Goal: Check status: Check status

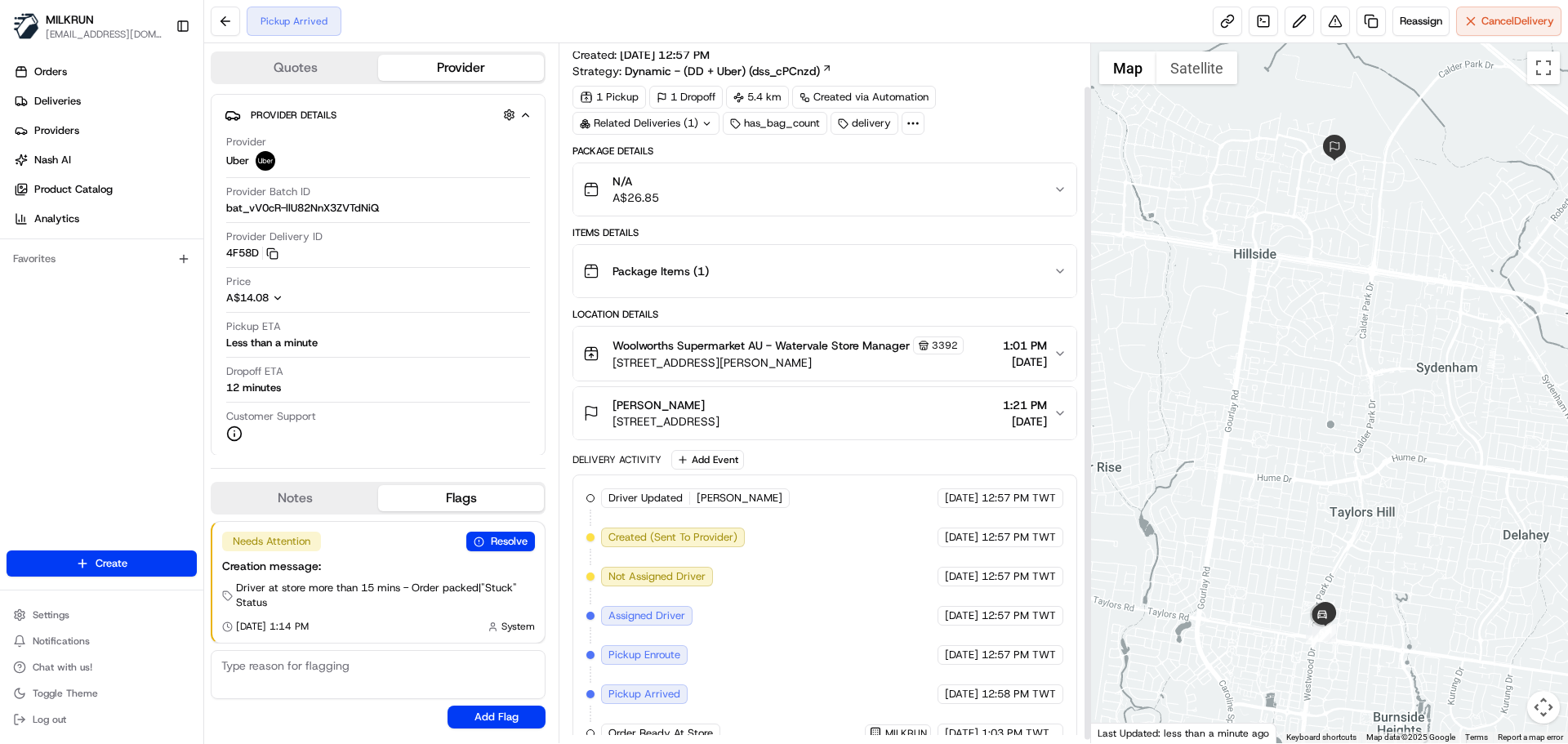
scroll to position [50, 0]
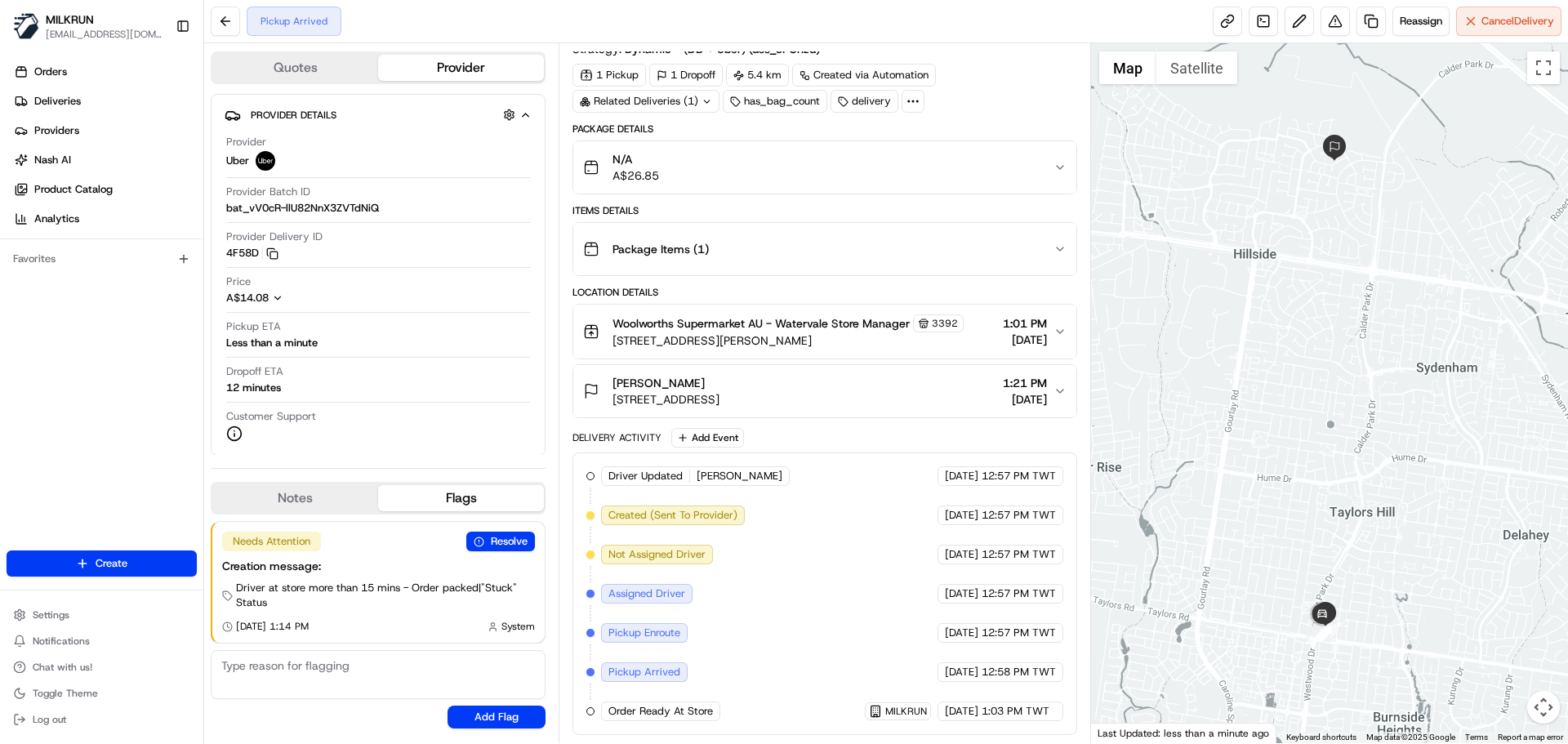
click at [940, 688] on div "Driver Updated [PERSON_NAME] Uber [DATE] 12:57 PM TWT Created (Sent To Provider…" at bounding box center [824, 593] width 476 height 255
click at [940, 688] on div "Driver Updated ANSHDEEP S. Uber 23/08/2025 12:57 PM TWT Created (Sent To Provid…" at bounding box center [824, 593] width 476 height 255
drag, startPoint x: 940, startPoint y: 688, endPoint x: 1021, endPoint y: 710, distance: 83.9
click at [978, 708] on div "Driver Updated ANSHDEEP S. Uber 23/08/2025 12:57 PM TWT Created (Sent To Provid…" at bounding box center [824, 593] width 476 height 255
click at [1024, 710] on span "1:03 PM TWT" at bounding box center [1015, 711] width 67 height 15
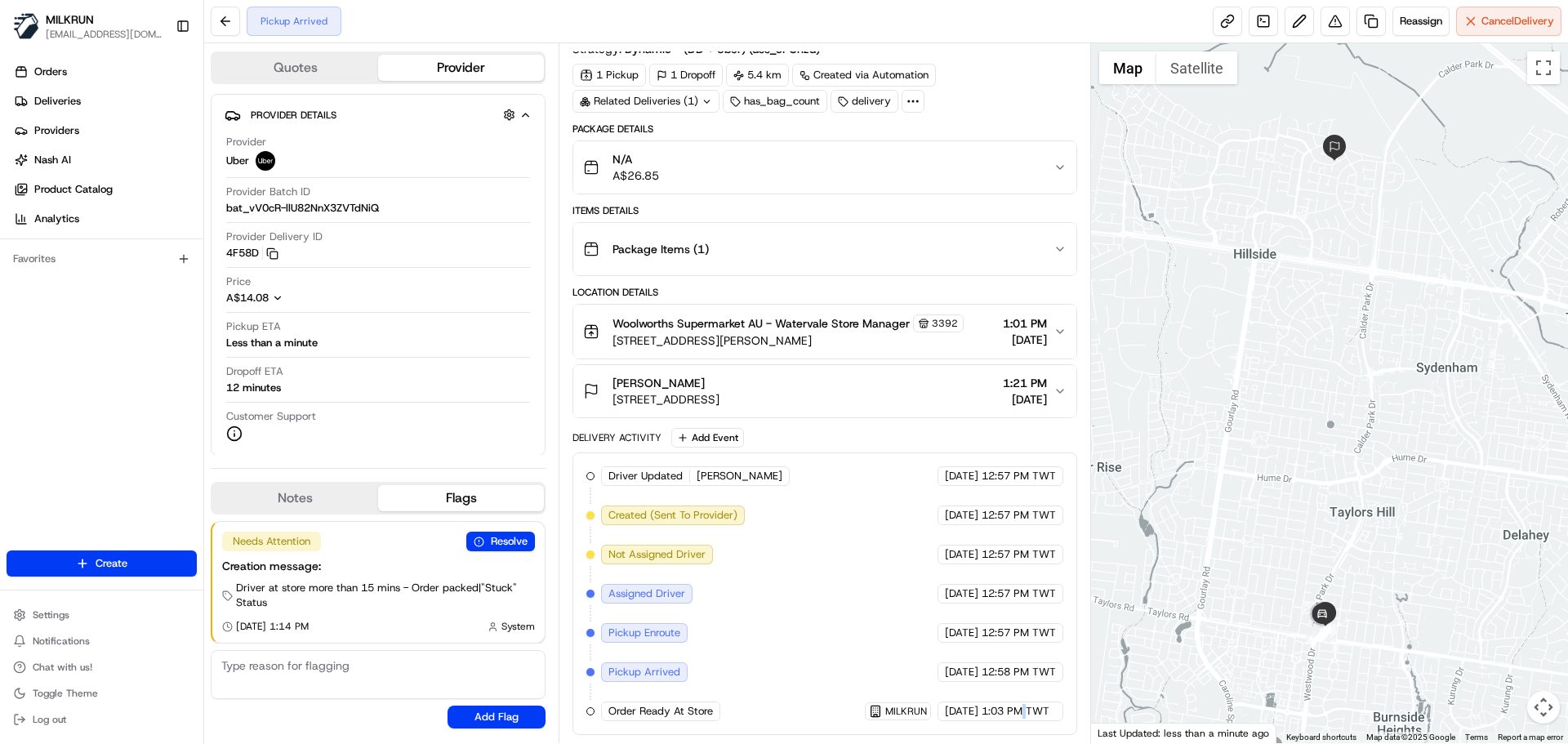
click at [1024, 710] on span "1:03 PM TWT" at bounding box center [1015, 711] width 67 height 15
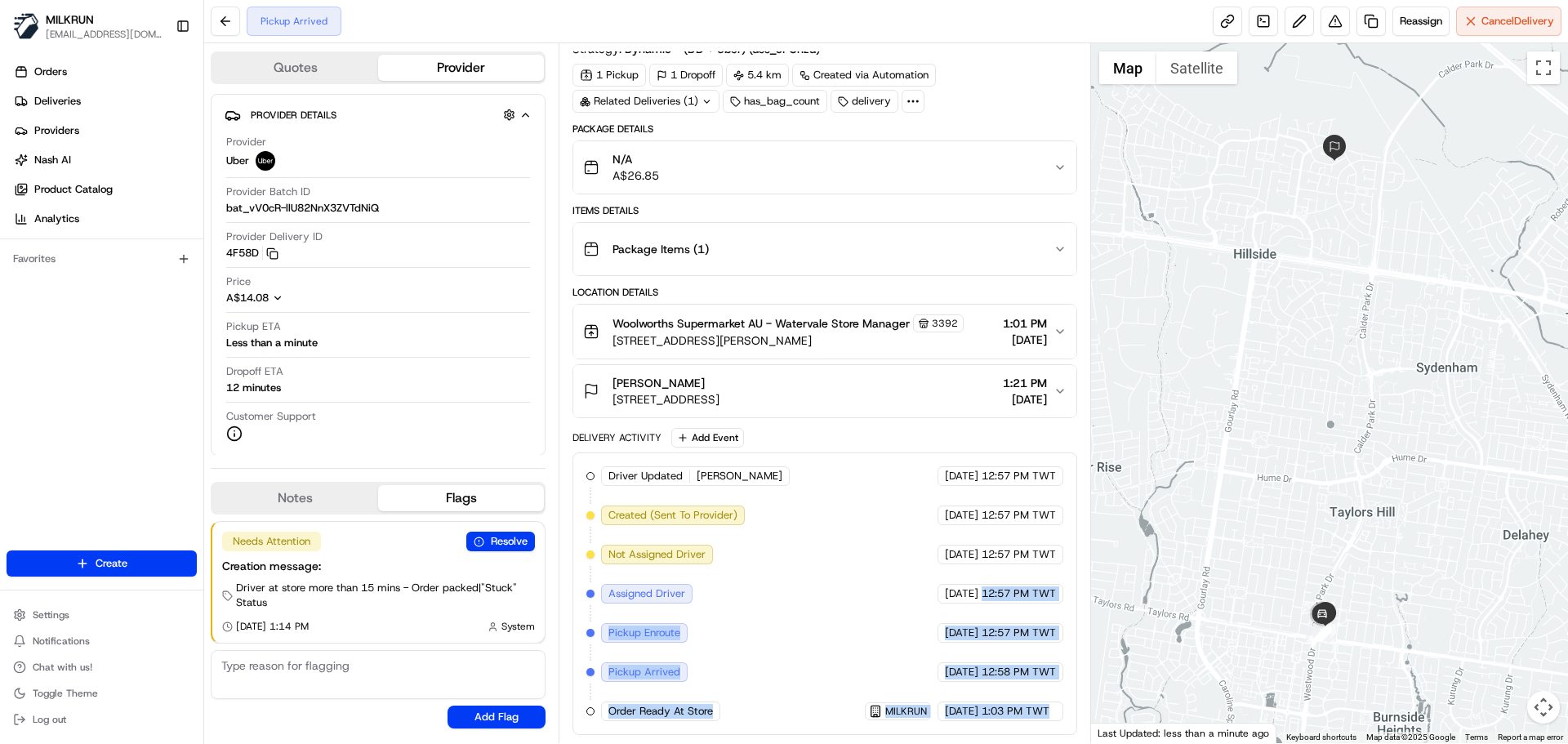
drag, startPoint x: 1024, startPoint y: 710, endPoint x: 1023, endPoint y: 593, distance: 117.0
click at [1024, 595] on div "Driver Updated ANSHDEEP S. Uber 23/08/2025 12:57 PM TWT Created (Sent To Provid…" at bounding box center [824, 593] width 476 height 255
click at [1014, 689] on div "Driver Updated ANSHDEEP S. Uber 23/08/2025 12:57 PM TWT Created (Sent To Provid…" at bounding box center [824, 593] width 476 height 255
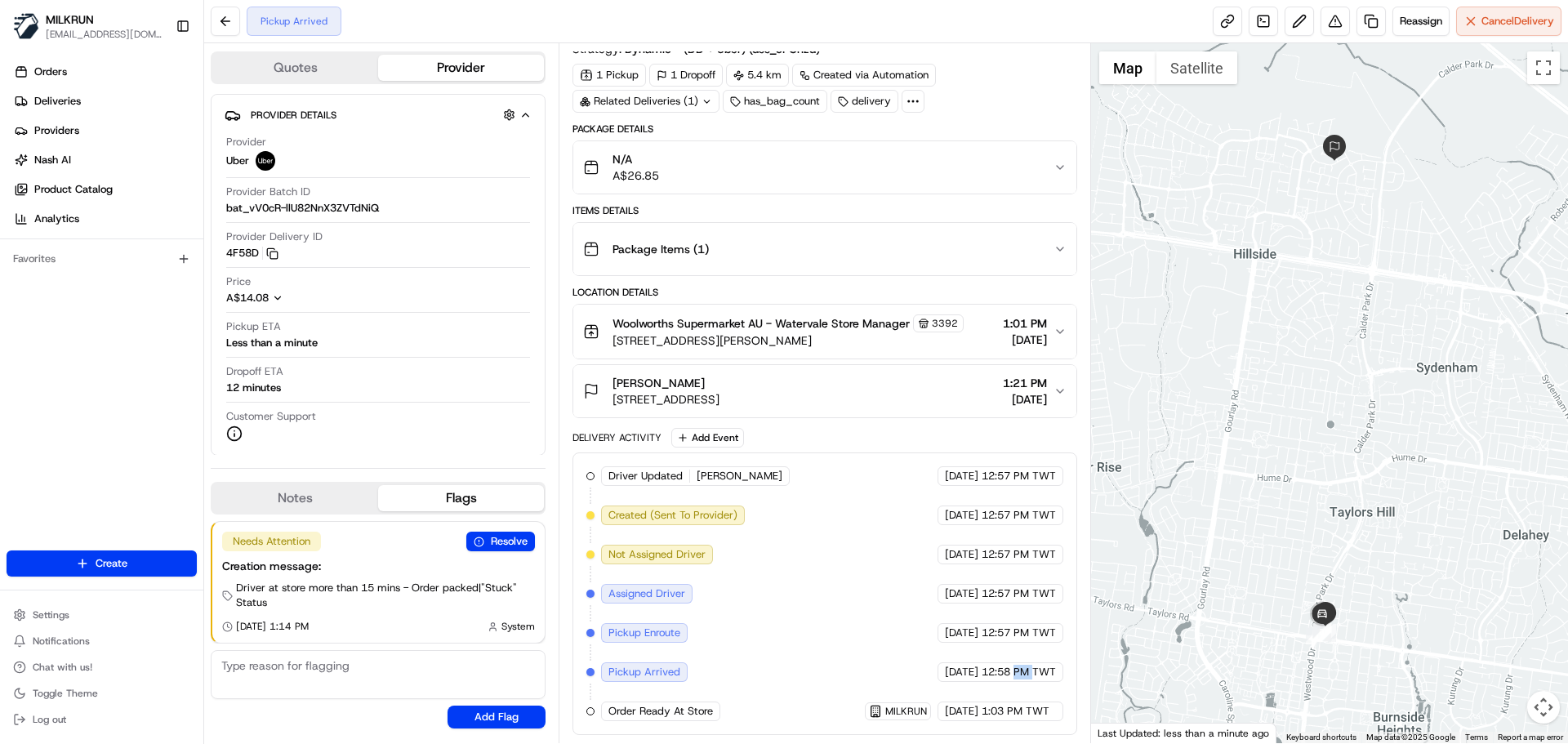
click at [1014, 689] on div "Driver Updated ANSHDEEP S. Uber 23/08/2025 12:57 PM TWT Created (Sent To Provid…" at bounding box center [824, 593] width 476 height 255
drag, startPoint x: 1014, startPoint y: 689, endPoint x: 1029, endPoint y: 721, distance: 35.3
click at [1029, 721] on div "Driver Updated ANSHDEEP S. Uber 23/08/2025 12:57 PM TWT Created (Sent To Provid…" at bounding box center [824, 593] width 476 height 255
click at [1029, 721] on div "23/08/2025 1:03 PM TWT" at bounding box center [1000, 711] width 125 height 20
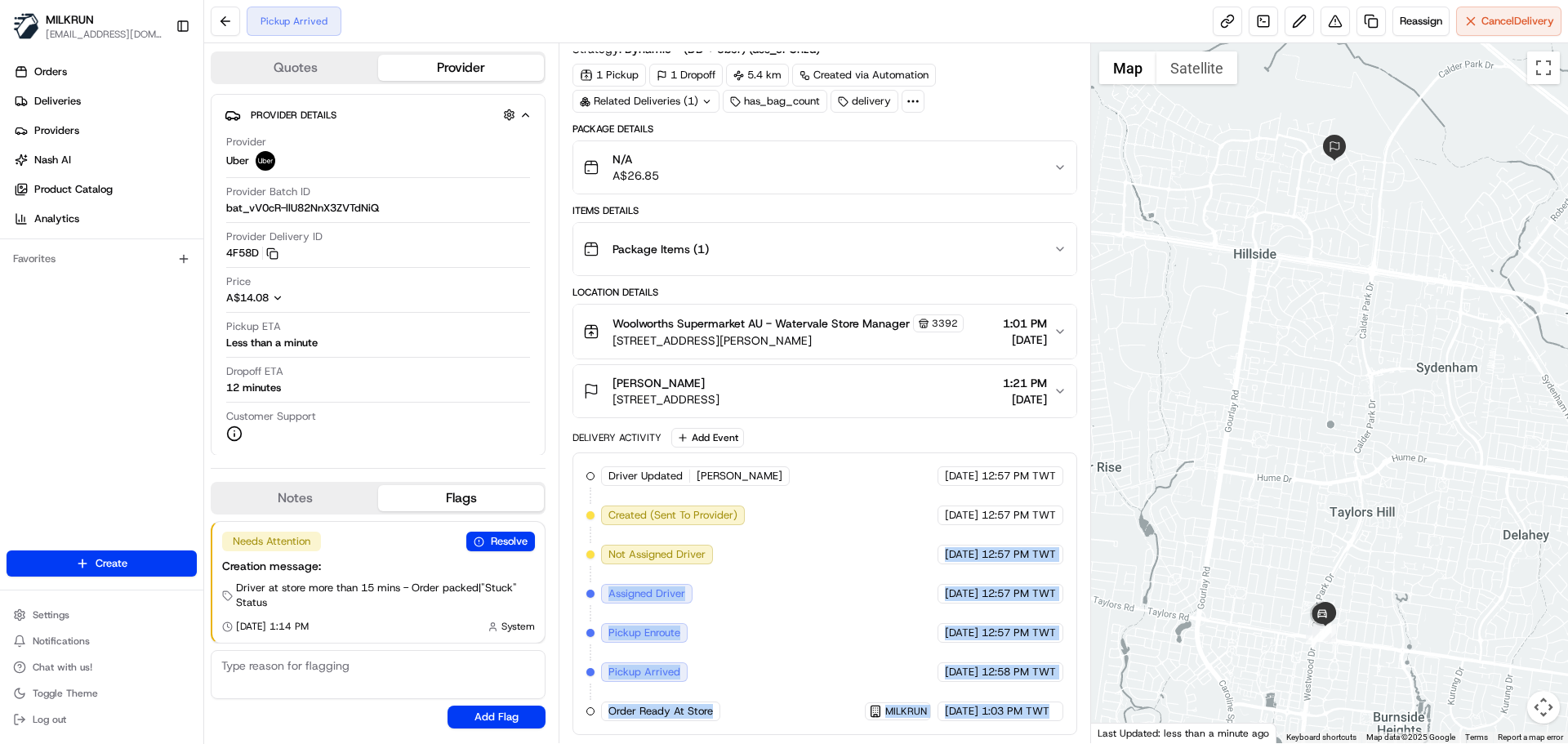
drag, startPoint x: 1029, startPoint y: 721, endPoint x: 792, endPoint y: 506, distance: 320.0
click at [793, 507] on div "Driver Updated ANSHDEEP S. Uber 23/08/2025 12:57 PM TWT Created (Sent To Provid…" at bounding box center [824, 593] width 476 height 255
click at [849, 646] on div "Driver Updated ANSHDEEP S. Uber 23/08/2025 12:57 PM TWT Created (Sent To Provid…" at bounding box center [824, 593] width 476 height 255
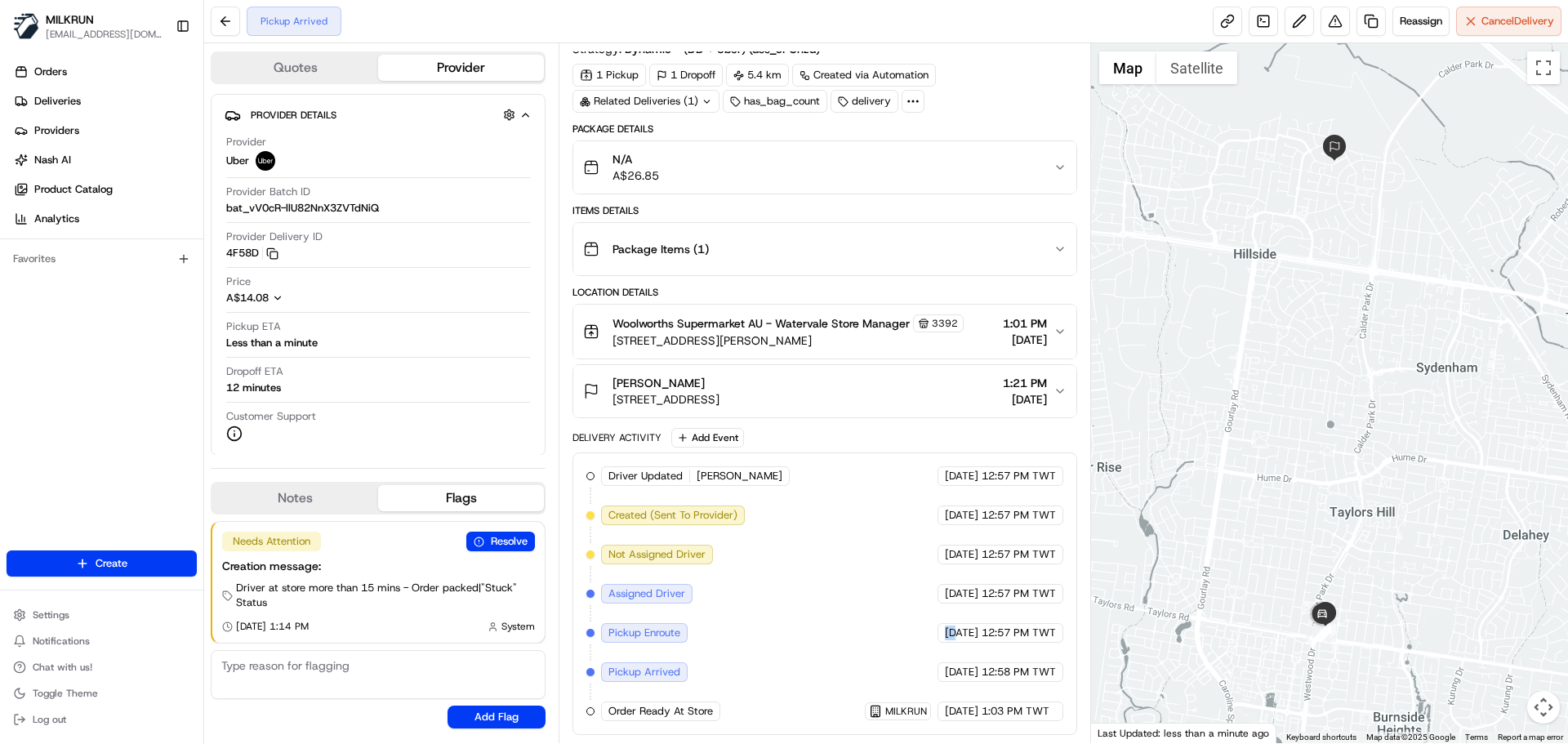
click at [849, 646] on div "Driver Updated ANSHDEEP S. Uber 23/08/2025 12:57 PM TWT Created (Sent To Provid…" at bounding box center [824, 593] width 476 height 255
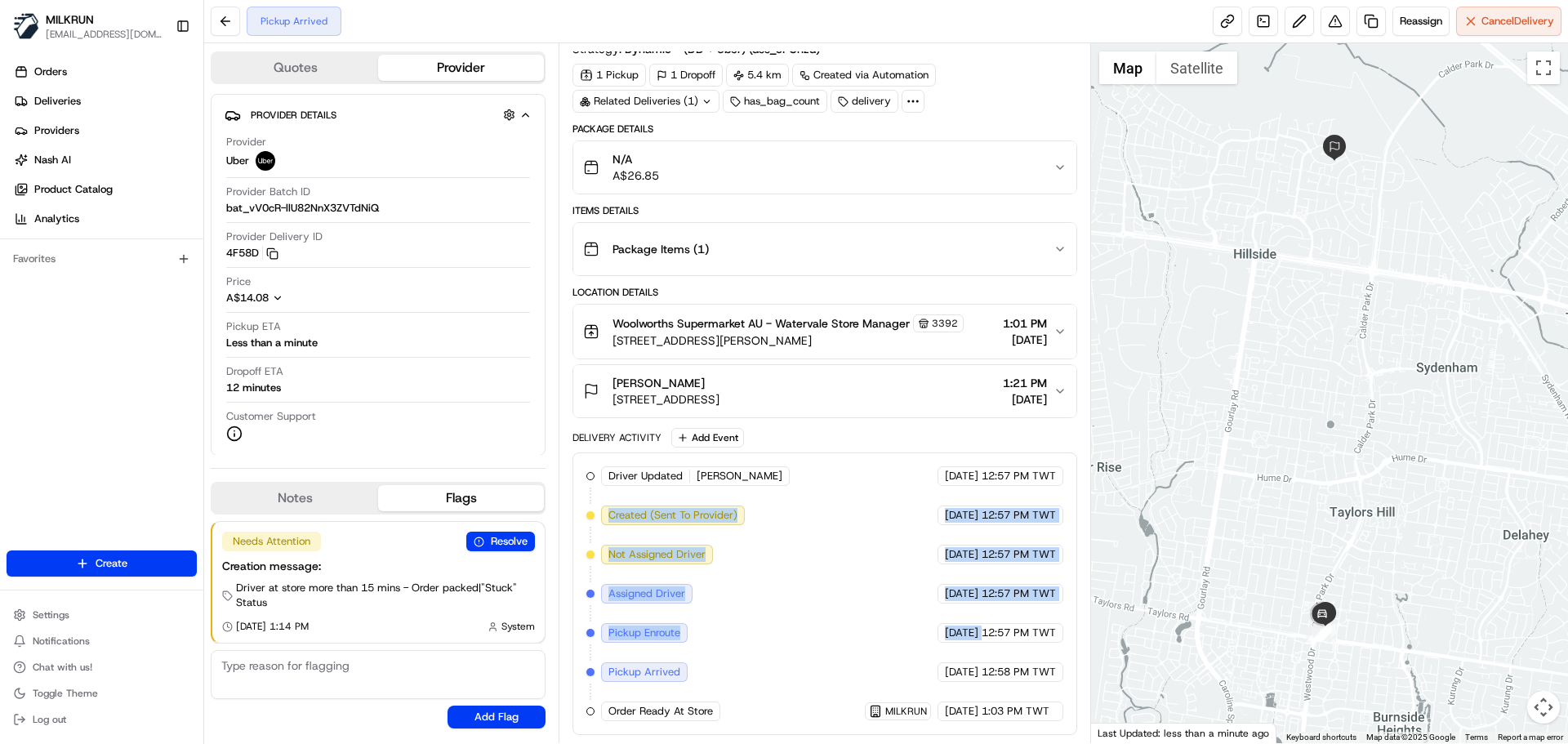
drag, startPoint x: 849, startPoint y: 646, endPoint x: 704, endPoint y: 496, distance: 208.6
click at [704, 497] on div "Driver Updated ANSHDEEP S. Uber 23/08/2025 12:57 PM TWT Created (Sent To Provid…" at bounding box center [824, 593] width 476 height 255
click at [719, 511] on span "Created (Sent To Provider)" at bounding box center [673, 516] width 129 height 15
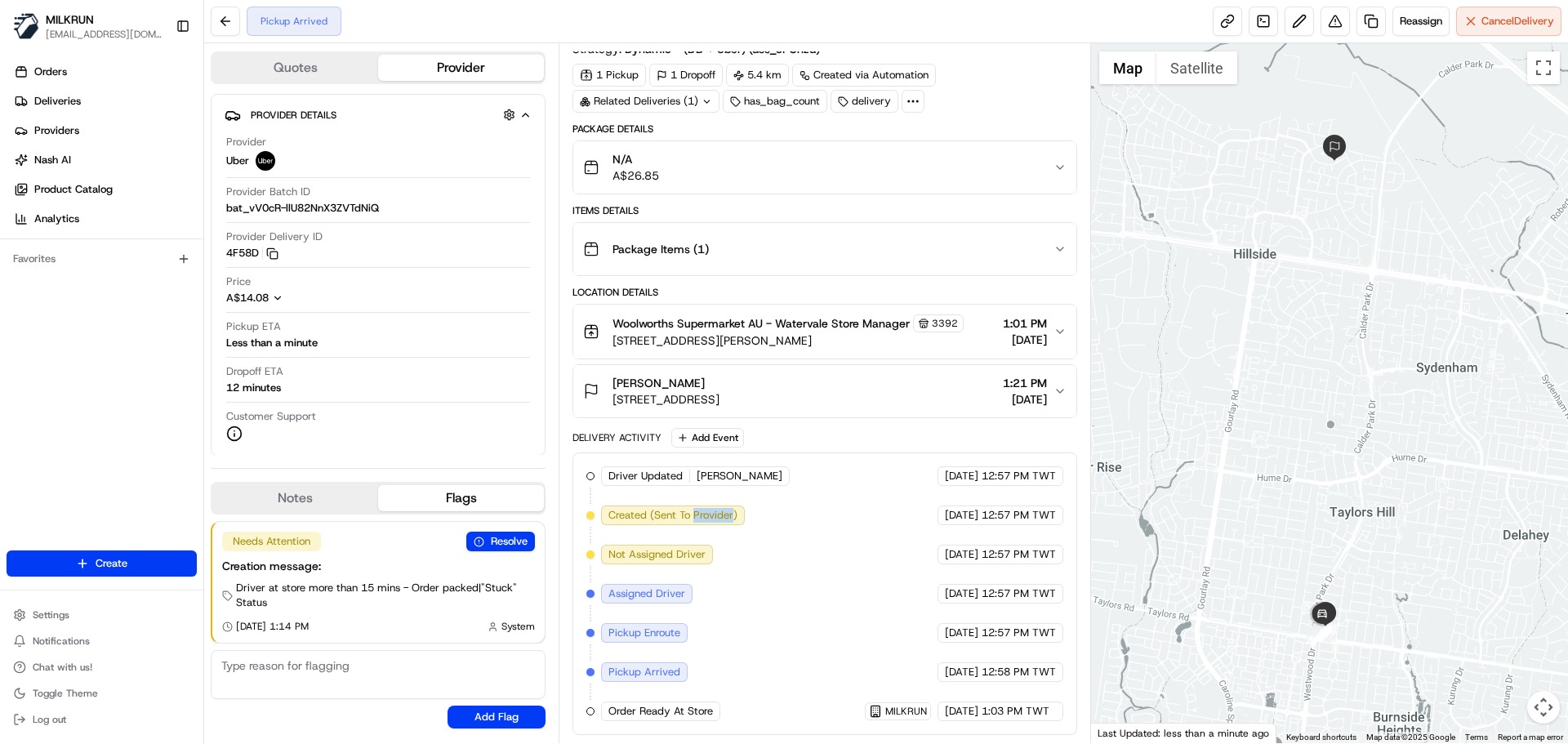
click at [719, 511] on span "Created (Sent To Provider)" at bounding box center [673, 516] width 129 height 15
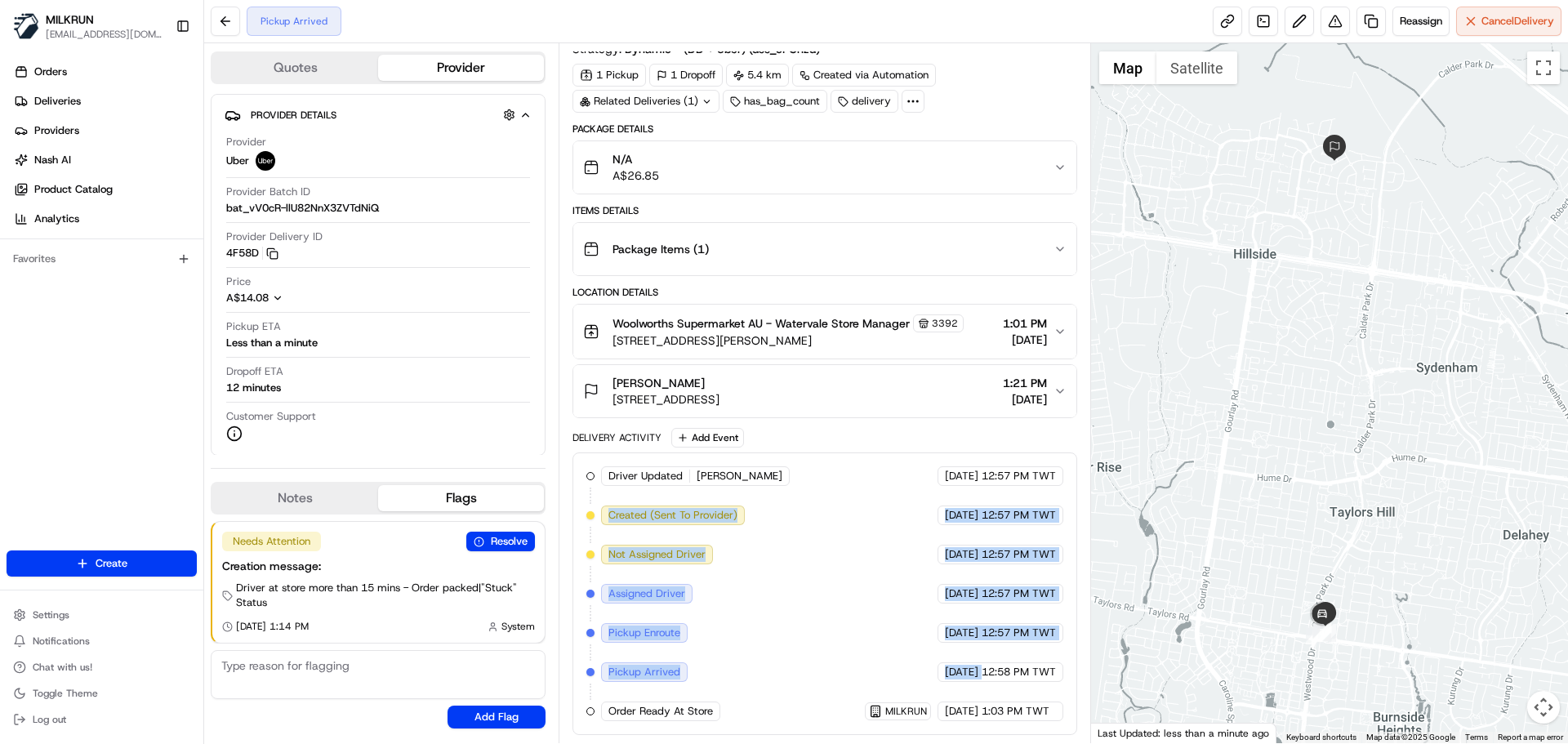
drag, startPoint x: 719, startPoint y: 511, endPoint x: 936, endPoint y: 682, distance: 276.3
click at [932, 680] on div "Driver Updated ANSHDEEP S. Uber 23/08/2025 12:57 PM TWT Created (Sent To Provid…" at bounding box center [824, 593] width 476 height 255
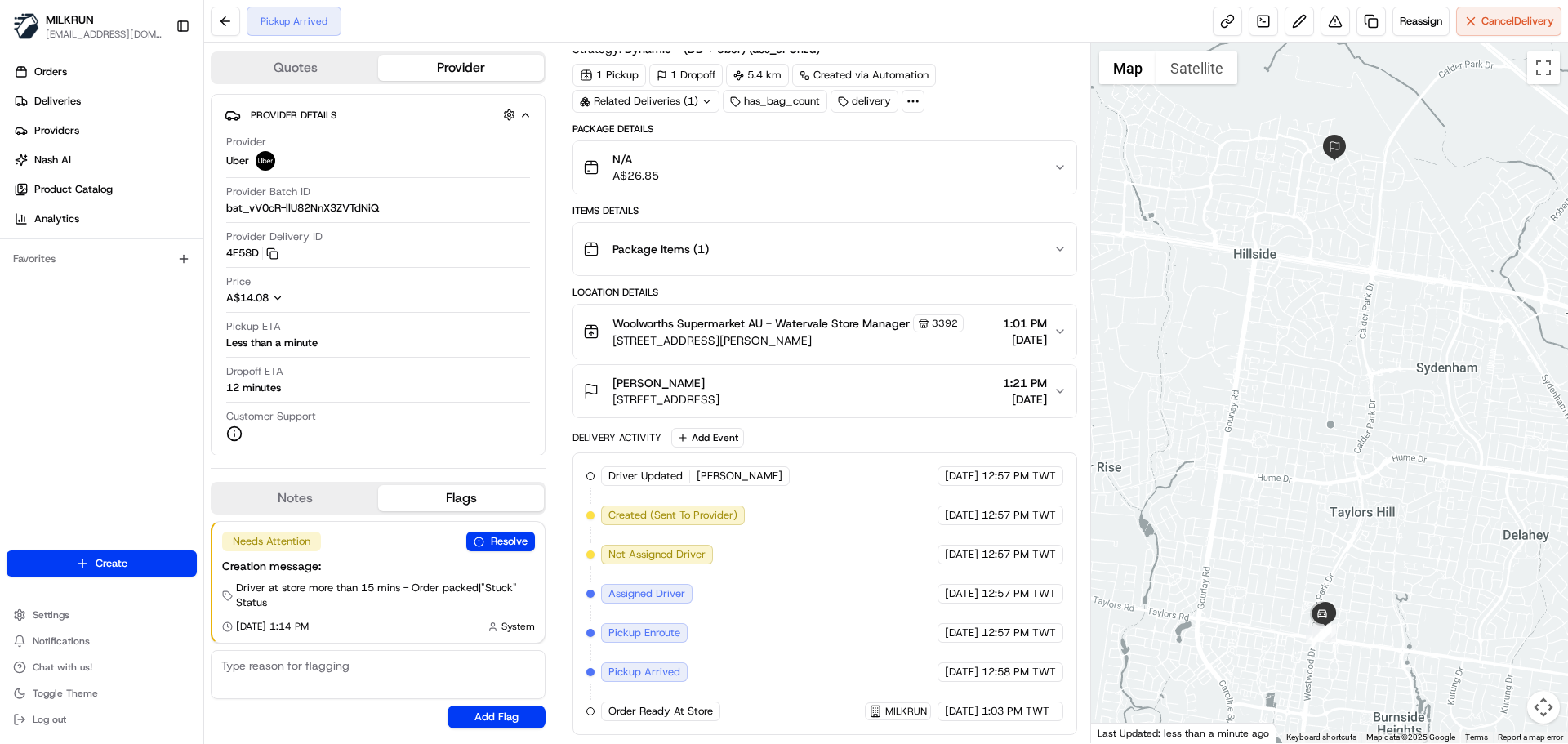
click at [949, 693] on div "Driver Updated ANSHDEEP S. Uber 23/08/2025 12:57 PM TWT Created (Sent To Provid…" at bounding box center [824, 593] width 476 height 255
drag, startPoint x: 949, startPoint y: 693, endPoint x: 1034, endPoint y: 726, distance: 91.2
click at [1034, 726] on div "Driver Updated ANSHDEEP S. Uber 23/08/2025 12:57 PM TWT Created (Sent To Provid…" at bounding box center [824, 594] width 504 height 283
click at [1051, 722] on div "Driver Updated ANSHDEEP S. Uber 23/08/2025 12:57 PM TWT Created (Sent To Provid…" at bounding box center [824, 594] width 504 height 283
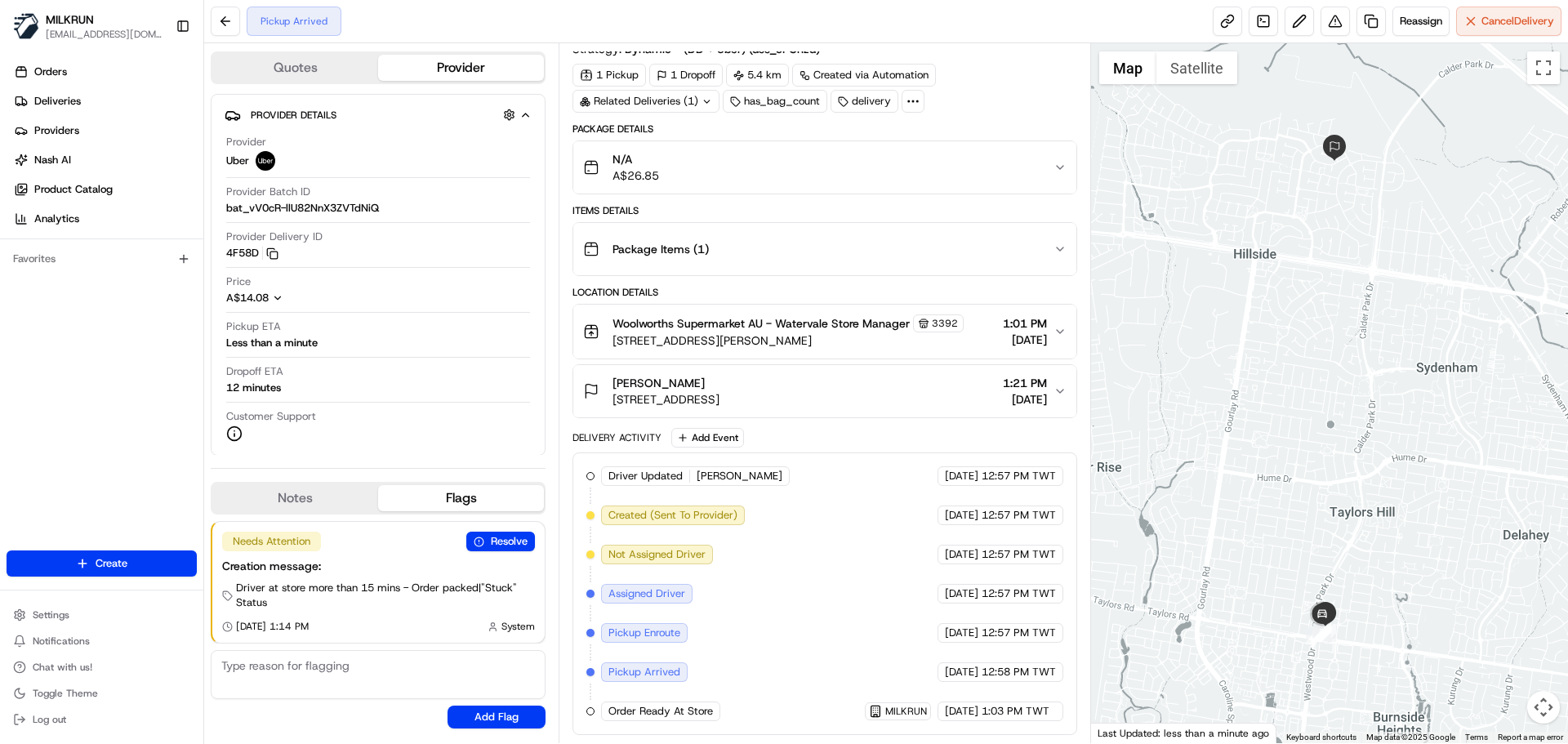
click at [1051, 722] on div "Driver Updated ANSHDEEP S. Uber 23/08/2025 12:57 PM TWT Created (Sent To Provid…" at bounding box center [824, 594] width 504 height 283
drag, startPoint x: 1051, startPoint y: 722, endPoint x: 791, endPoint y: 549, distance: 312.3
click at [818, 562] on div "Driver Updated ANSHDEEP S. Uber 23/08/2025 12:57 PM TWT Created (Sent To Provid…" at bounding box center [824, 594] width 504 height 283
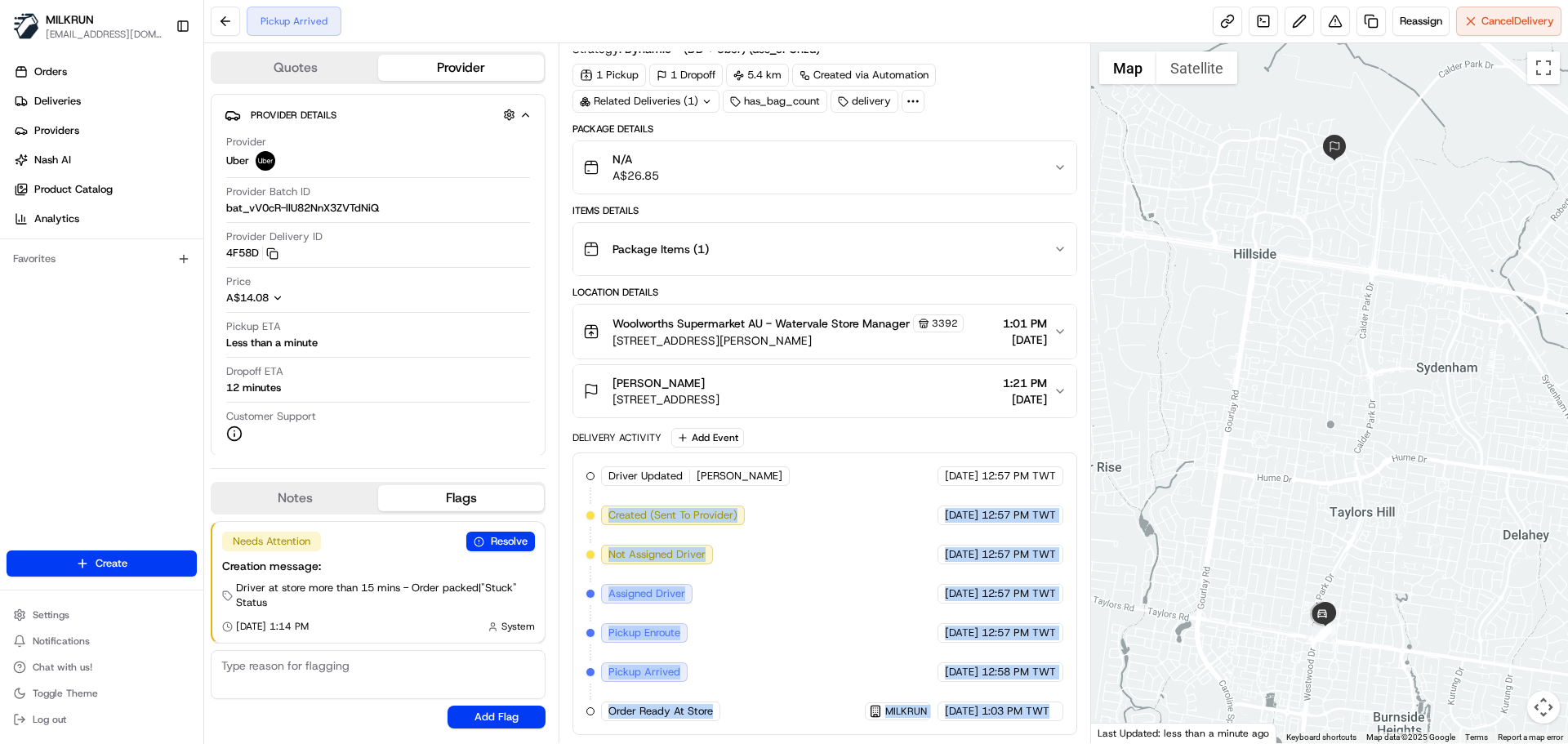
click at [887, 647] on div "Driver Updated ANSHDEEP S. Uber 23/08/2025 12:57 PM TWT Created (Sent To Provid…" at bounding box center [824, 593] width 476 height 255
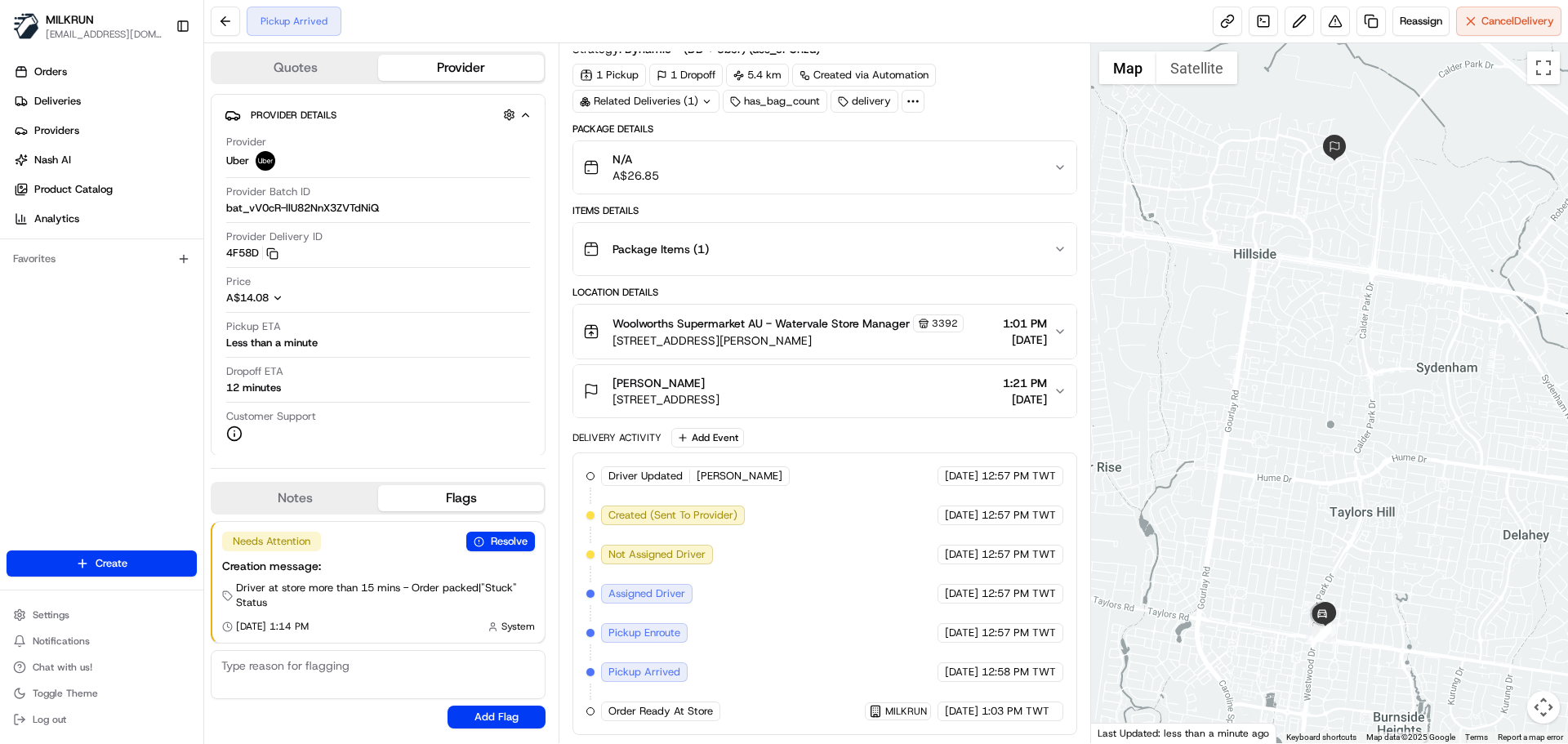
click at [887, 647] on div "Driver Updated ANSHDEEP S. Uber 23/08/2025 12:57 PM TWT Created (Sent To Provid…" at bounding box center [824, 593] width 476 height 255
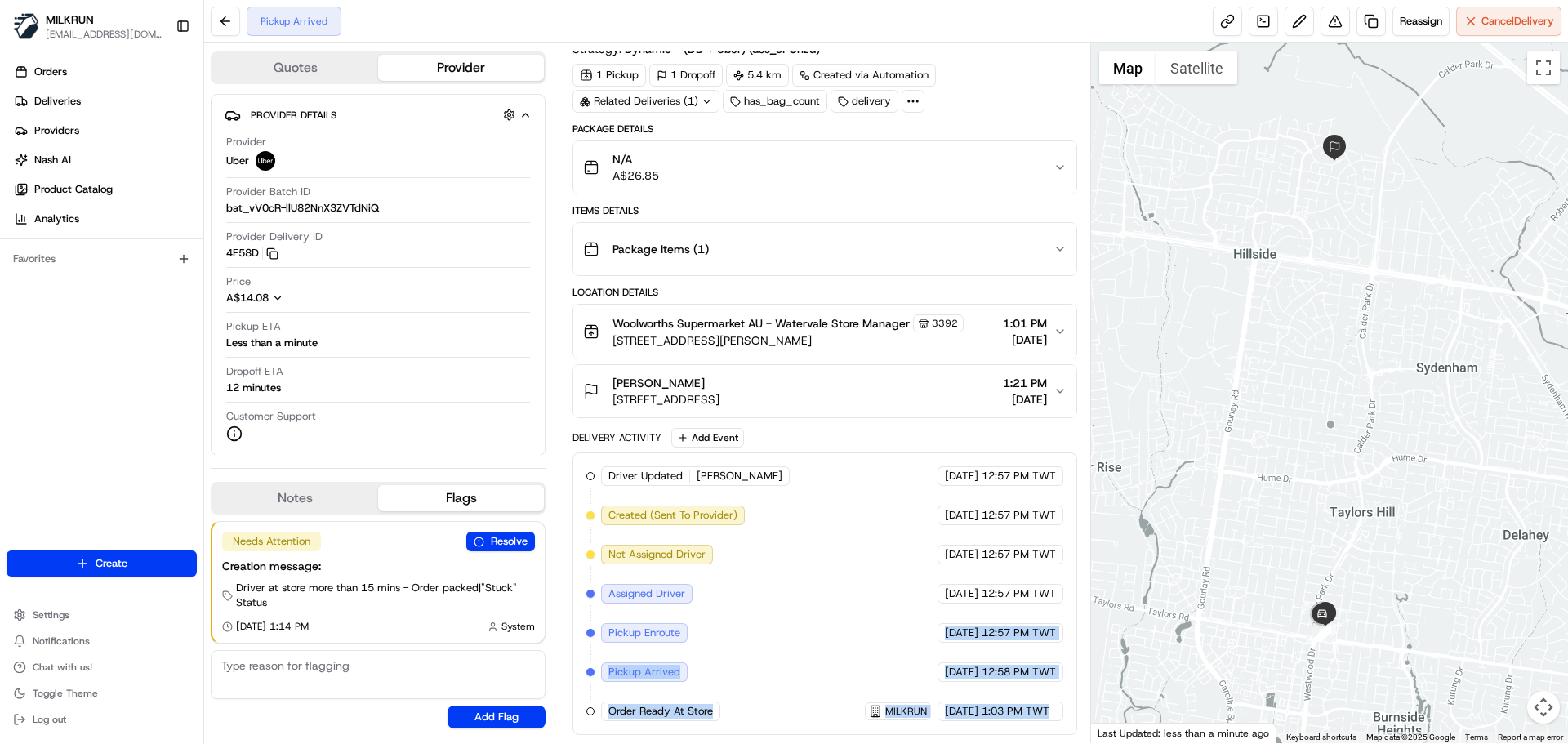
drag, startPoint x: 887, startPoint y: 647, endPoint x: 1024, endPoint y: 722, distance: 156.2
click at [1024, 722] on div "Driver Updated ANSHDEEP S. Uber 23/08/2025 12:57 PM TWT Created (Sent To Provid…" at bounding box center [824, 594] width 504 height 283
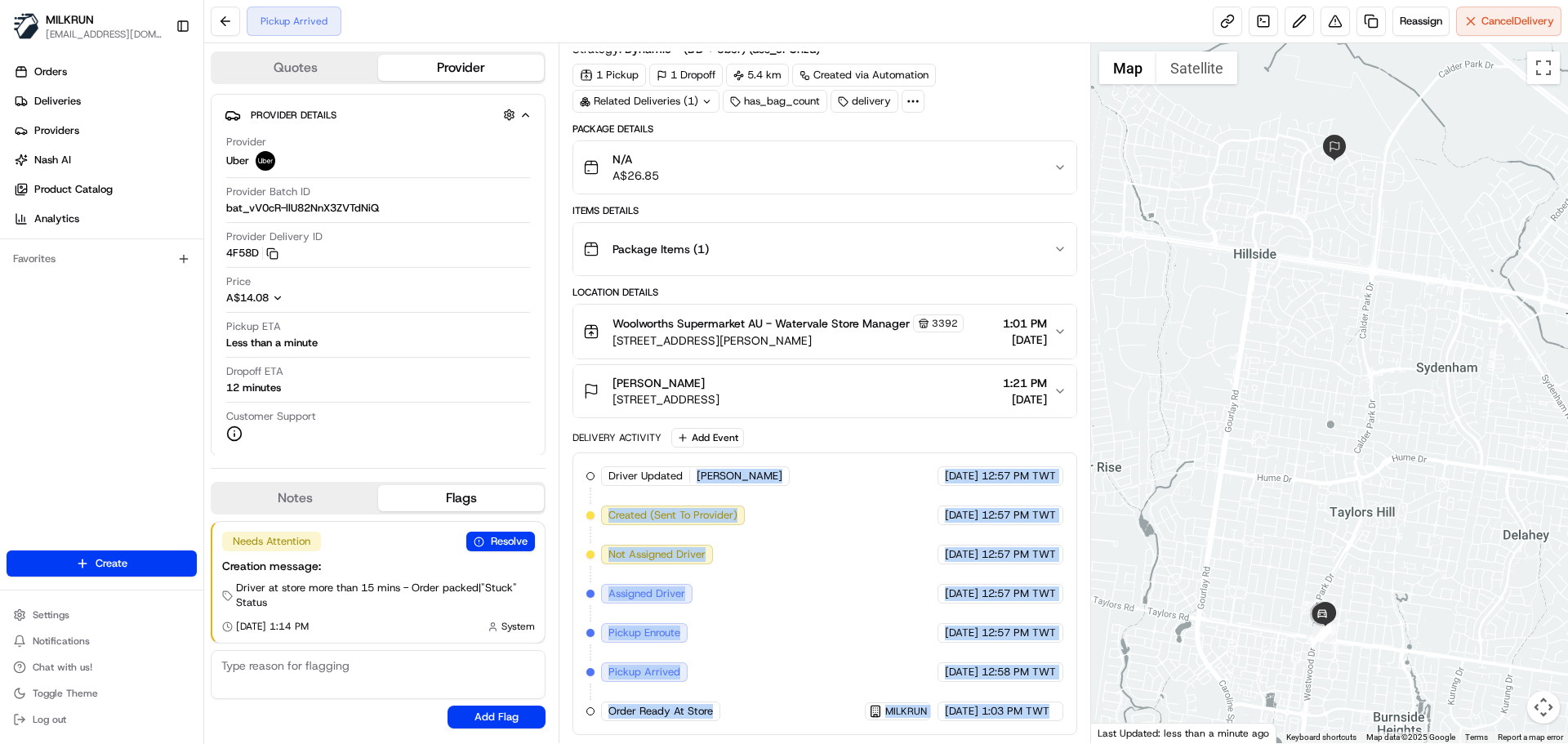
drag, startPoint x: 1024, startPoint y: 722, endPoint x: 741, endPoint y: 408, distance: 422.7
click at [742, 409] on div "Package Details N/A A$26.85 Items Details Package Items ( 1 ) Location Details …" at bounding box center [824, 429] width 504 height 613
click at [823, 580] on div "Driver Updated ANSHDEEP S. Uber 23/08/2025 12:57 PM TWT Created (Sent To Provid…" at bounding box center [824, 593] width 476 height 255
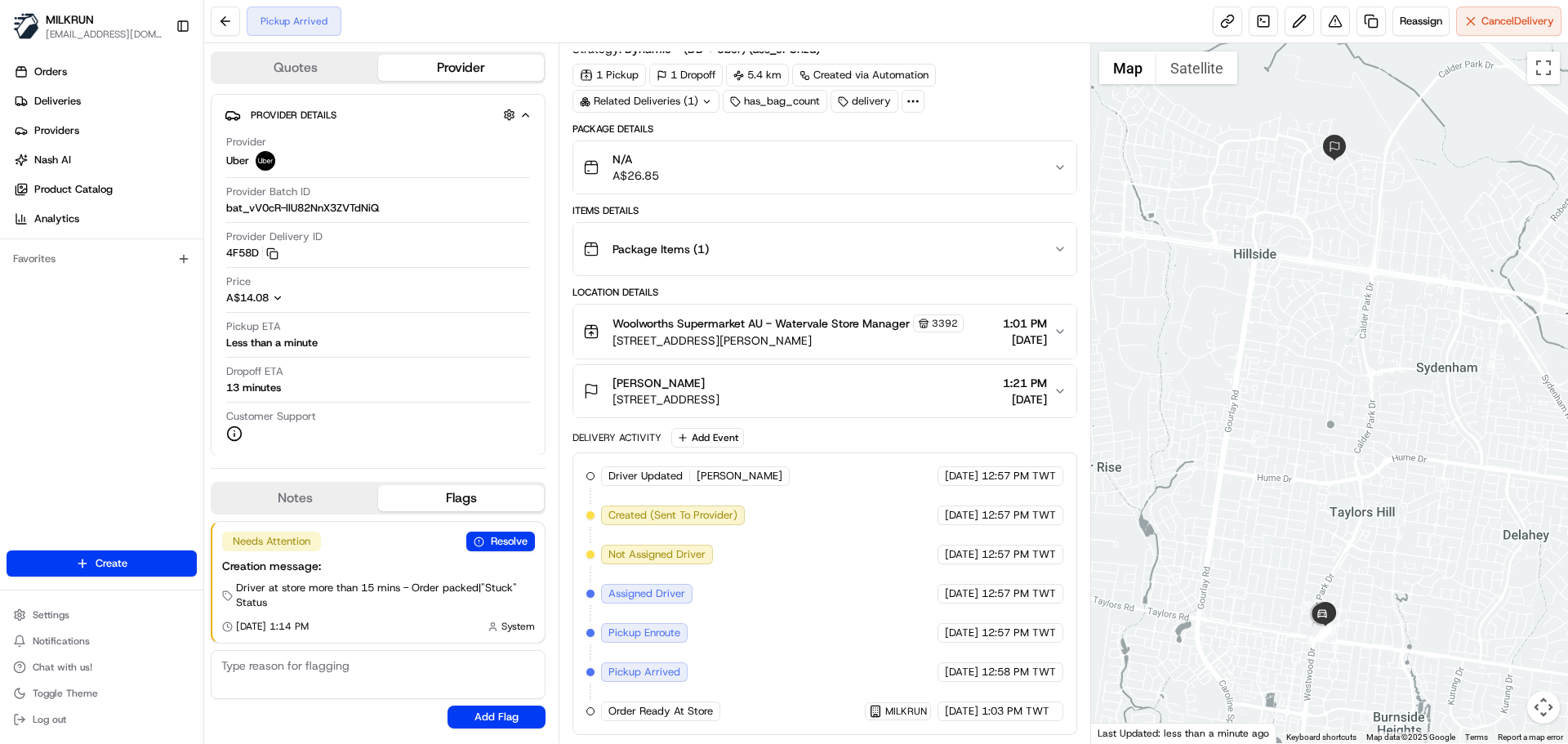
click at [782, 498] on div "Driver Updated ANSHDEEP S. Uber 23/08/2025 12:57 PM TWT Created (Sent To Provid…" at bounding box center [824, 593] width 476 height 255
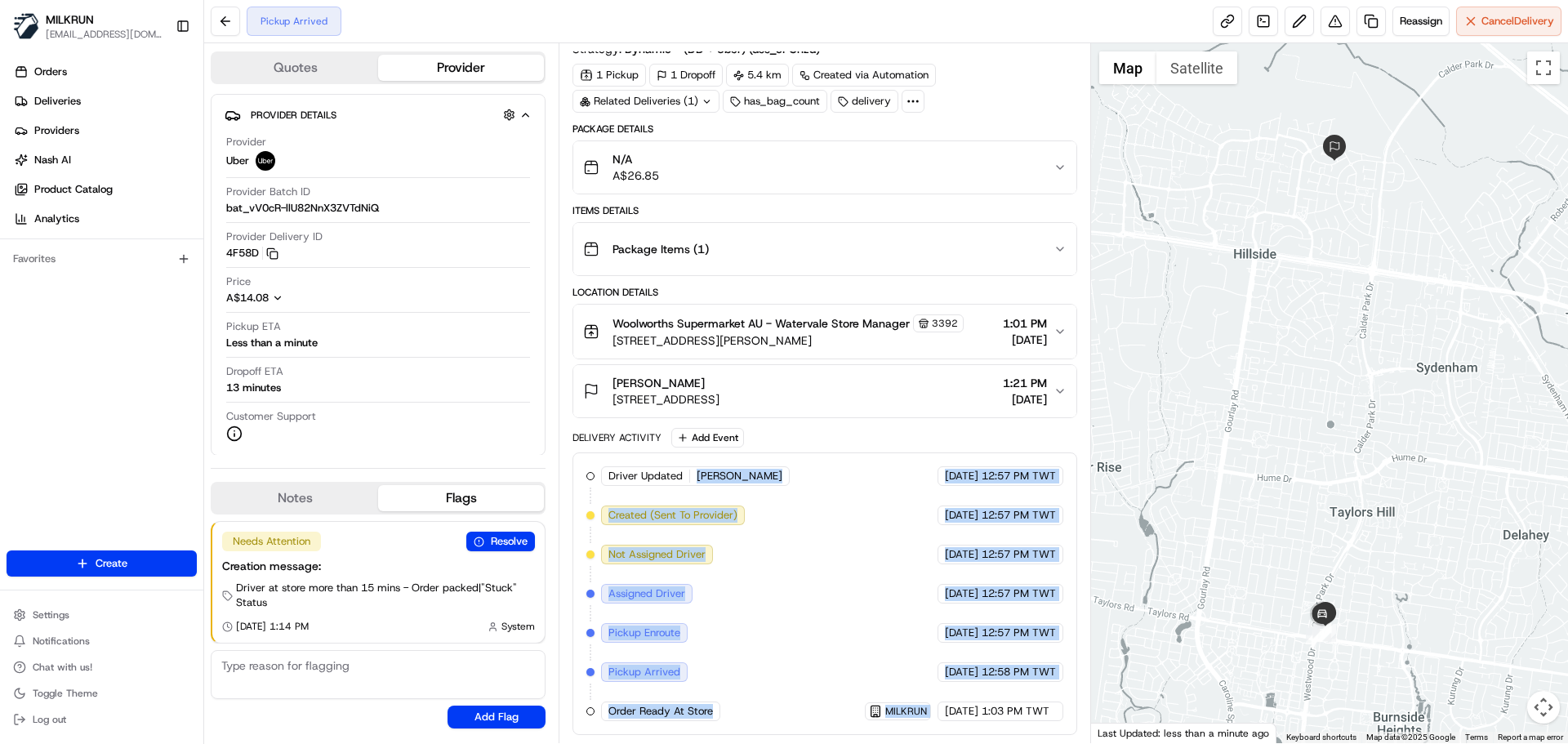
drag, startPoint x: 782, startPoint y: 498, endPoint x: 835, endPoint y: 642, distance: 153.4
click at [834, 640] on div "Driver Updated ANSHDEEP S. Uber 23/08/2025 12:57 PM TWT Created (Sent To Provid…" at bounding box center [824, 593] width 476 height 255
click at [835, 642] on div "Driver Updated ANSHDEEP S. Uber 23/08/2025 12:57 PM TWT Created (Sent To Provid…" at bounding box center [824, 593] width 476 height 255
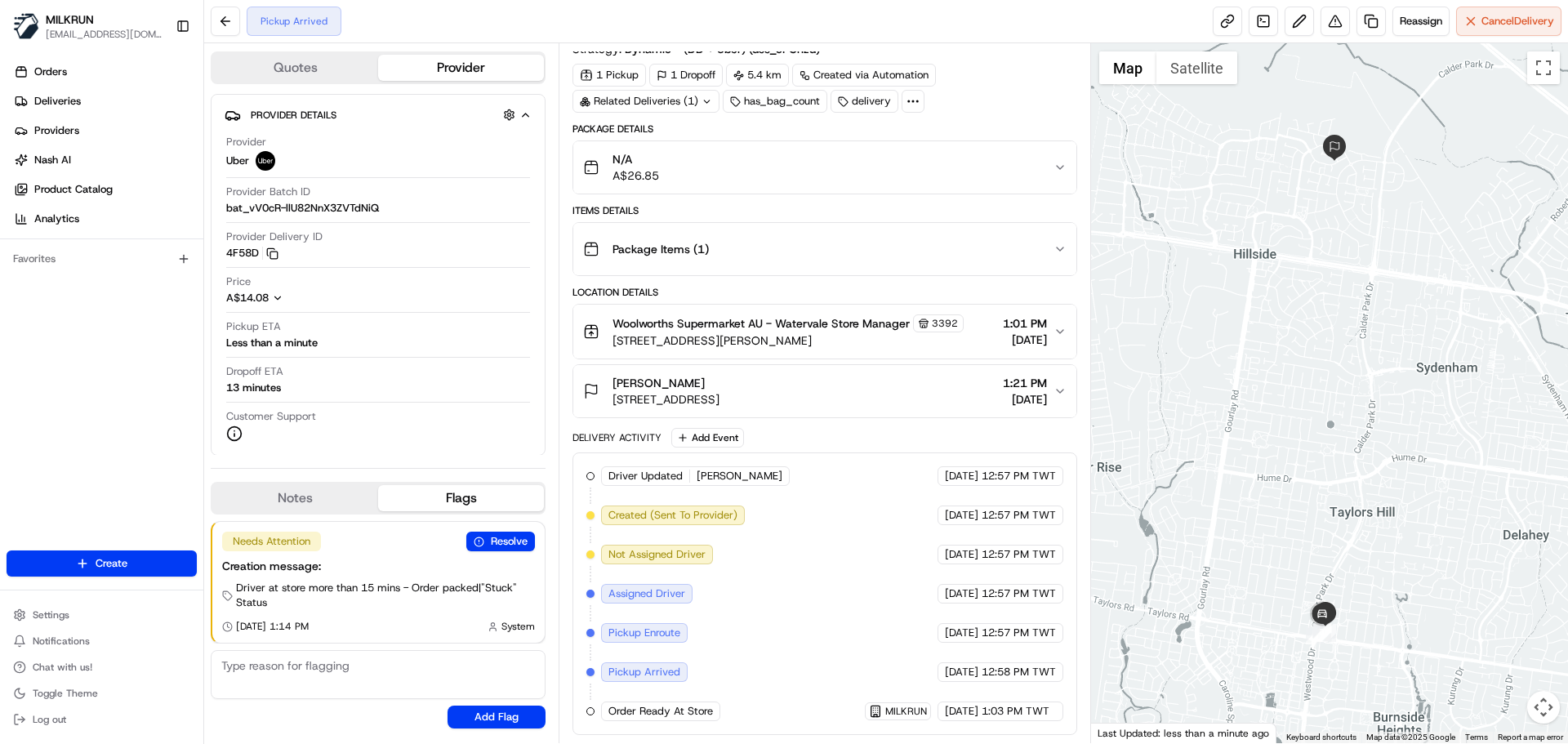
click at [949, 710] on span "23/08/2025" at bounding box center [962, 711] width 34 height 15
drag, startPoint x: 949, startPoint y: 710, endPoint x: 726, endPoint y: 583, distance: 256.6
click at [807, 554] on div "Driver Updated ANSHDEEP S. Uber 23/08/2025 12:57 PM TWT Created (Sent To Provid…" at bounding box center [824, 593] width 476 height 255
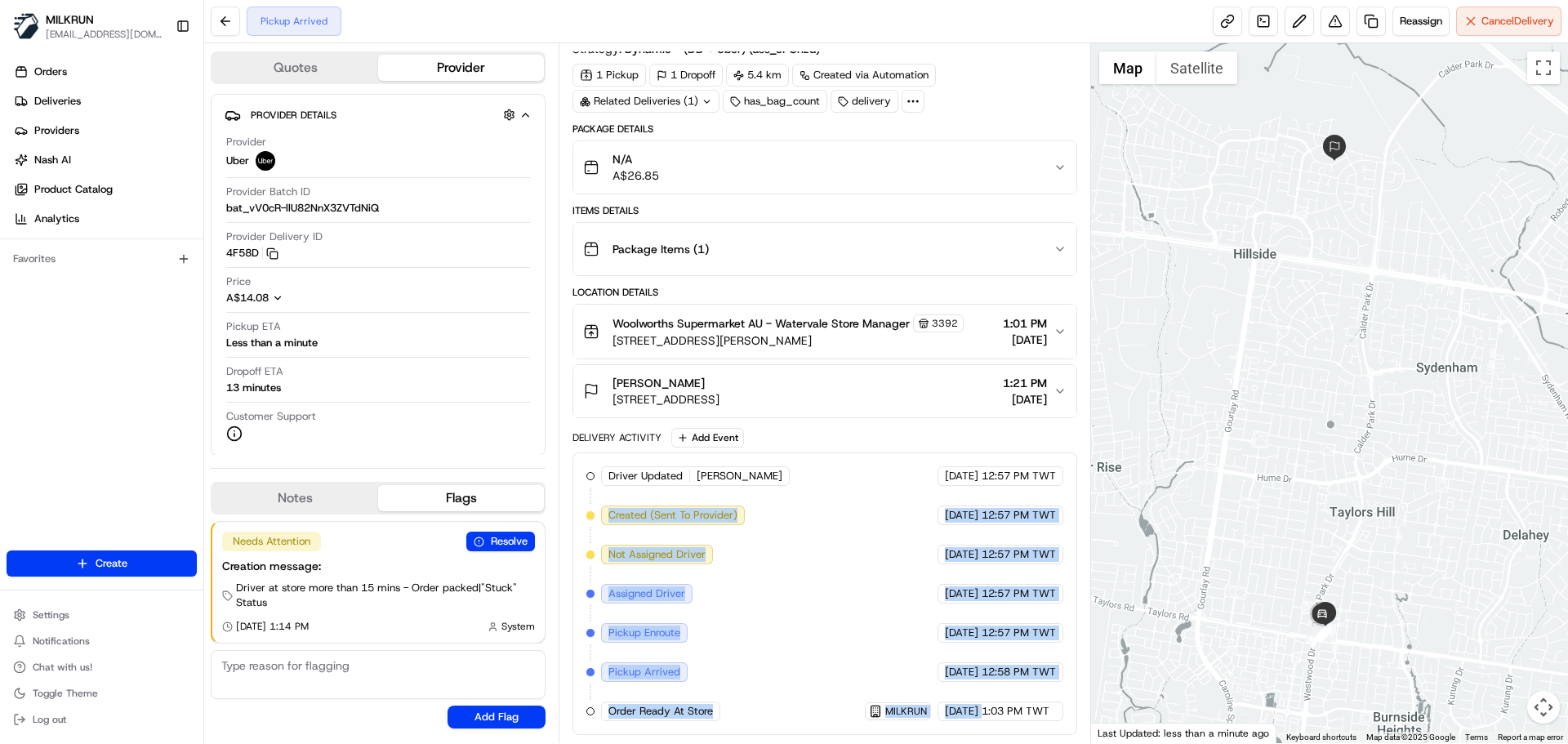
click at [736, 615] on div "Driver Updated ANSHDEEP S. Uber 23/08/2025 12:57 PM TWT Created (Sent To Provid…" at bounding box center [824, 593] width 476 height 255
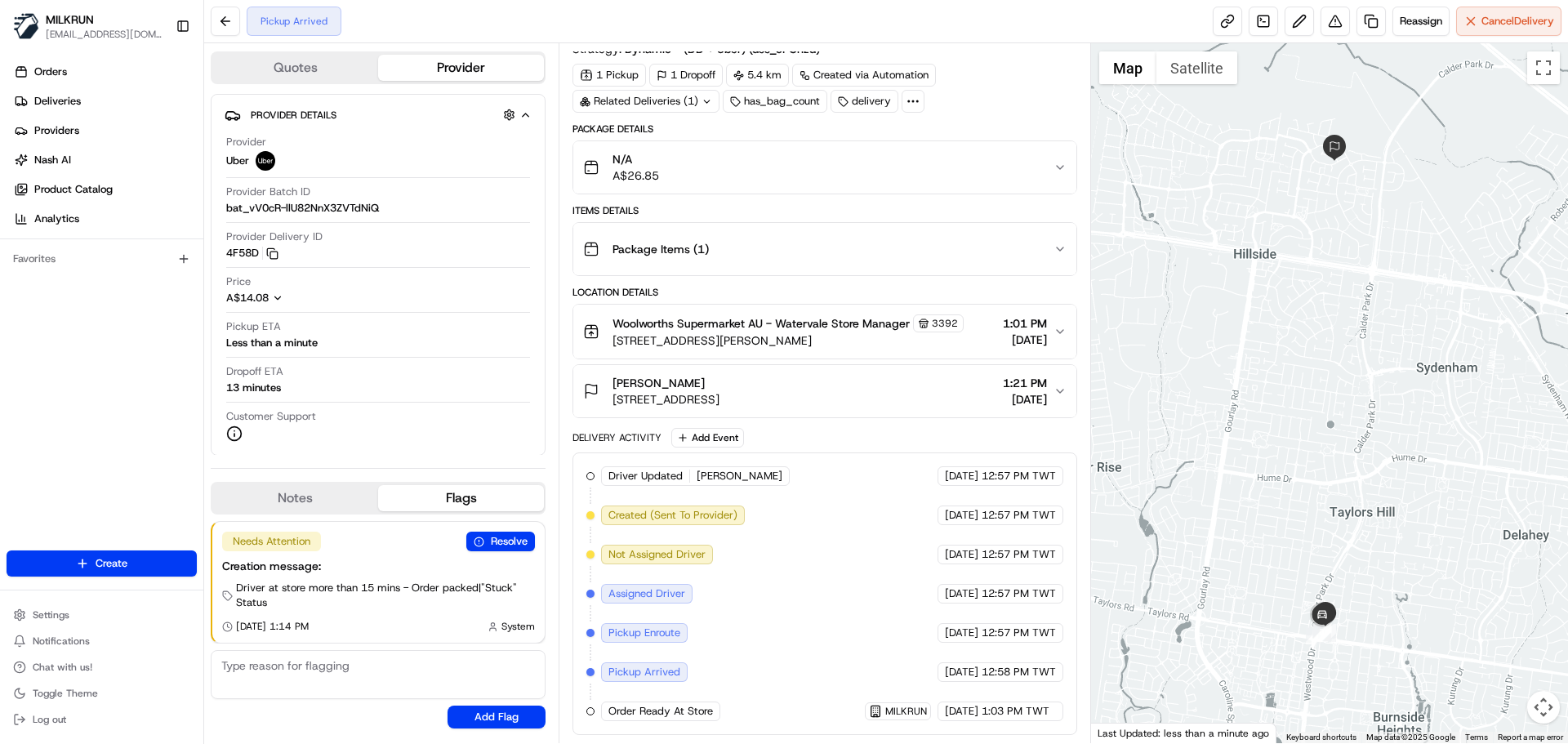
click at [711, 714] on span "Order Ready At Store" at bounding box center [661, 711] width 105 height 15
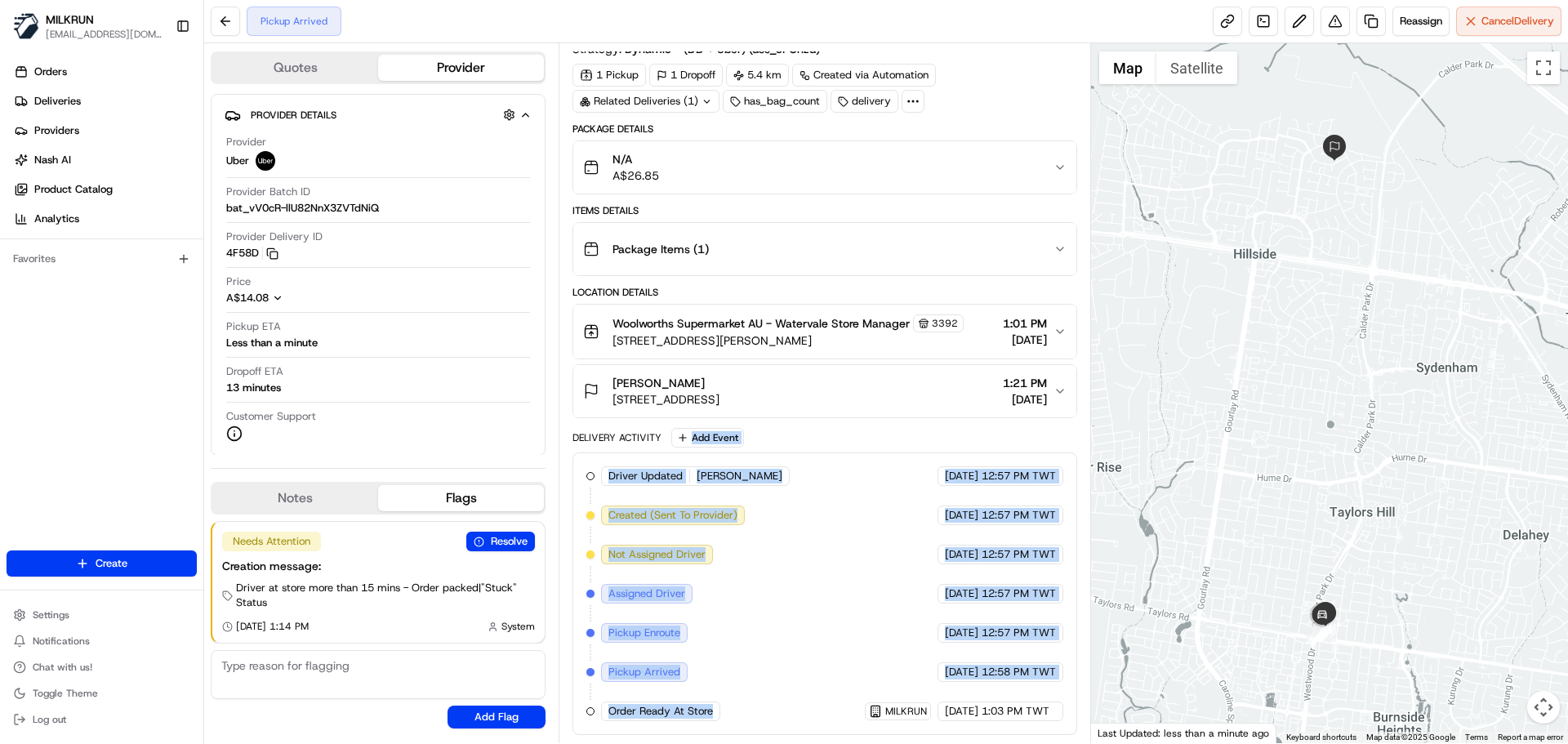
drag, startPoint x: 711, startPoint y: 714, endPoint x: 886, endPoint y: 564, distance: 230.5
click at [745, 408] on div "Package Details N/A A$26.85 Items Details Package Items ( 1 ) Location Details …" at bounding box center [824, 429] width 504 height 613
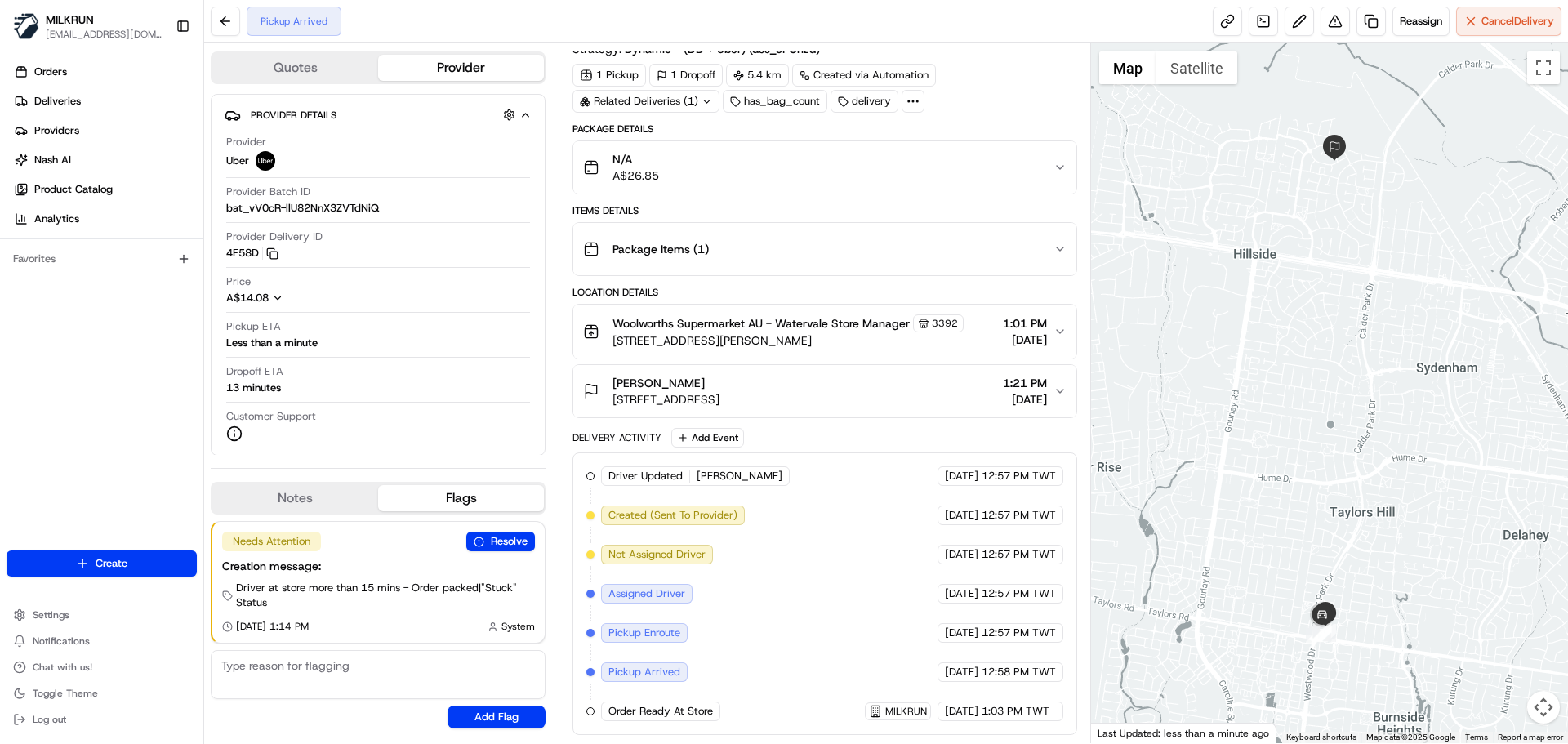
click at [998, 716] on span "1:03 PM TWT" at bounding box center [1015, 711] width 67 height 15
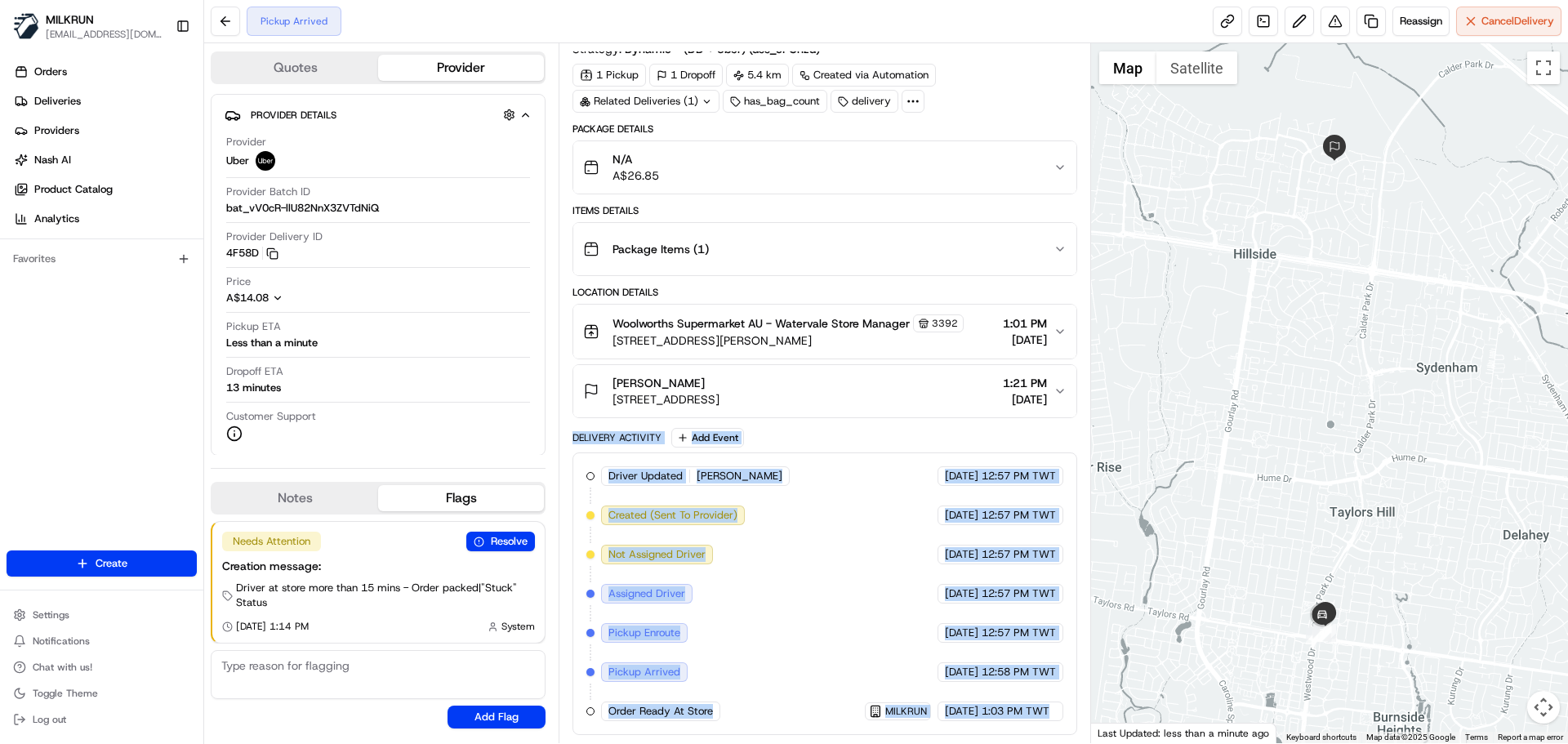
drag, startPoint x: 998, startPoint y: 716, endPoint x: 596, endPoint y: 444, distance: 485.4
click at [596, 444] on div "Delivery Activity Add Event Driver Updated ANSHDEEP S. Uber 23/08/2025 12:57 PM…" at bounding box center [824, 581] width 504 height 307
click at [602, 447] on div "Delivery Activity Add Event Driver Updated ANSHDEEP S. Uber 23/08/2025 12:57 PM…" at bounding box center [824, 581] width 504 height 307
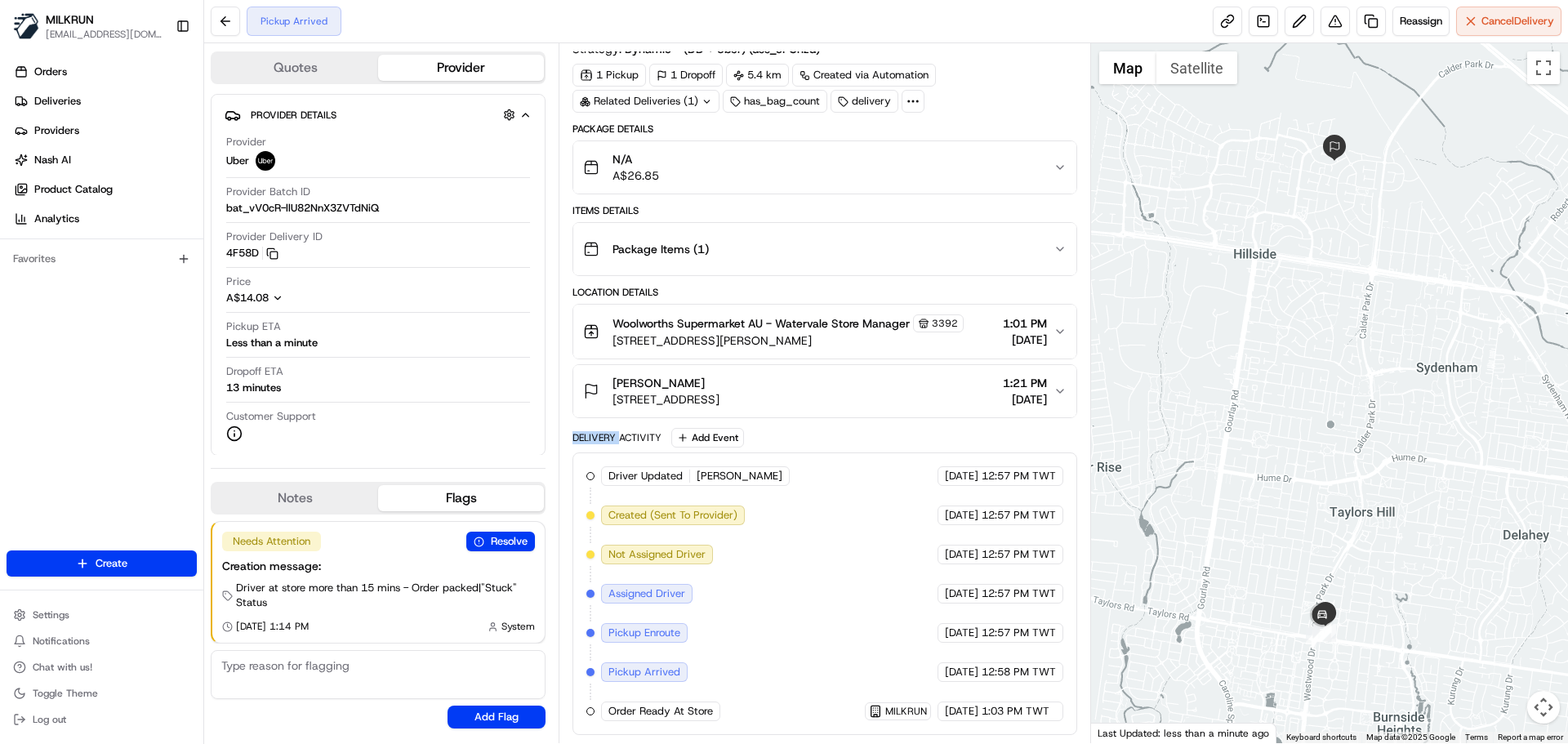
click at [602, 447] on div "Delivery Activity Add Event Driver Updated ANSHDEEP S. Uber 23/08/2025 12:57 PM…" at bounding box center [824, 581] width 504 height 307
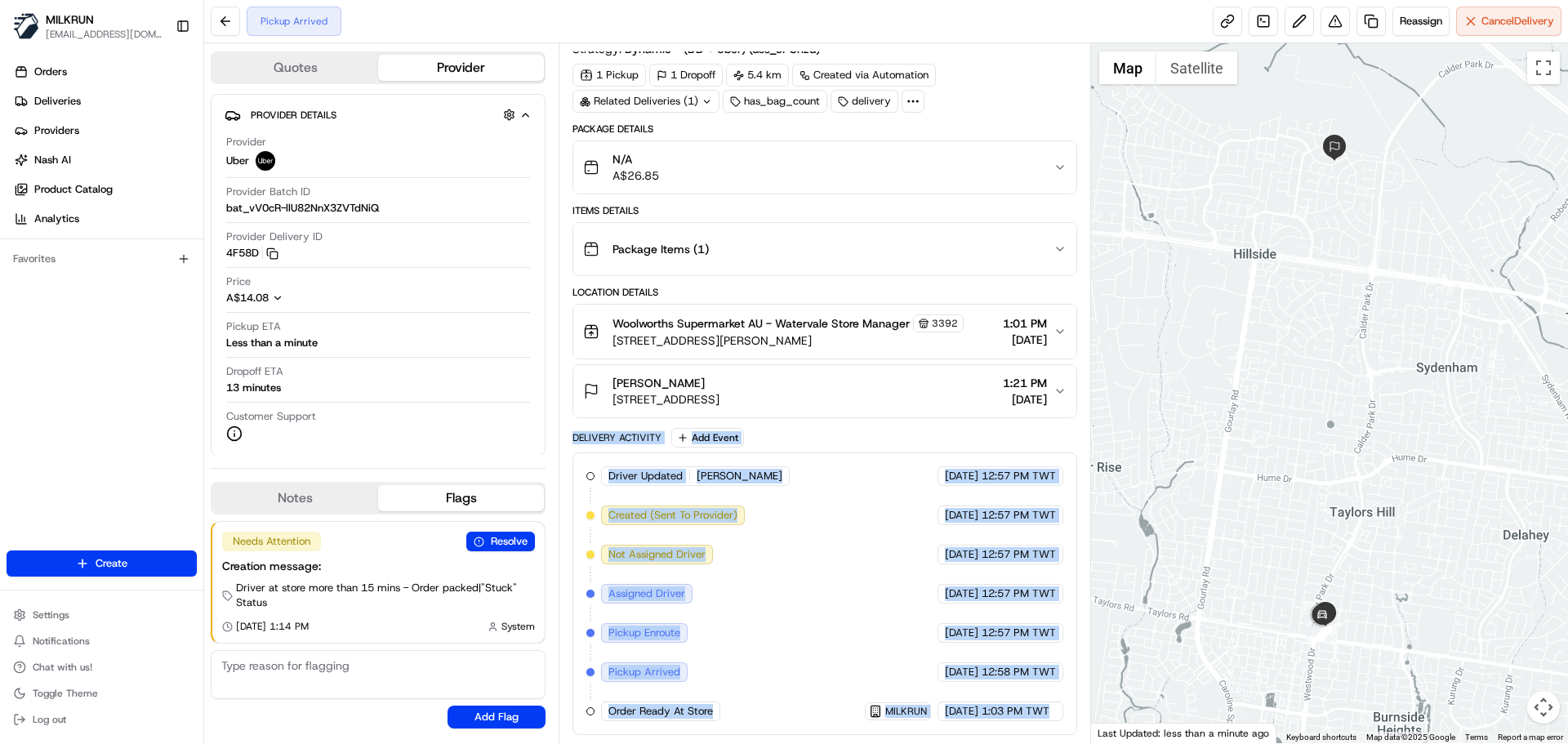
drag, startPoint x: 602, startPoint y: 447, endPoint x: 1032, endPoint y: 727, distance: 513.1
click at [1022, 724] on div "Delivery Activity Add Event Driver Updated ANSHDEEP S. Uber 23/08/2025 12:57 PM…" at bounding box center [824, 581] width 504 height 307
click at [1032, 727] on div "Driver Updated ANSHDEEP S. Uber 23/08/2025 12:57 PM TWT Created (Sent To Provid…" at bounding box center [824, 594] width 504 height 283
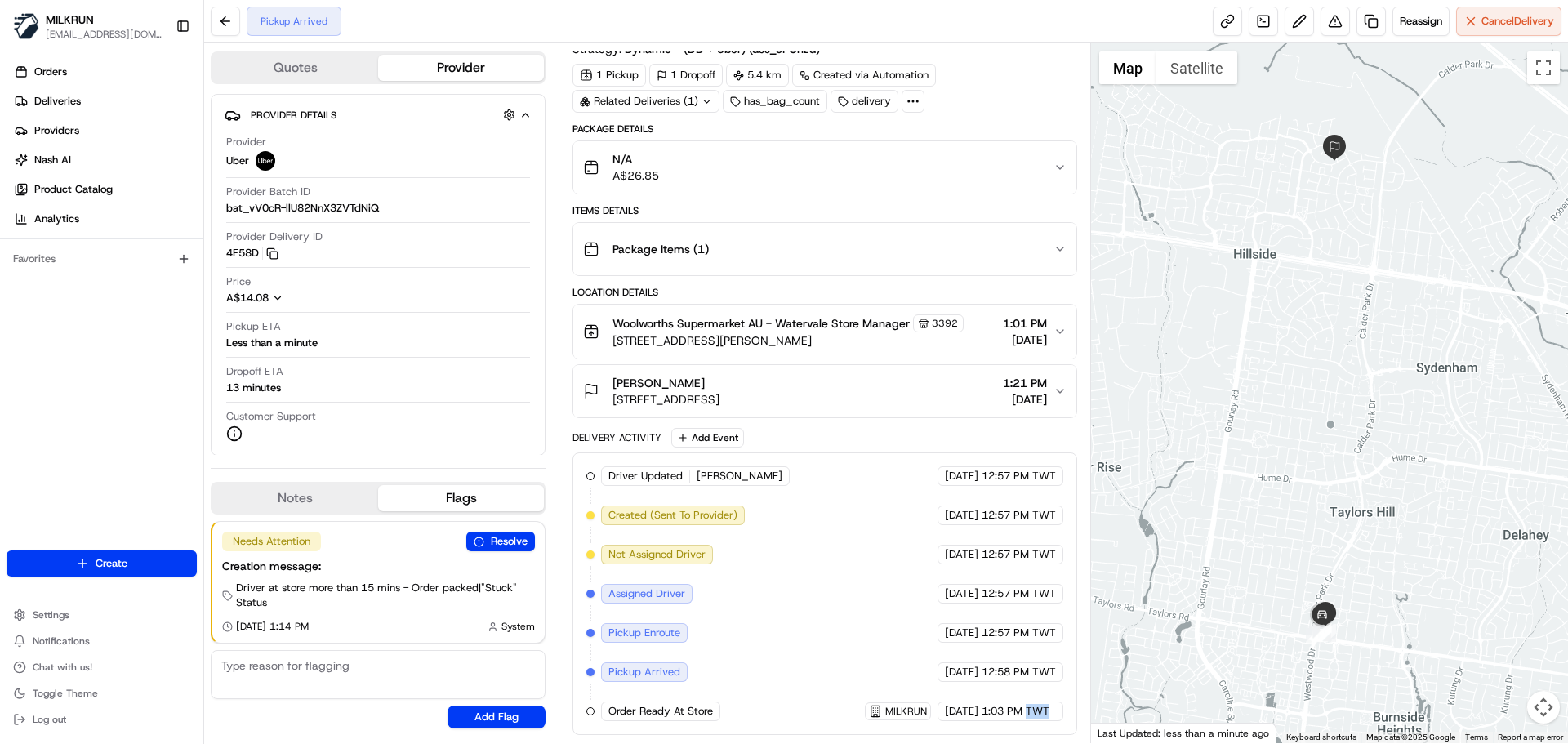
click at [1032, 727] on div "Driver Updated ANSHDEEP S. Uber 23/08/2025 12:57 PM TWT Created (Sent To Provid…" at bounding box center [824, 594] width 504 height 283
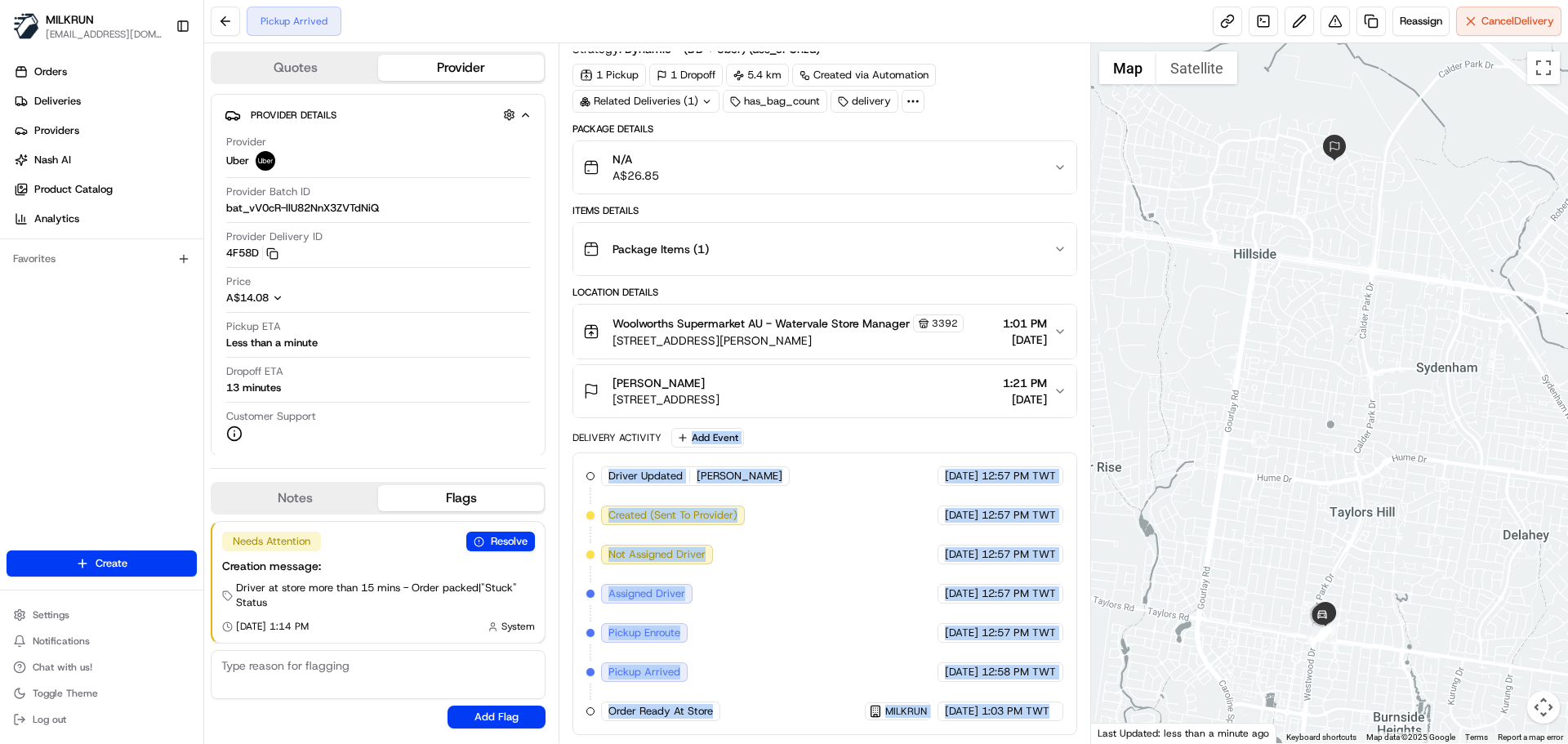
drag, startPoint x: 1032, startPoint y: 727, endPoint x: 585, endPoint y: 431, distance: 536.1
click at [646, 433] on div "Delivery Activity Add Event Driver Updated ANSHDEEP S. Uber 23/08/2025 12:57 PM…" at bounding box center [824, 581] width 504 height 307
click at [585, 431] on div "Delivery Activity" at bounding box center [617, 438] width 89 height 13
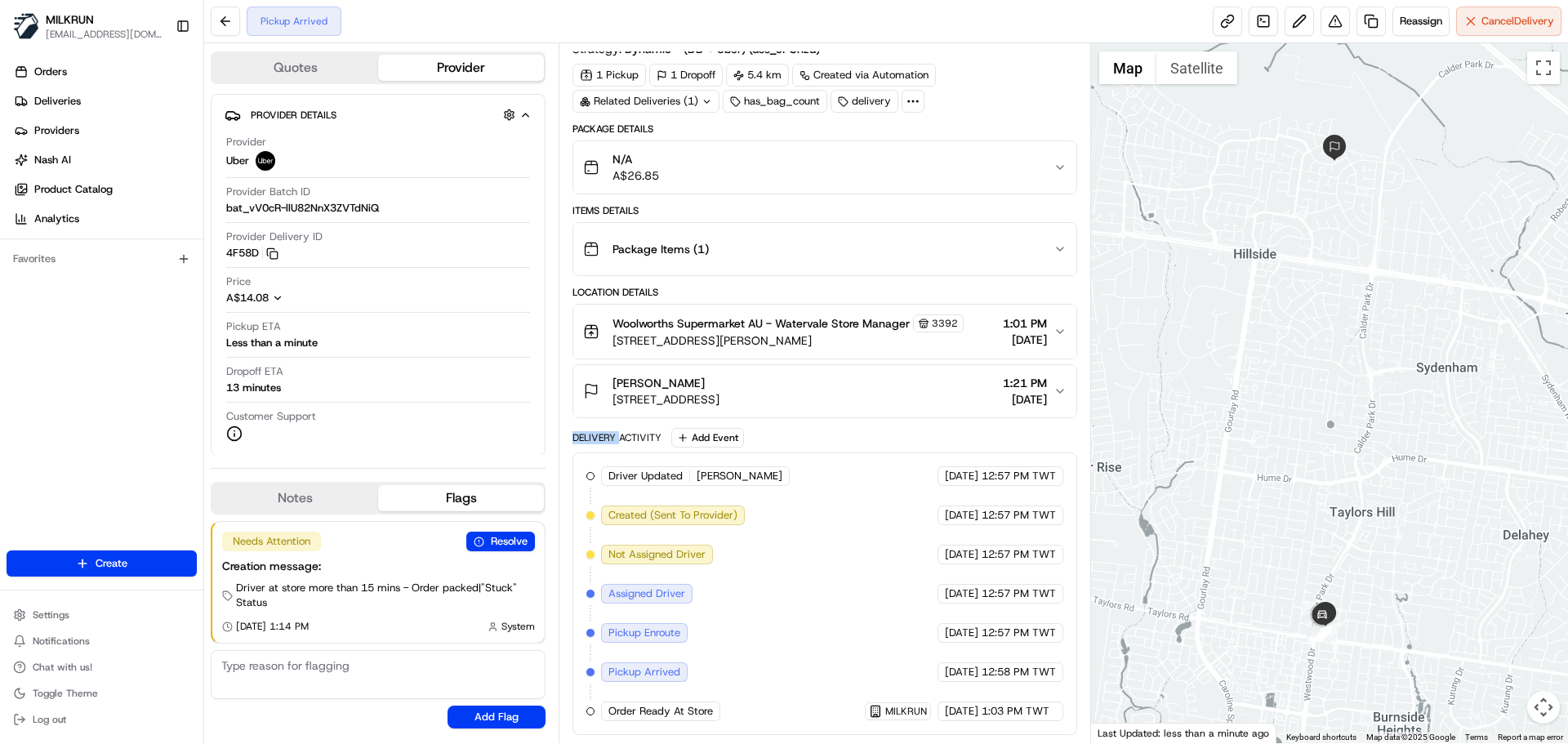
click at [585, 431] on div "Delivery Activity" at bounding box center [617, 438] width 89 height 13
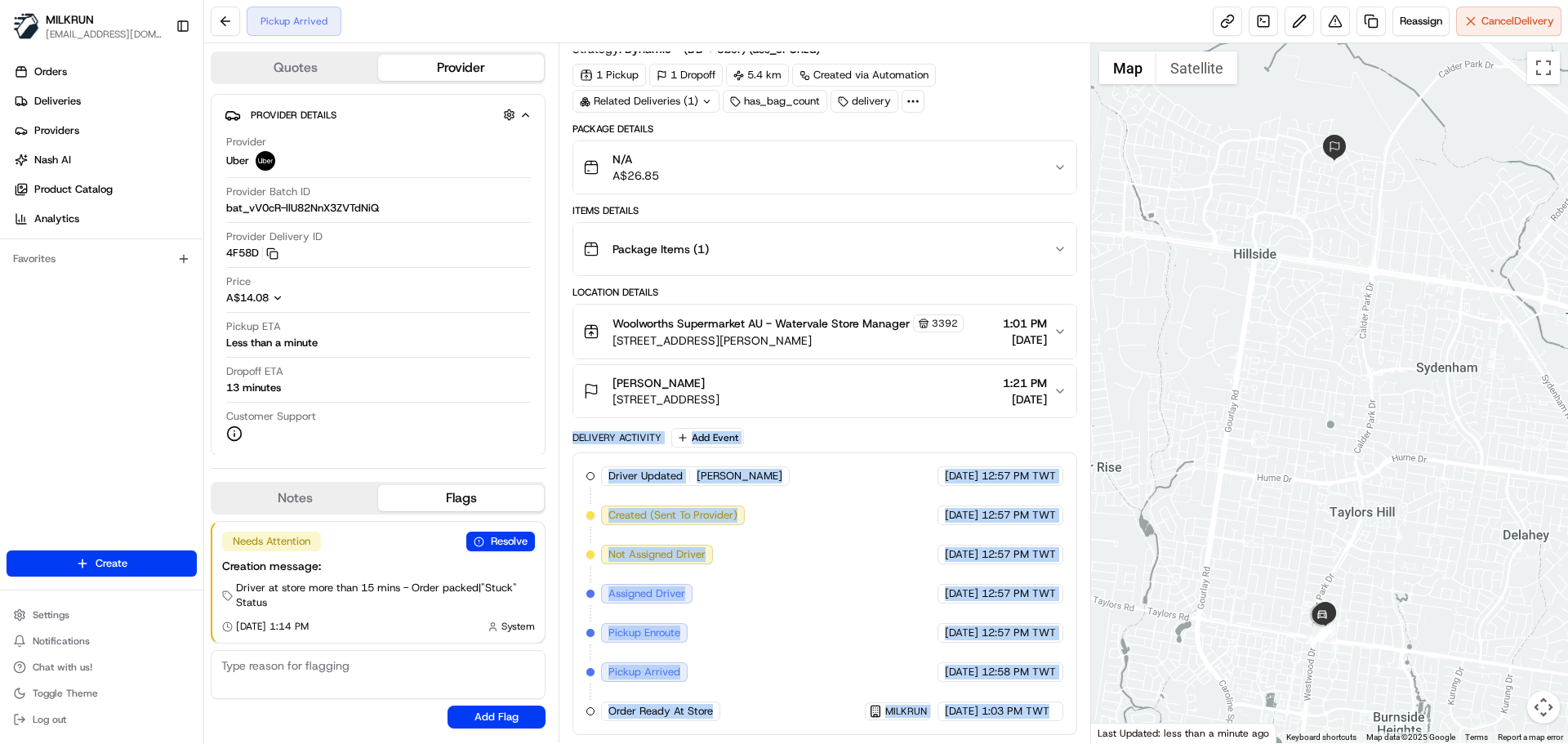
drag, startPoint x: 585, startPoint y: 431, endPoint x: 1001, endPoint y: 716, distance: 504.3
click at [995, 710] on div "Delivery Activity Add Event Driver Updated ANSHDEEP S. Uber 23/08/2025 12:57 PM…" at bounding box center [824, 581] width 504 height 307
click at [1006, 716] on span "1:03 PM TWT" at bounding box center [1015, 711] width 67 height 15
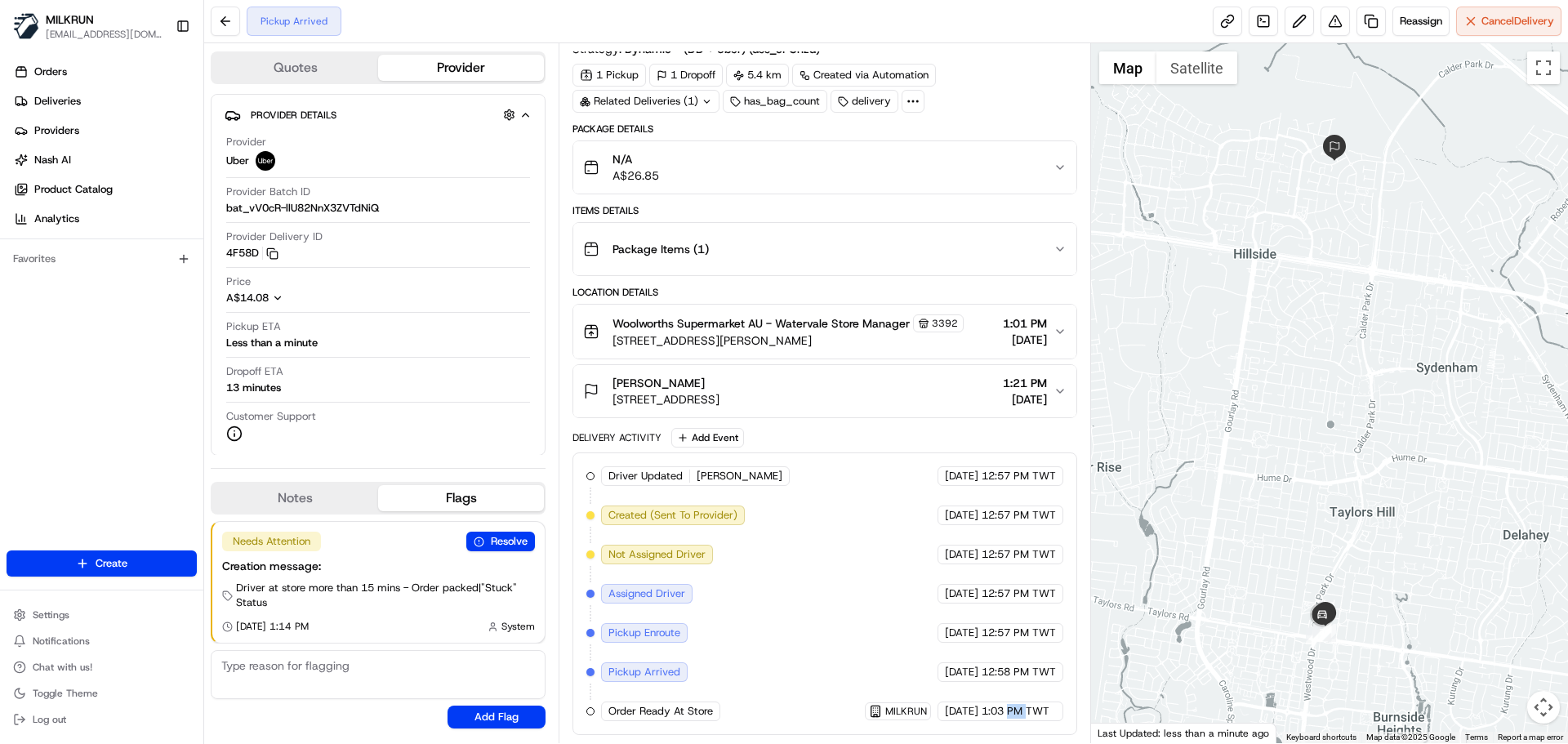
click at [1006, 716] on span "1:03 PM TWT" at bounding box center [1015, 711] width 67 height 15
drag, startPoint x: 1006, startPoint y: 716, endPoint x: 948, endPoint y: 495, distance: 228.5
click at [948, 498] on div "Driver Updated ANSHDEEP S. Uber 23/08/2025 12:57 PM TWT Created (Sent To Provid…" at bounding box center [824, 593] width 476 height 255
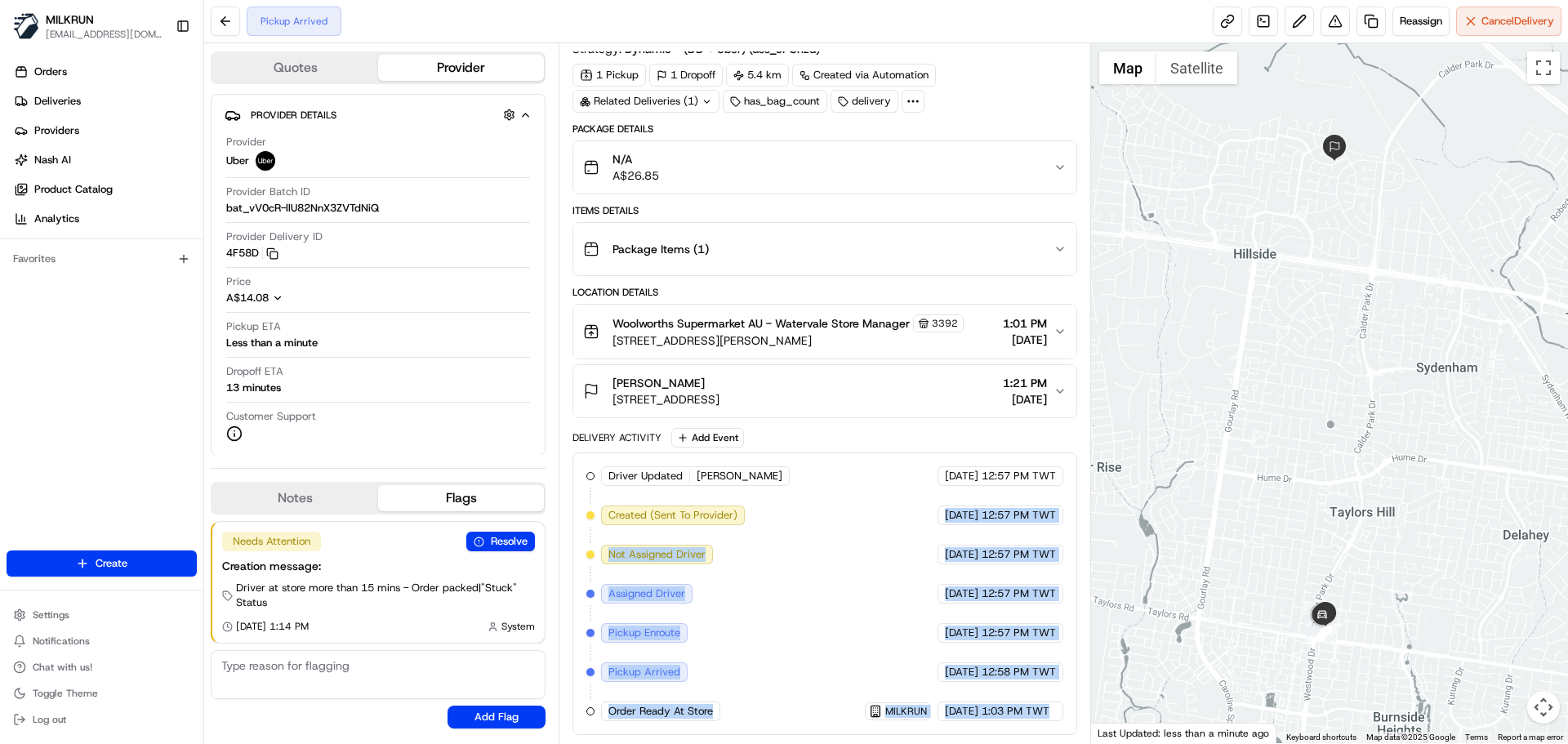
click at [979, 592] on div "23/08/2025 12:57 PM TWT" at bounding box center [1000, 593] width 125 height 20
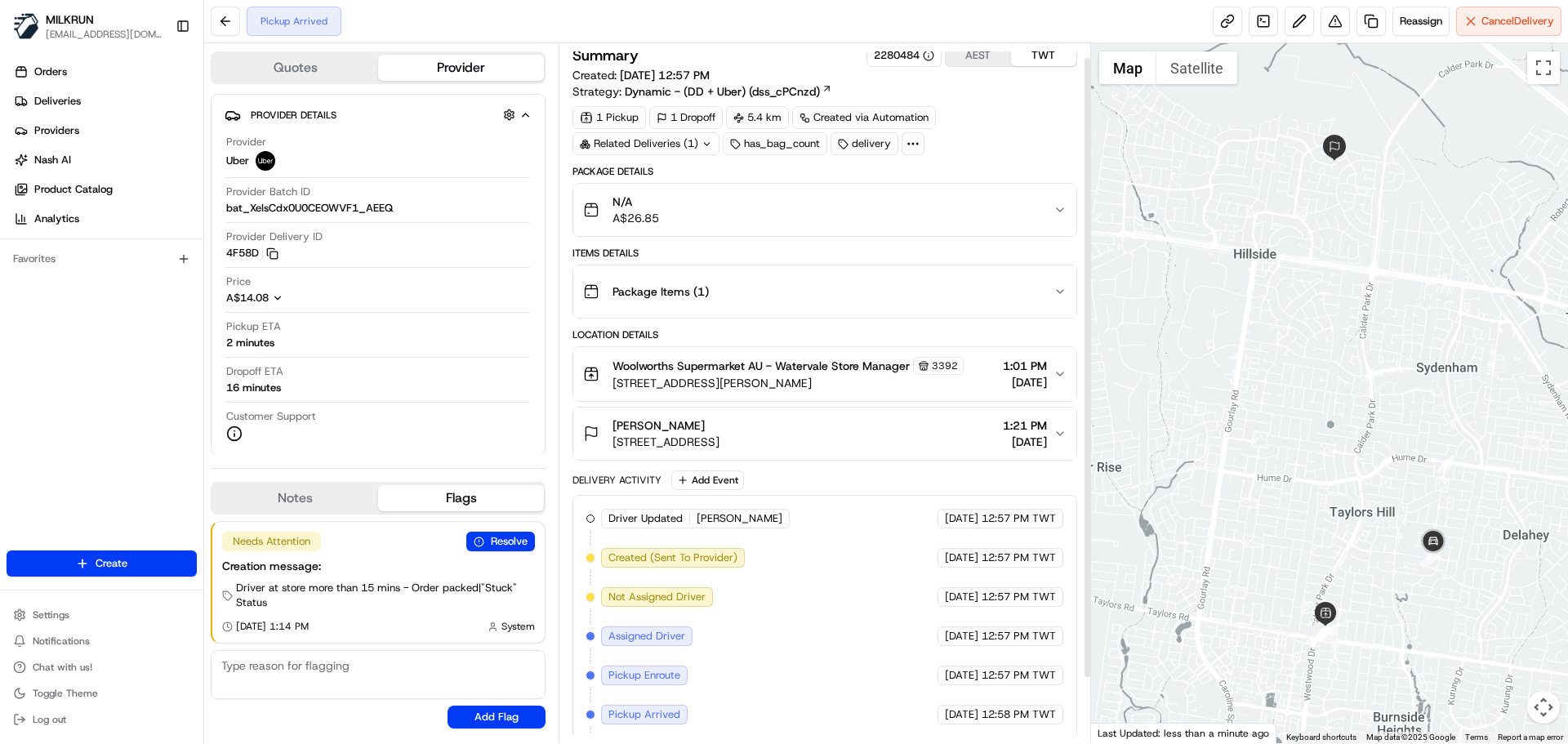
scroll to position [7, 0]
click at [748, 633] on div "Driver Updated ANSHDEEP S. Uber 23/08/2025 12:57 PM TWT Created (Sent To Provid…" at bounding box center [824, 656] width 476 height 294
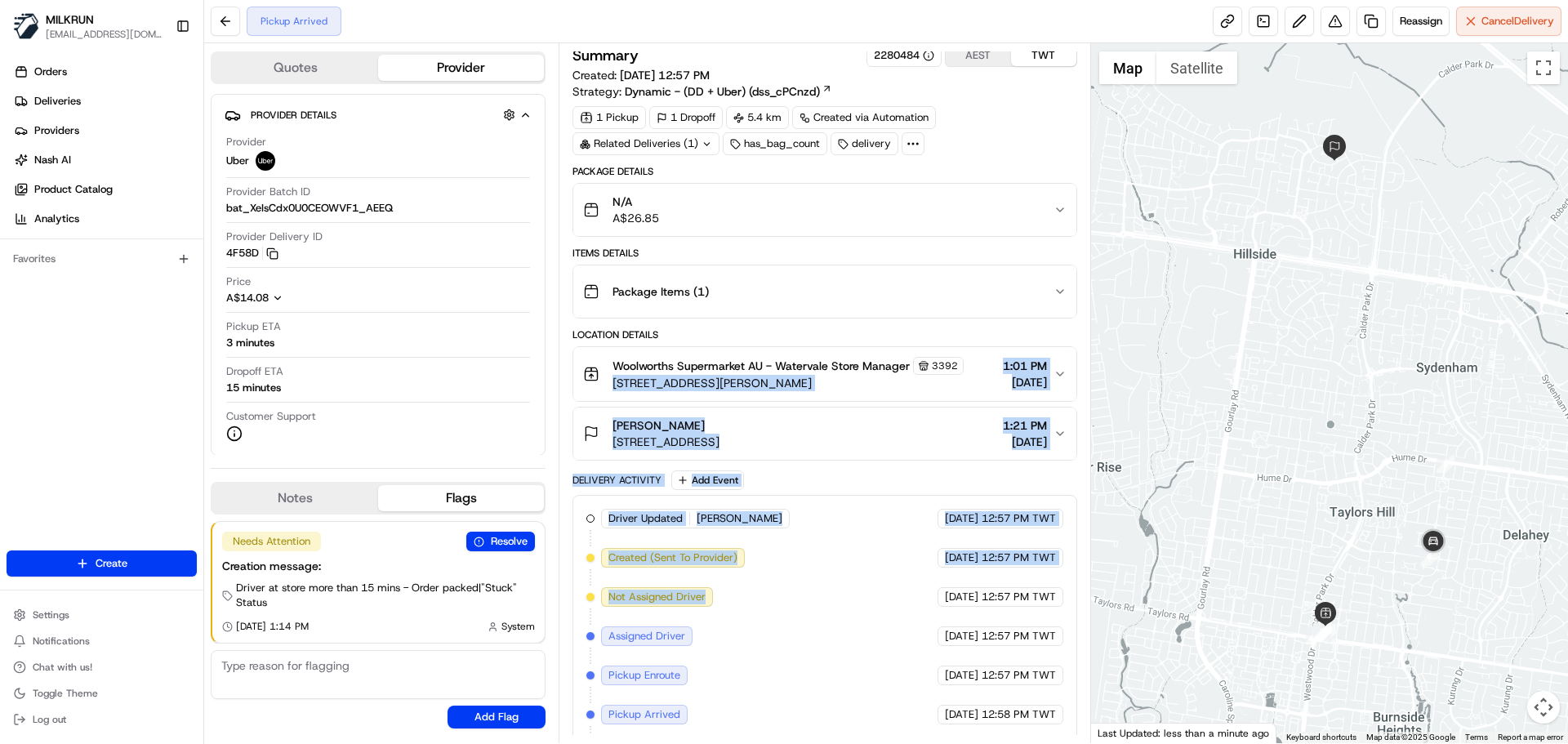
drag, startPoint x: 748, startPoint y: 633, endPoint x: 808, endPoint y: 355, distance: 284.4
click at [807, 355] on div "Package Details N/A A$26.85 Items Details Package Items ( 1 ) Location Details …" at bounding box center [824, 490] width 504 height 652
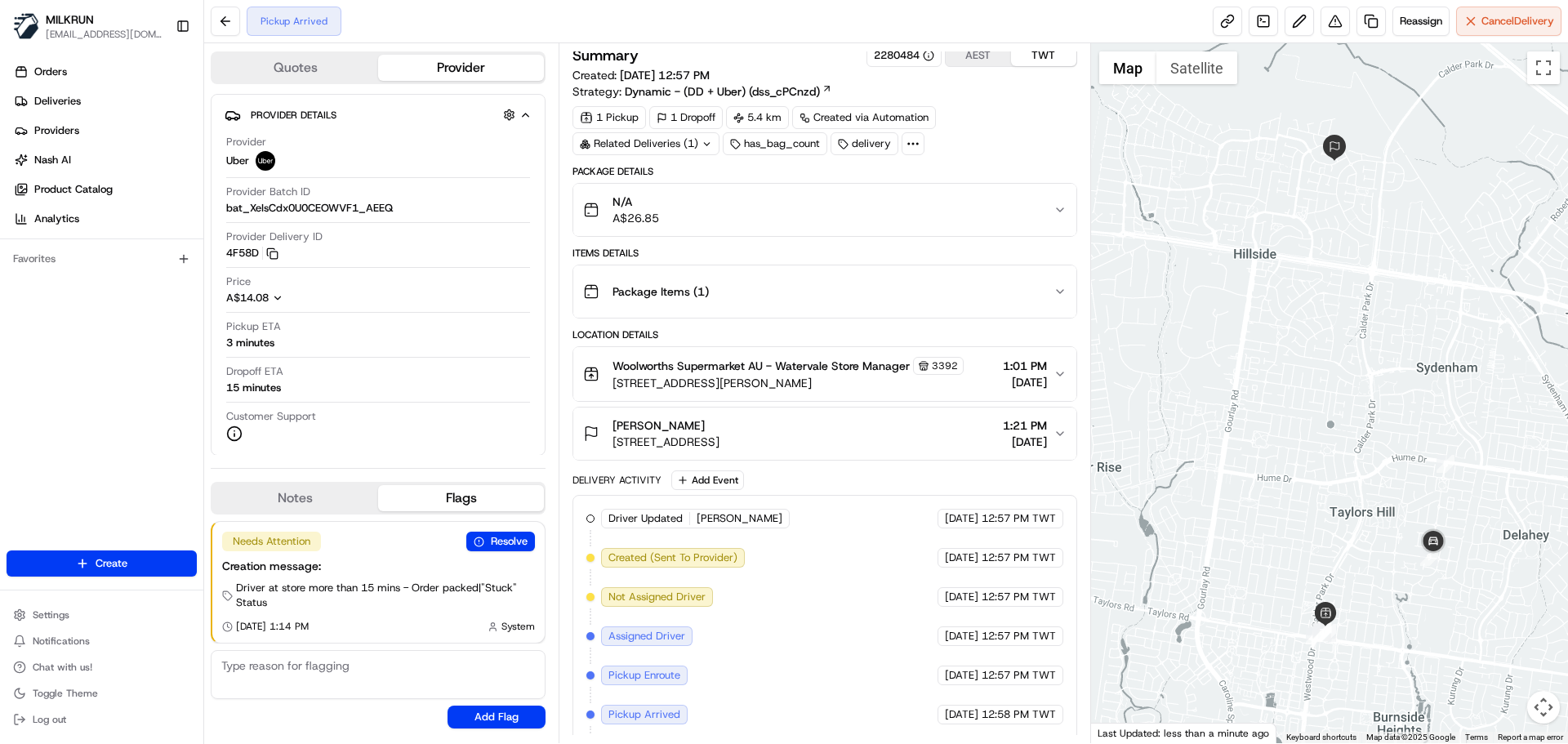
click at [914, 649] on div "Driver Updated ANSHDEEP S. Uber 23/08/2025 12:57 PM TWT Created (Sent To Provid…" at bounding box center [824, 656] width 476 height 294
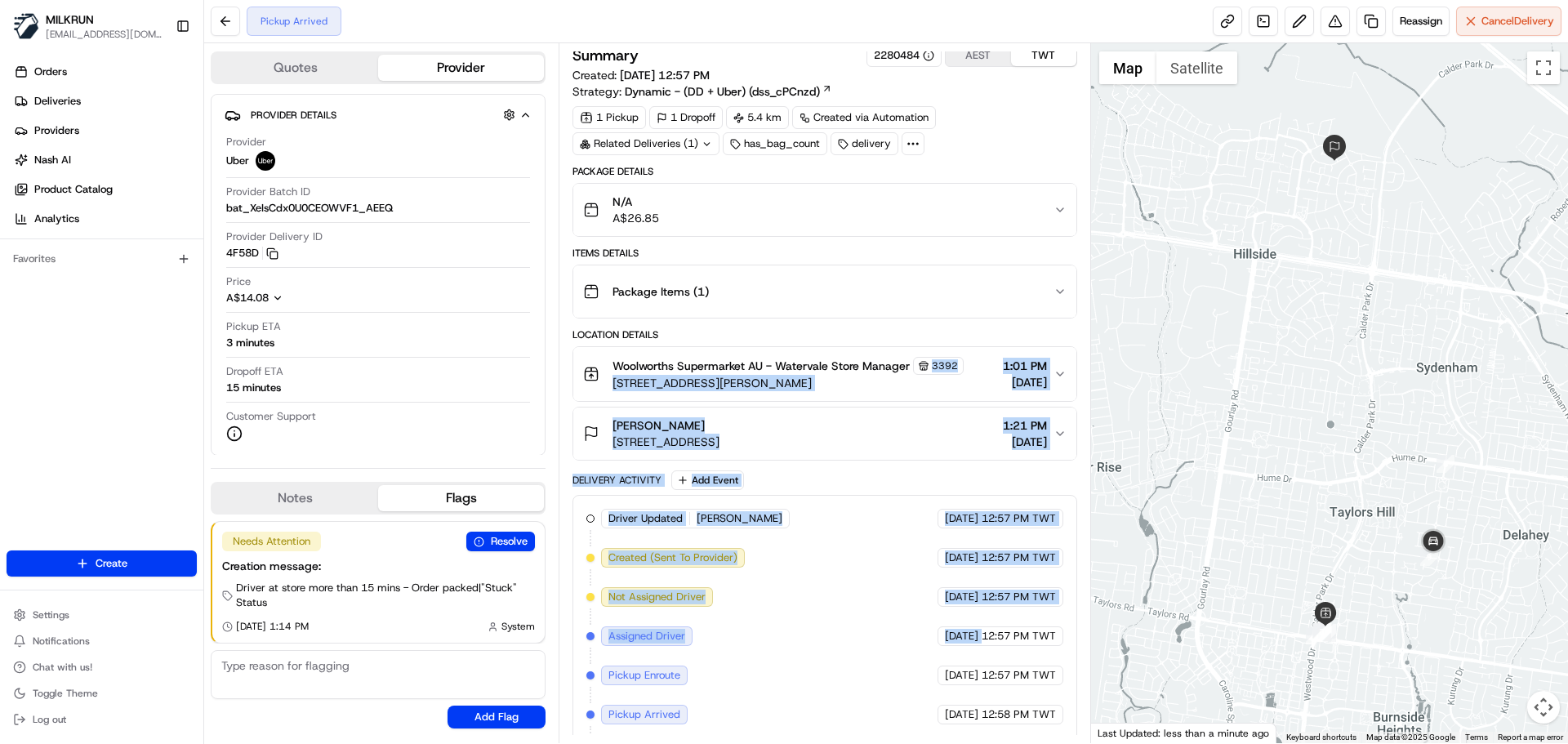
drag, startPoint x: 914, startPoint y: 649, endPoint x: 948, endPoint y: 280, distance: 370.6
click at [941, 301] on div "Package Details N/A A$26.85 Items Details Package Items ( 1 ) Location Details …" at bounding box center [824, 490] width 504 height 652
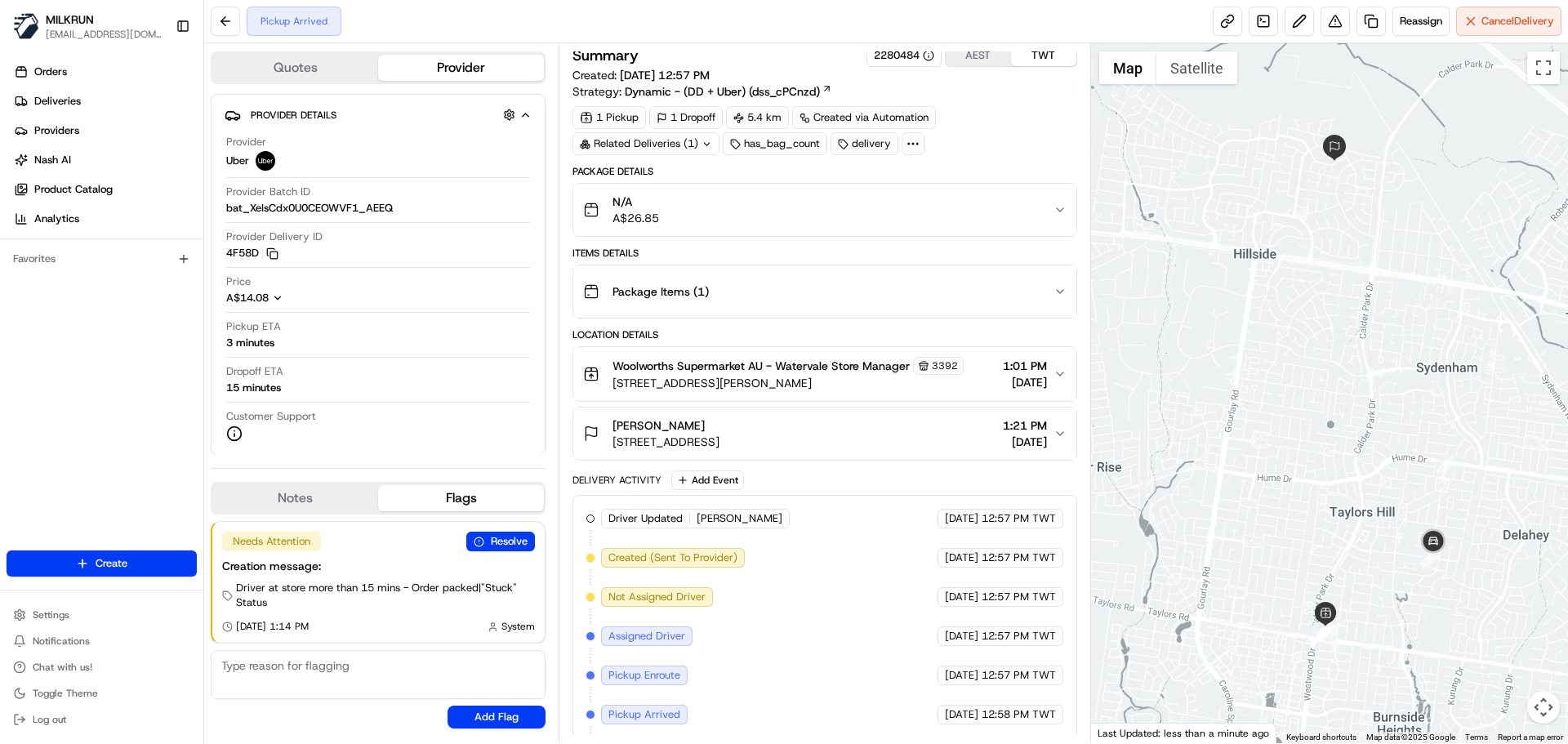
click at [1019, 672] on span "12:57 PM TWT" at bounding box center [1018, 676] width 74 height 15
drag, startPoint x: 1019, startPoint y: 672, endPoint x: 1036, endPoint y: 700, distance: 32.8
click at [1037, 697] on div "Driver Updated ANSHDEEP S. Uber 23/08/2025 12:57 PM TWT Created (Sent To Provid…" at bounding box center [824, 656] width 476 height 294
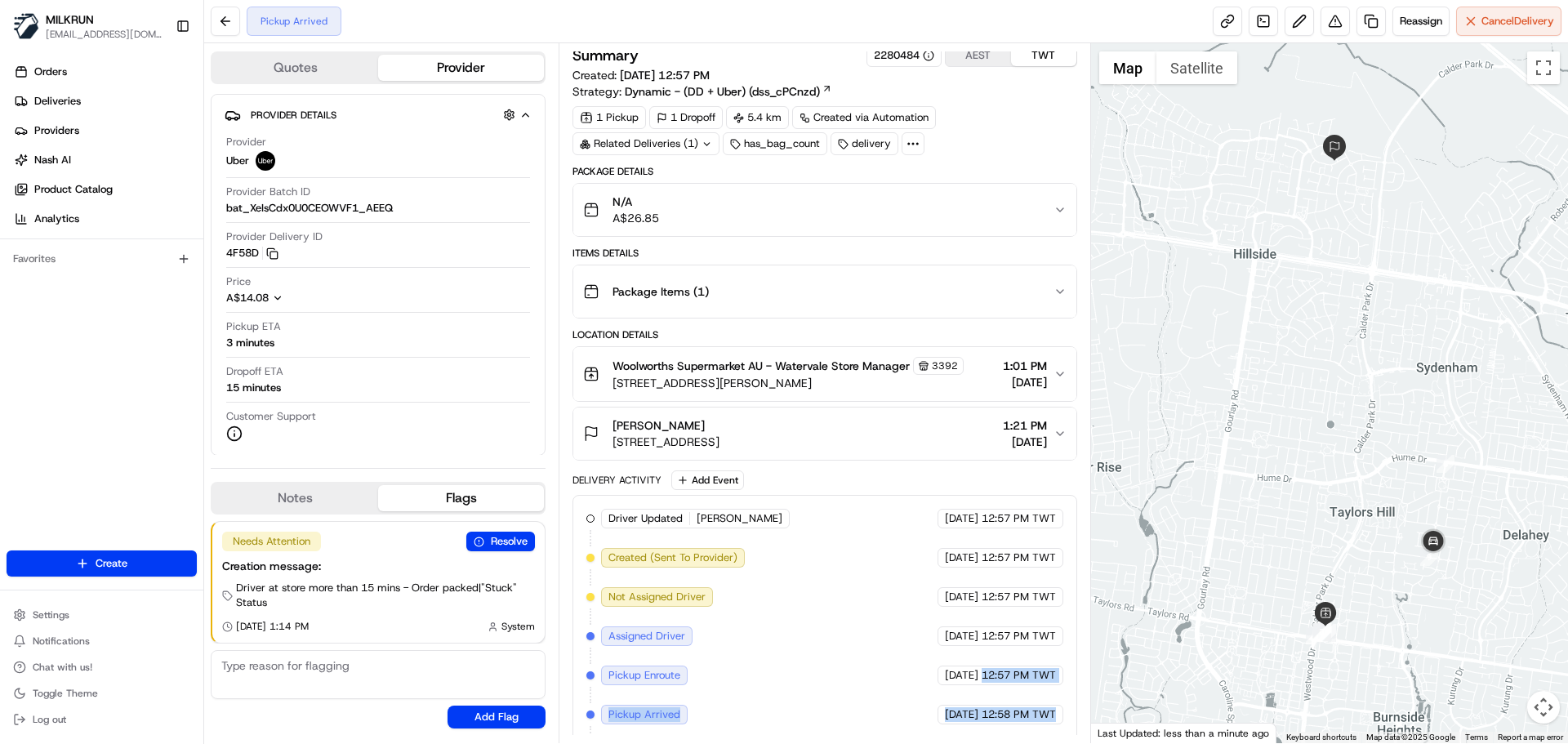
click at [1036, 700] on div "Driver Updated ANSHDEEP S. Uber 23/08/2025 12:57 PM TWT Created (Sent To Provid…" at bounding box center [824, 656] width 476 height 294
drag, startPoint x: 1036, startPoint y: 700, endPoint x: 787, endPoint y: 512, distance: 312.0
click at [965, 588] on div "Driver Updated ANSHDEEP S. Uber 23/08/2025 12:57 PM TWT Created (Sent To Provid…" at bounding box center [824, 656] width 476 height 294
click at [806, 627] on div "Driver Updated ANSHDEEP S. Uber 23/08/2025 12:57 PM TWT Created (Sent To Provid…" at bounding box center [824, 656] width 476 height 294
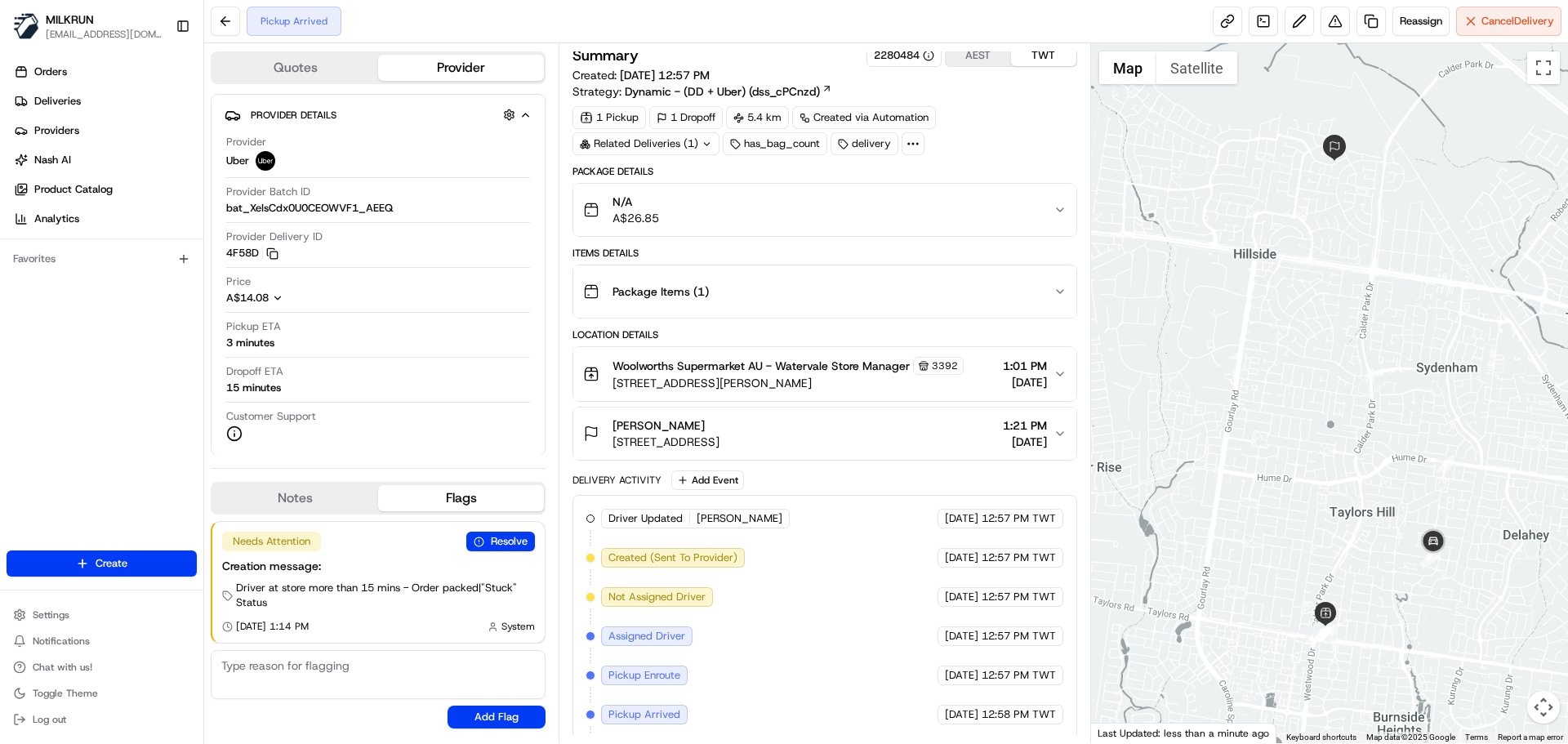
click at [806, 627] on div "Driver Updated ANSHDEEP S. Uber 23/08/2025 12:57 PM TWT Created (Sent To Provid…" at bounding box center [824, 656] width 476 height 294
drag, startPoint x: 806, startPoint y: 627, endPoint x: 792, endPoint y: 399, distance: 228.4
click at [791, 420] on div "Package Details N/A A$26.85 Items Details Package Items ( 1 ) Location Details …" at bounding box center [824, 490] width 504 height 652
click at [884, 687] on div "Driver Updated ANSHDEEP S. Uber 23/08/2025 12:57 PM TWT Created (Sent To Provid…" at bounding box center [824, 656] width 476 height 294
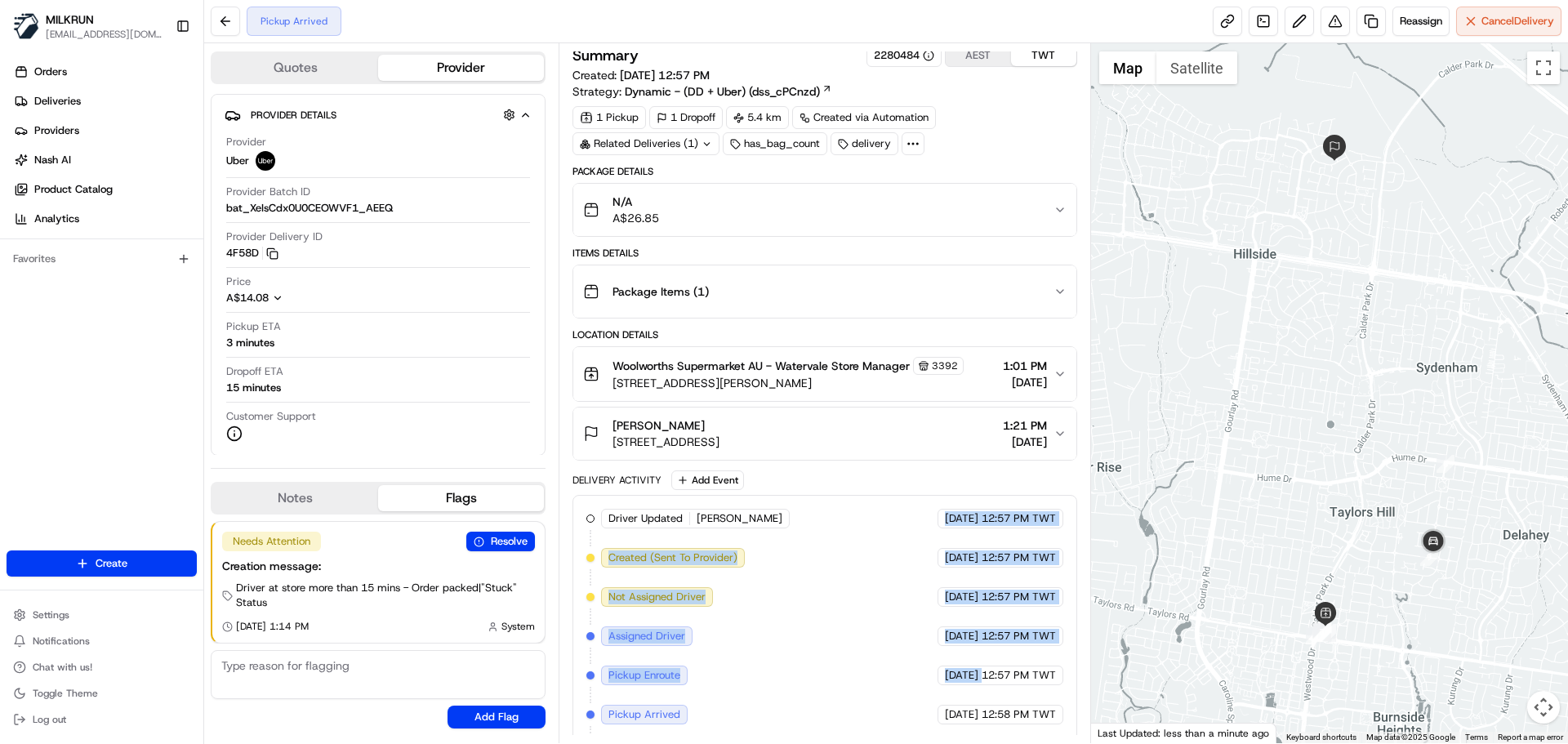
drag, startPoint x: 884, startPoint y: 687, endPoint x: 923, endPoint y: 429, distance: 260.9
click at [909, 461] on div "Package Details N/A A$26.85 Items Details Package Items ( 1 ) Location Details …" at bounding box center [824, 490] width 504 height 652
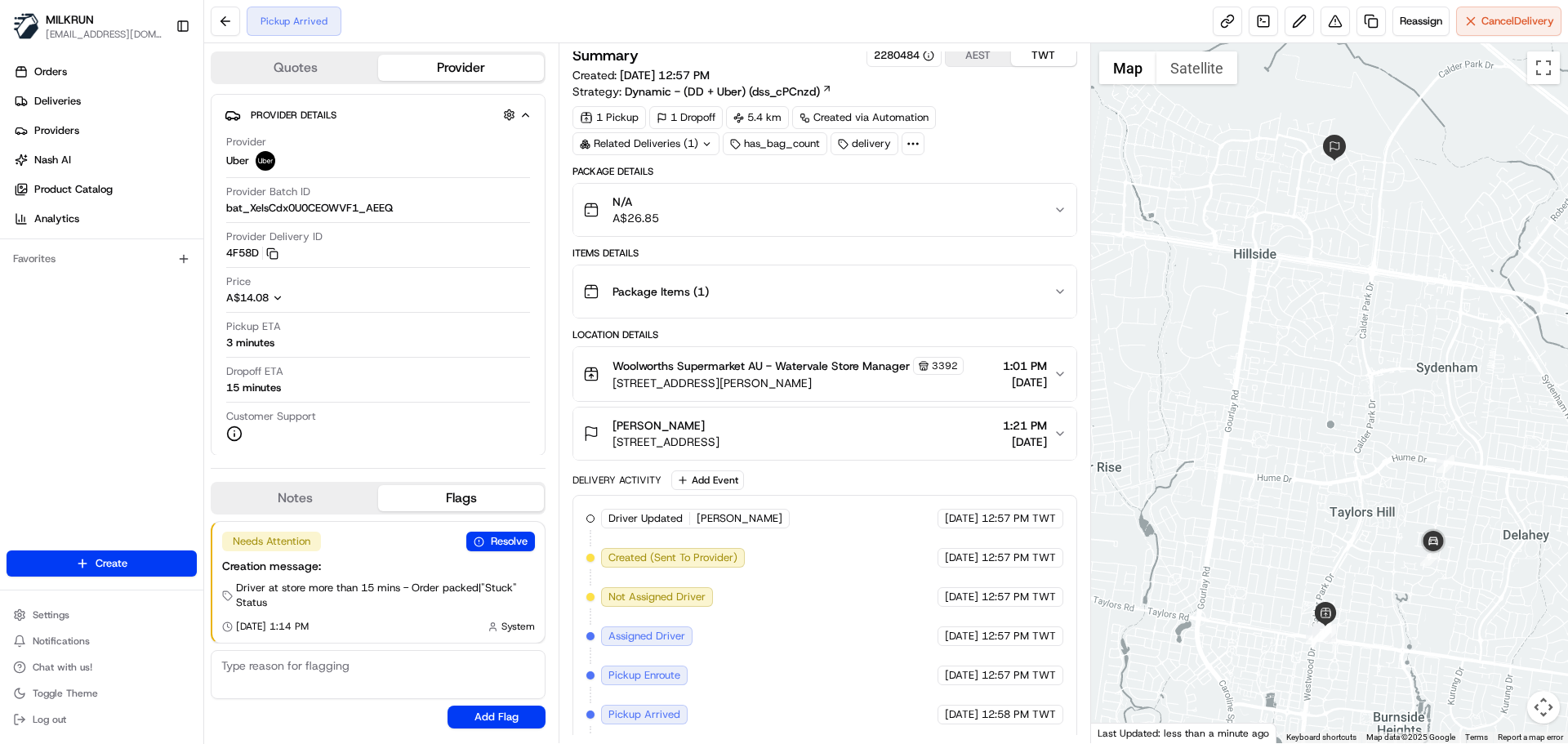
click at [1035, 724] on div "Driver Updated ANSHDEEP S. Uber 23/08/2025 12:57 PM TWT Created (Sent To Provid…" at bounding box center [824, 656] width 476 height 294
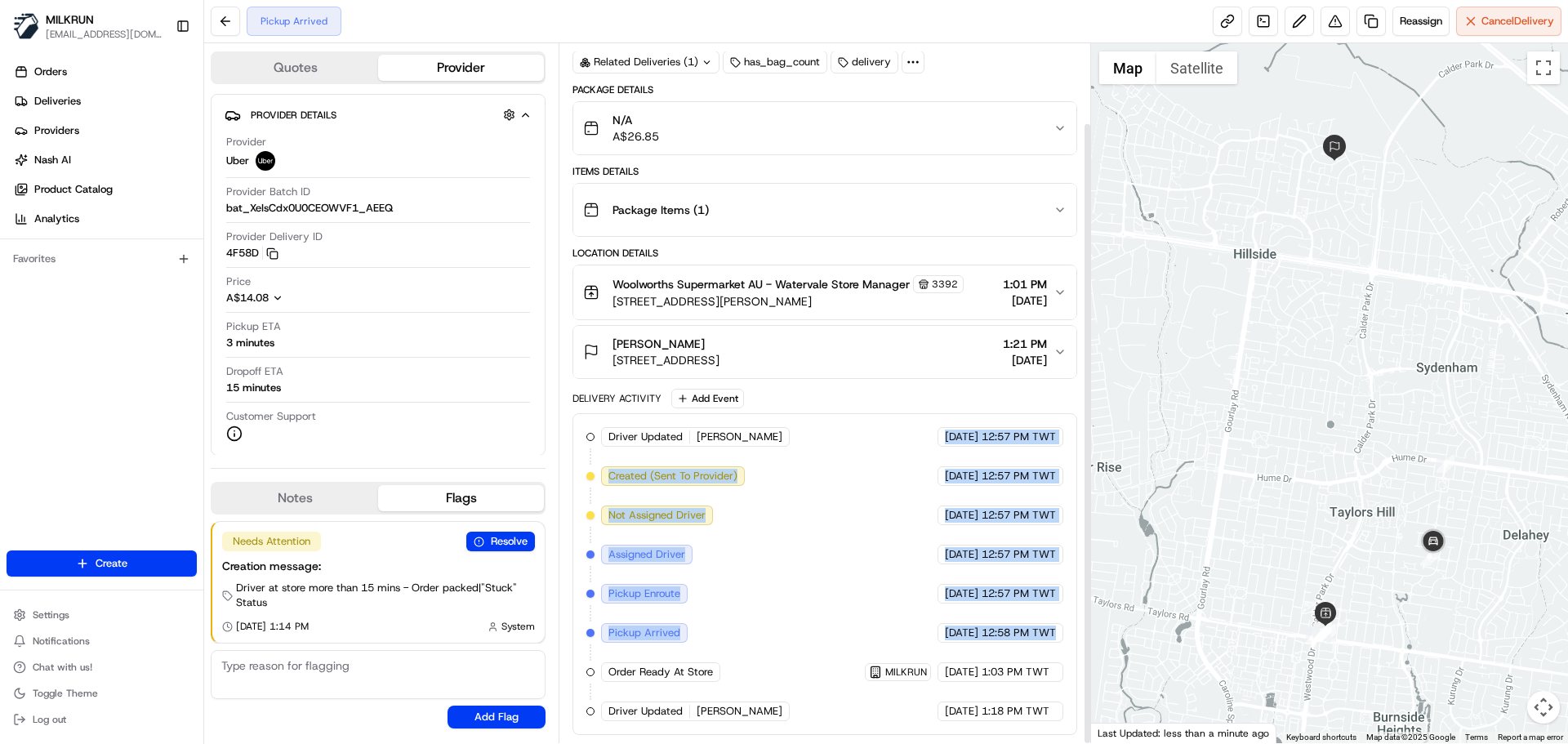
drag, startPoint x: 1035, startPoint y: 724, endPoint x: 838, endPoint y: 416, distance: 365.6
click at [838, 416] on div "Driver Updated ANSHDEEP S. Uber 23/08/2025 12:57 PM TWT Created (Sent To Provid…" at bounding box center [824, 575] width 504 height 322
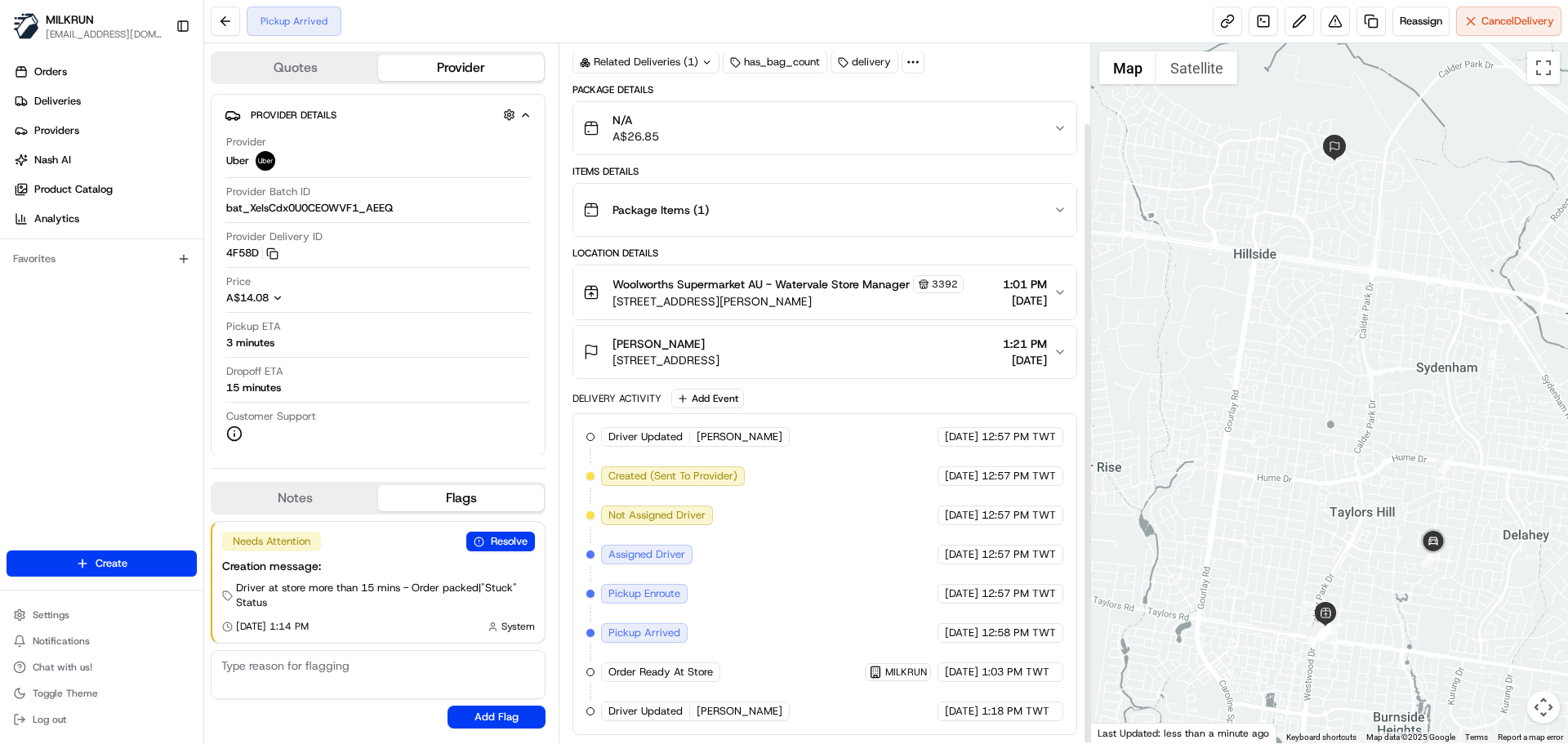
click at [941, 693] on div "Driver Updated ANSHDEEP S. Uber 23/08/2025 12:57 PM TWT Created (Sent To Provid…" at bounding box center [824, 575] width 476 height 294
drag, startPoint x: 941, startPoint y: 693, endPoint x: 980, endPoint y: 701, distance: 39.8
click at [974, 701] on div "Driver Updated ANSHDEEP S. Uber 23/08/2025 12:57 PM TWT Created (Sent To Provid…" at bounding box center [824, 575] width 476 height 294
click at [980, 701] on div "Driver Updated ANSHDEEP S. Uber 23/08/2025 12:57 PM TWT Created (Sent To Provid…" at bounding box center [824, 575] width 476 height 294
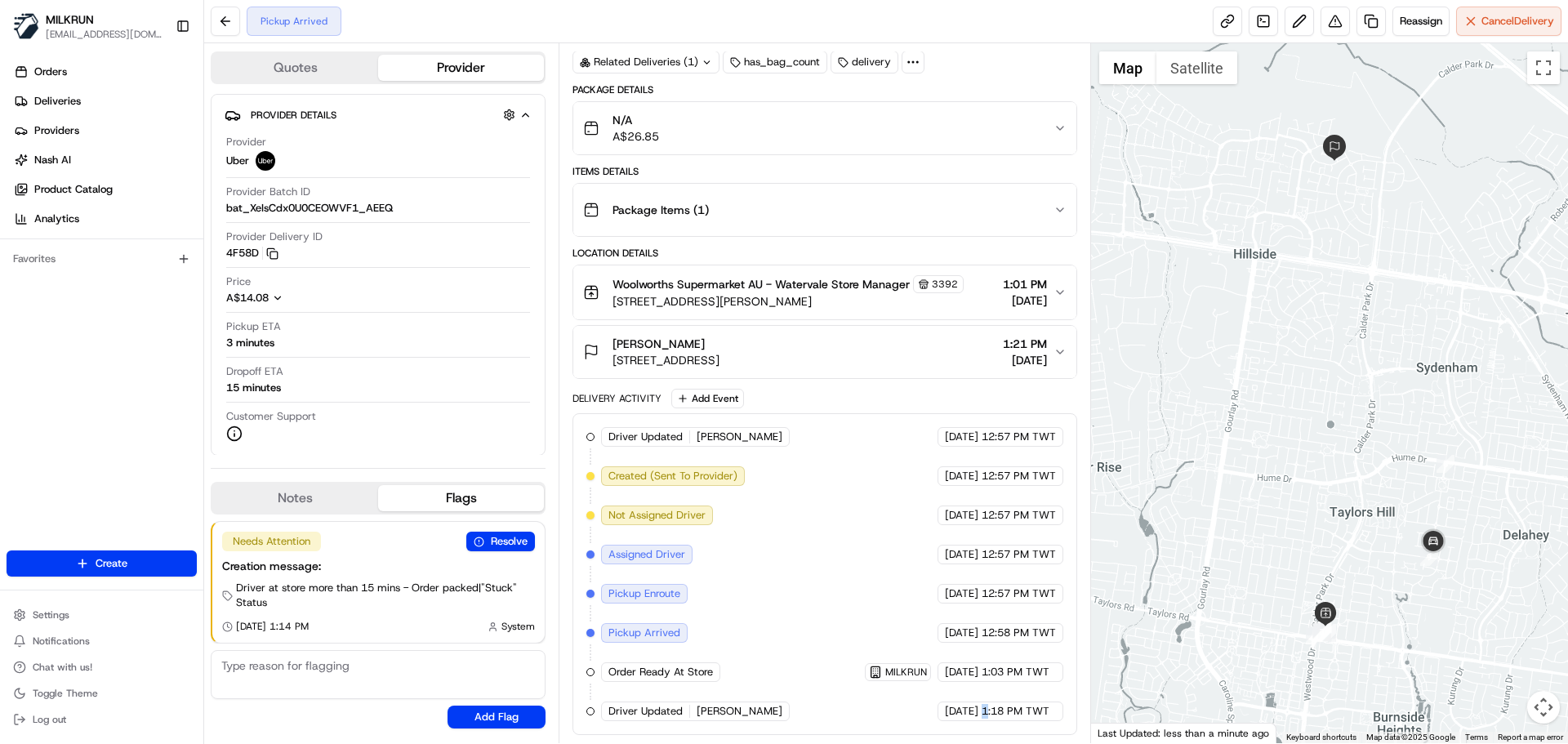
click at [980, 701] on div "Driver Updated ANSHDEEP S. Uber 23/08/2025 12:57 PM TWT Created (Sent To Provid…" at bounding box center [824, 575] width 476 height 294
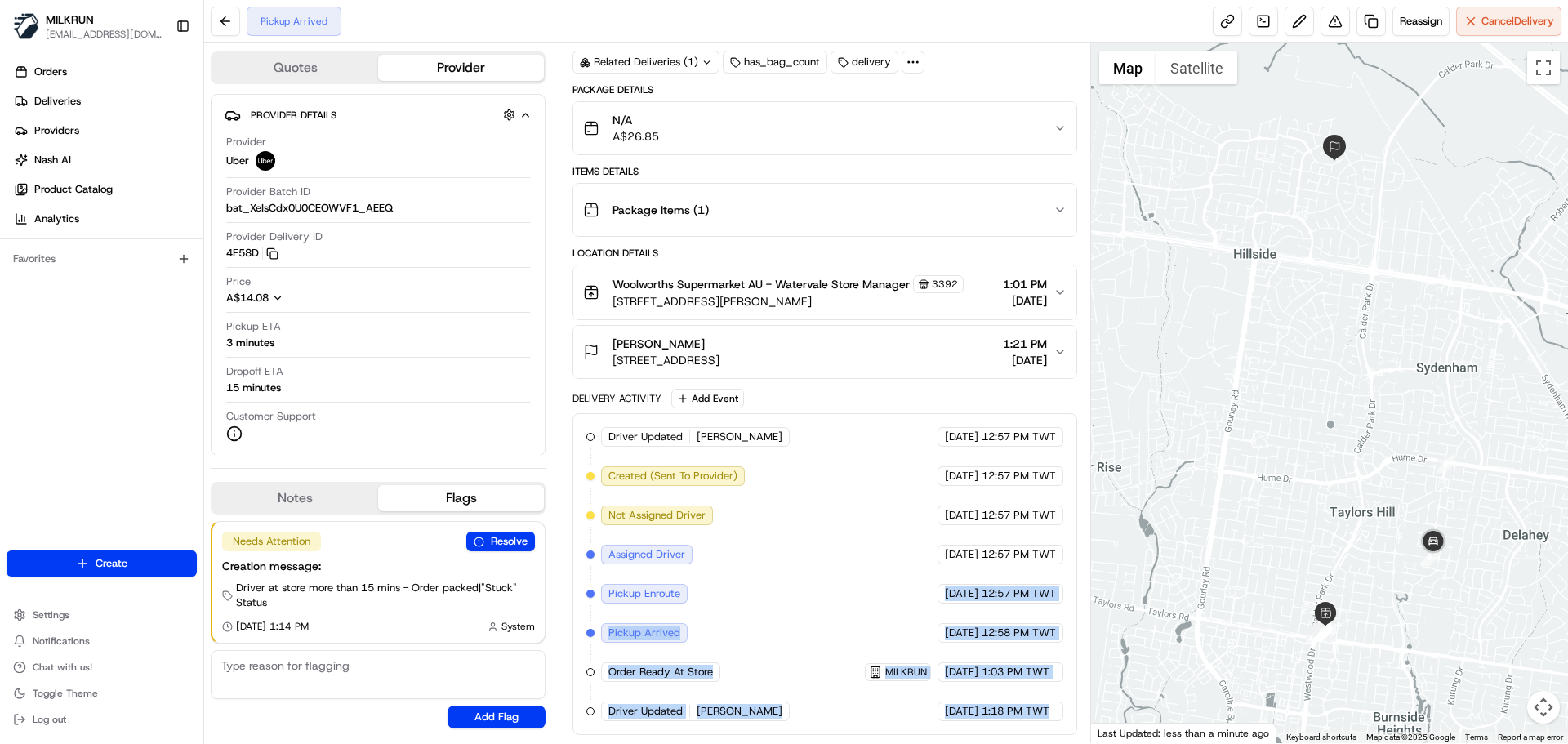
drag, startPoint x: 980, startPoint y: 701, endPoint x: 968, endPoint y: 580, distance: 121.6
click at [968, 580] on div "Driver Updated ANSHDEEP S. Uber 23/08/2025 12:57 PM TWT Created (Sent To Provid…" at bounding box center [824, 575] width 476 height 294
click at [972, 599] on span "23/08/2025" at bounding box center [962, 594] width 34 height 15
drag, startPoint x: 972, startPoint y: 599, endPoint x: 1018, endPoint y: 663, distance: 78.8
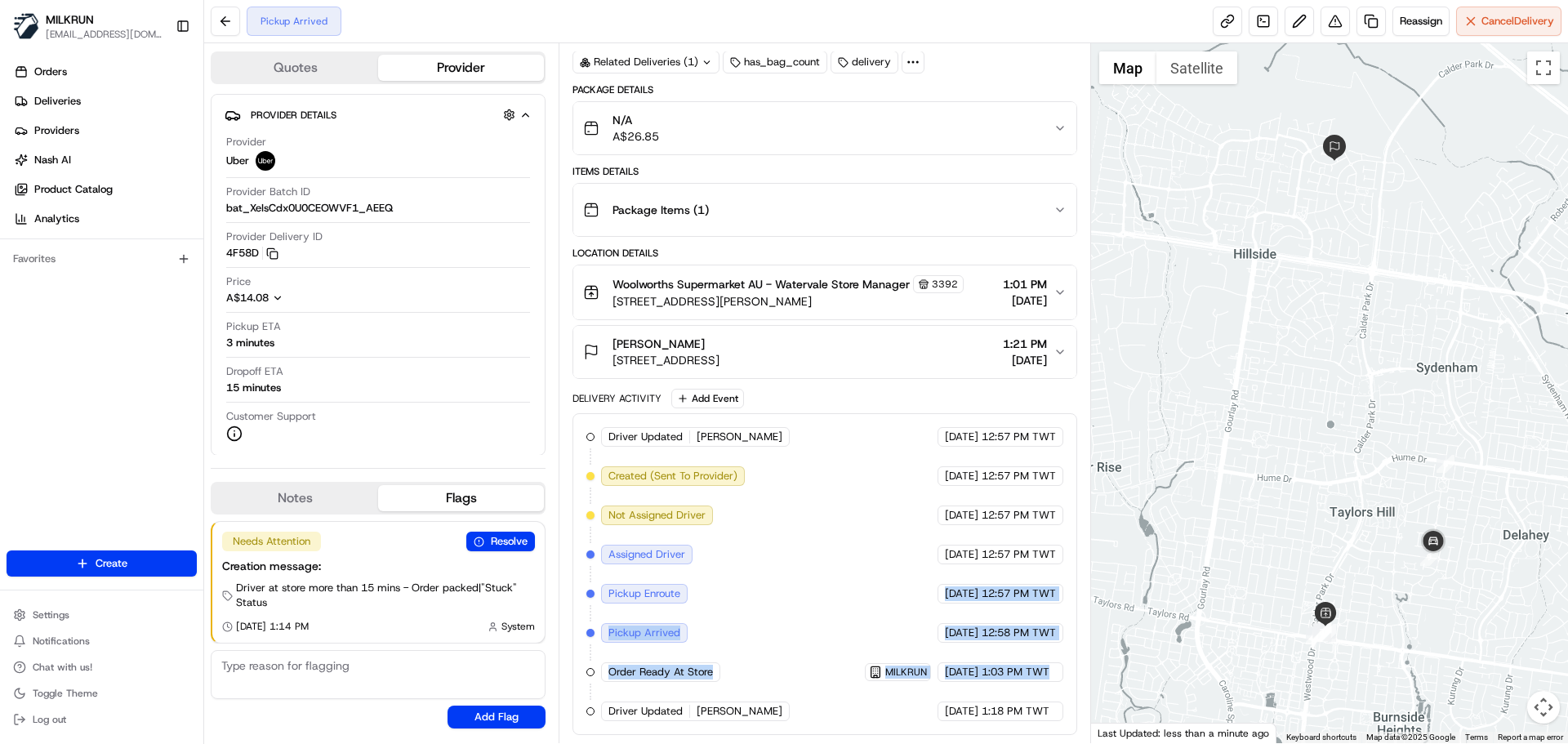
click at [1018, 663] on div "Driver Updated ANSHDEEP S. Uber 23/08/2025 12:57 PM TWT Created (Sent To Provid…" at bounding box center [824, 575] width 476 height 294
click at [1033, 702] on div "23/08/2025 1:18 PM TWT" at bounding box center [1000, 711] width 125 height 20
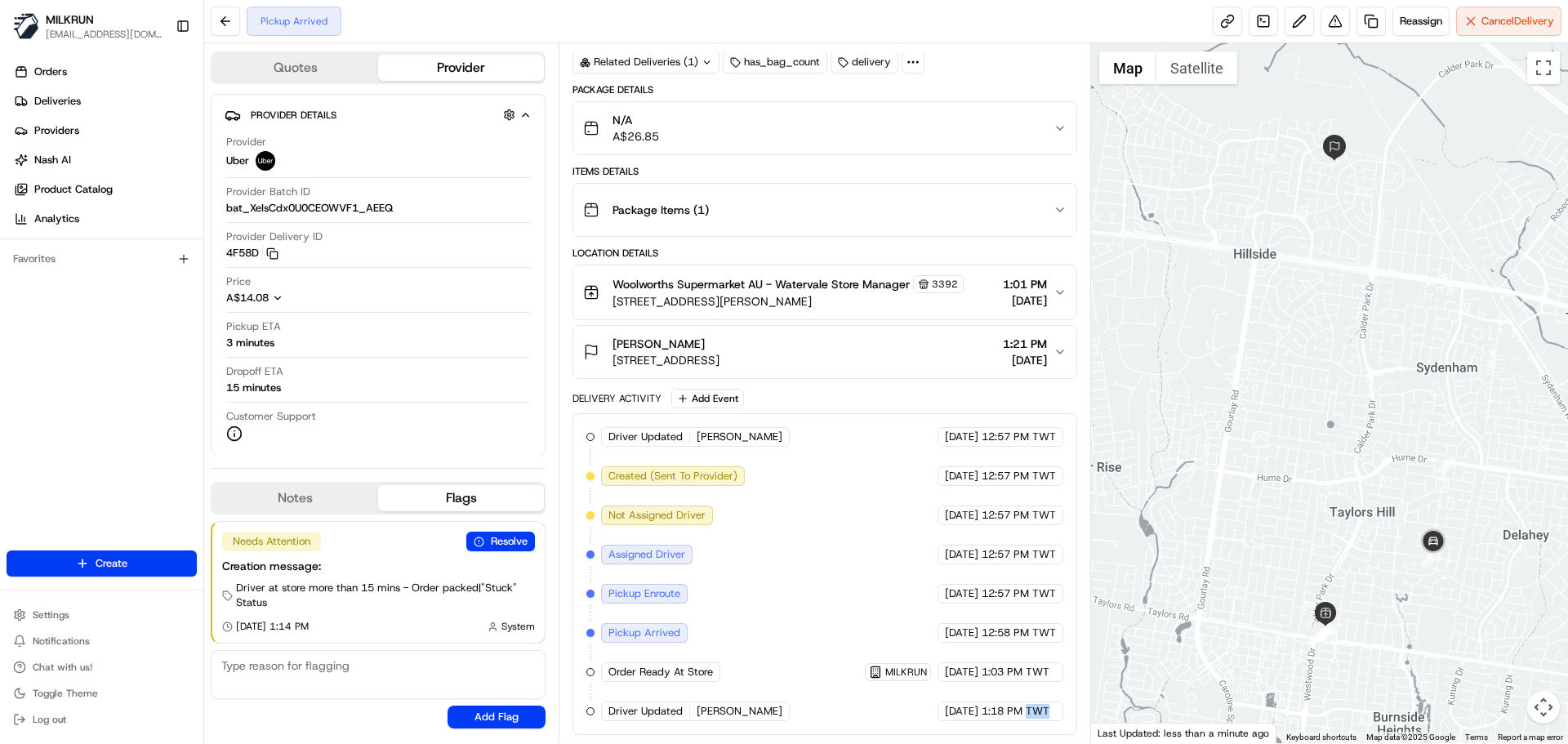
click at [1033, 702] on div "23/08/2025 1:18 PM TWT" at bounding box center [1000, 711] width 125 height 20
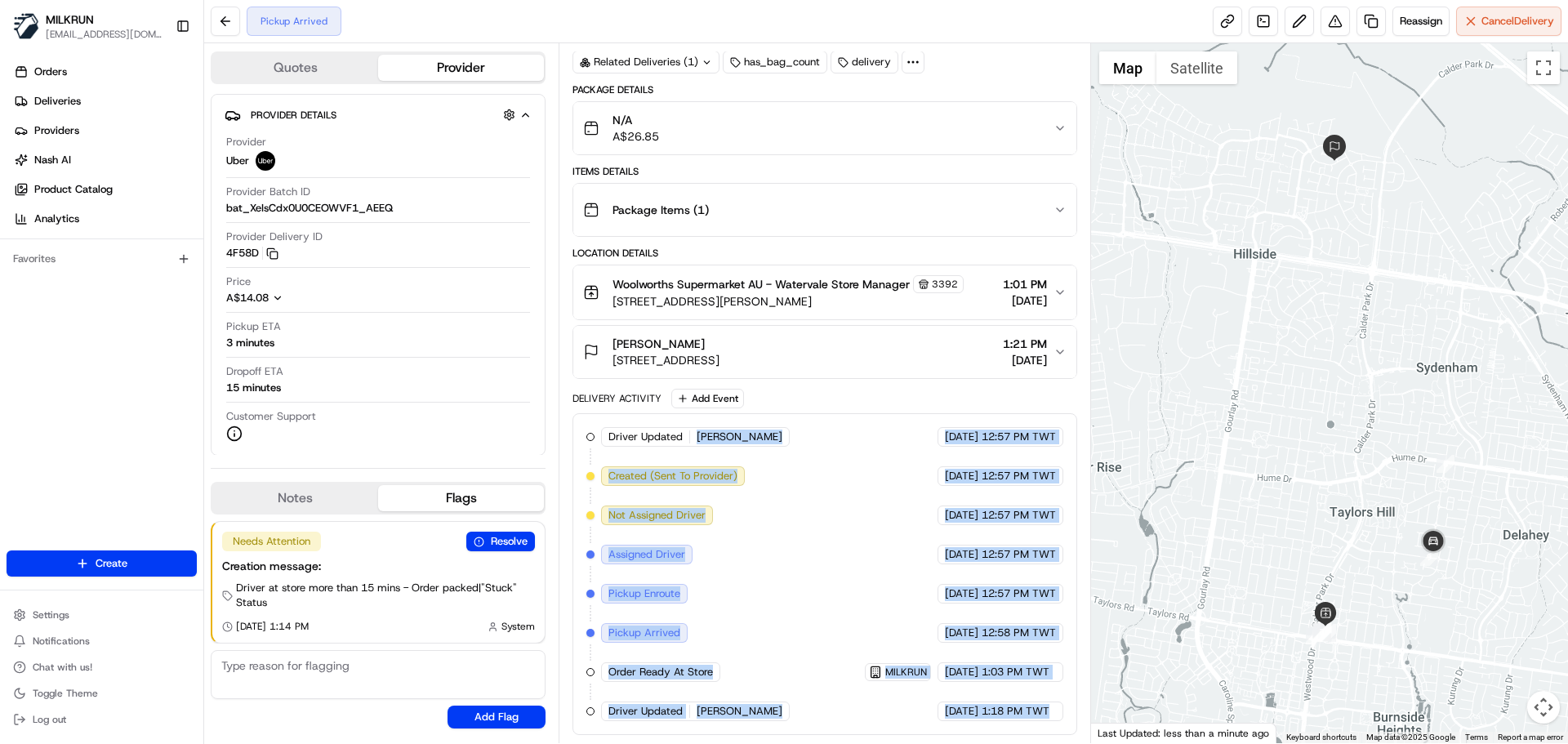
drag, startPoint x: 1033, startPoint y: 702, endPoint x: 702, endPoint y: 498, distance: 388.8
click at [665, 432] on div "Driver Updated ANSHDEEP S. Uber 23/08/2025 12:57 PM TWT Created (Sent To Provid…" at bounding box center [824, 575] width 476 height 294
click at [722, 533] on div "Driver Updated ANSHDEEP S. Uber 23/08/2025 12:57 PM TWT Created (Sent To Provid…" at bounding box center [824, 575] width 476 height 294
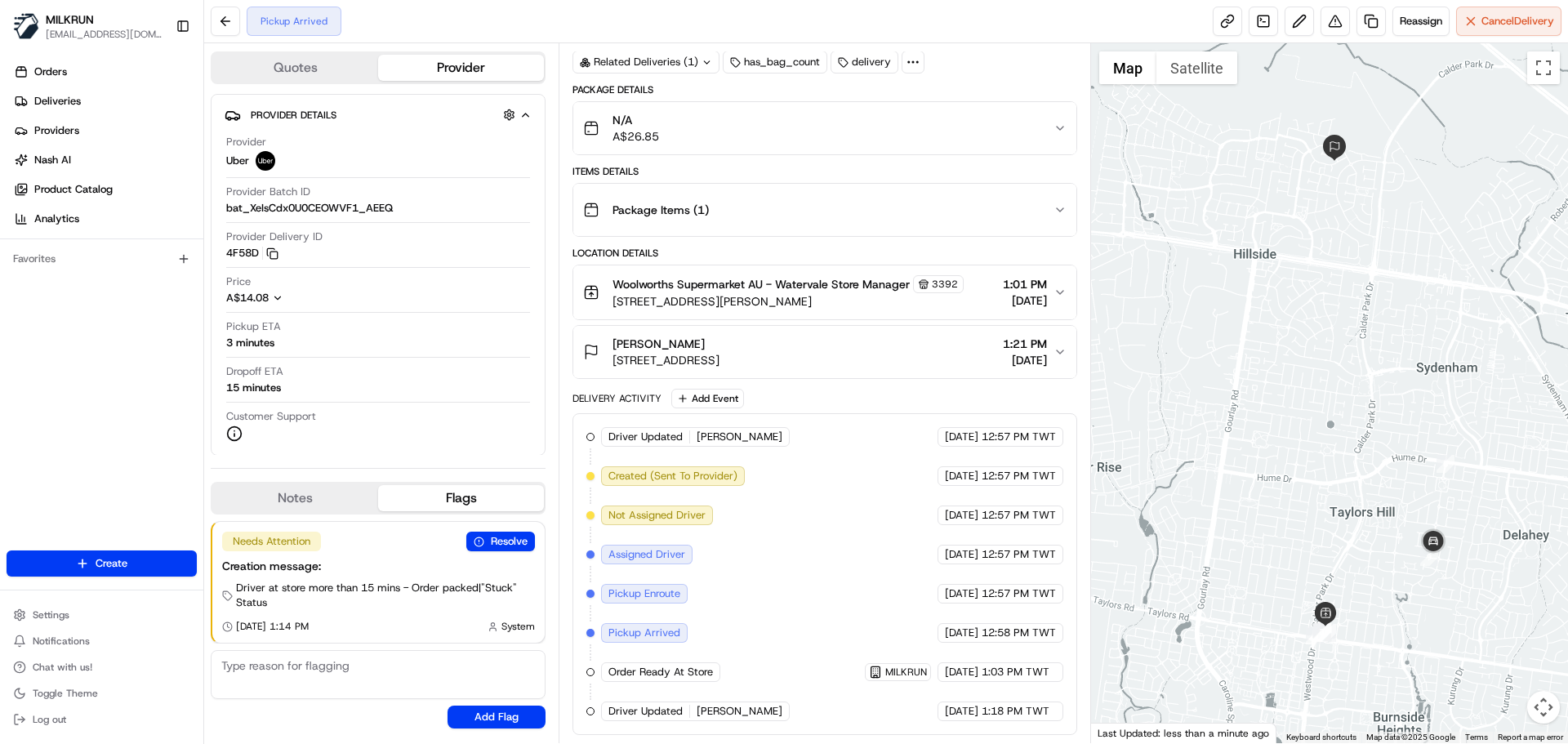
click at [722, 533] on div "Driver Updated ANSHDEEP S. Uber 23/08/2025 12:57 PM TWT Created (Sent To Provid…" at bounding box center [824, 575] width 476 height 294
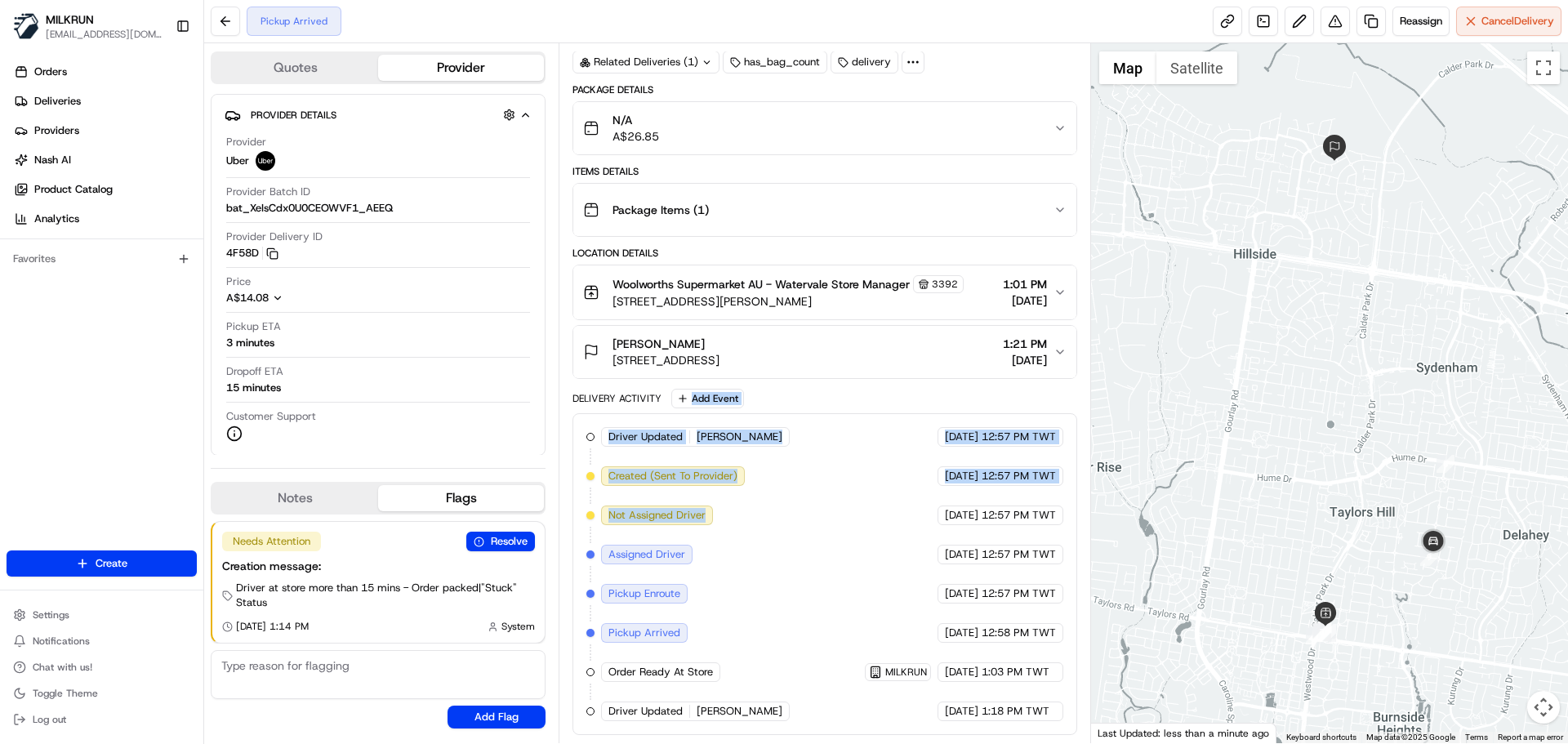
drag, startPoint x: 722, startPoint y: 533, endPoint x: 732, endPoint y: 444, distance: 89.6
click at [719, 400] on div "Delivery Activity Add Event Driver Updated ANSHDEEP S. Uber 23/08/2025 12:57 PM…" at bounding box center [824, 562] width 504 height 346
click at [770, 562] on div "Driver Updated ANSHDEEP S. Uber 23/08/2025 12:57 PM TWT Created (Sent To Provid…" at bounding box center [824, 575] width 476 height 294
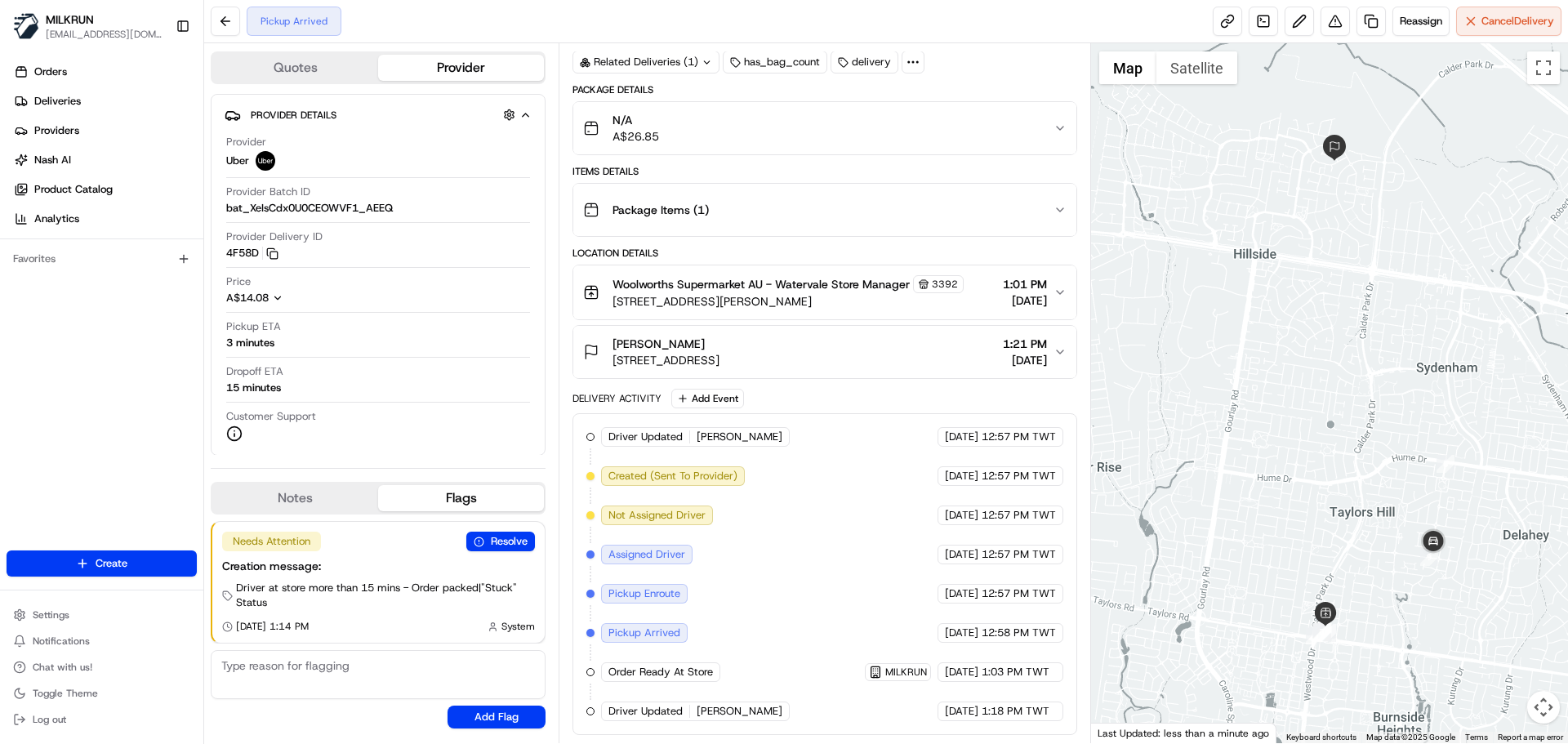
click at [770, 562] on div "Driver Updated ANSHDEEP S. Uber 23/08/2025 12:57 PM TWT Created (Sent To Provid…" at bounding box center [824, 575] width 476 height 294
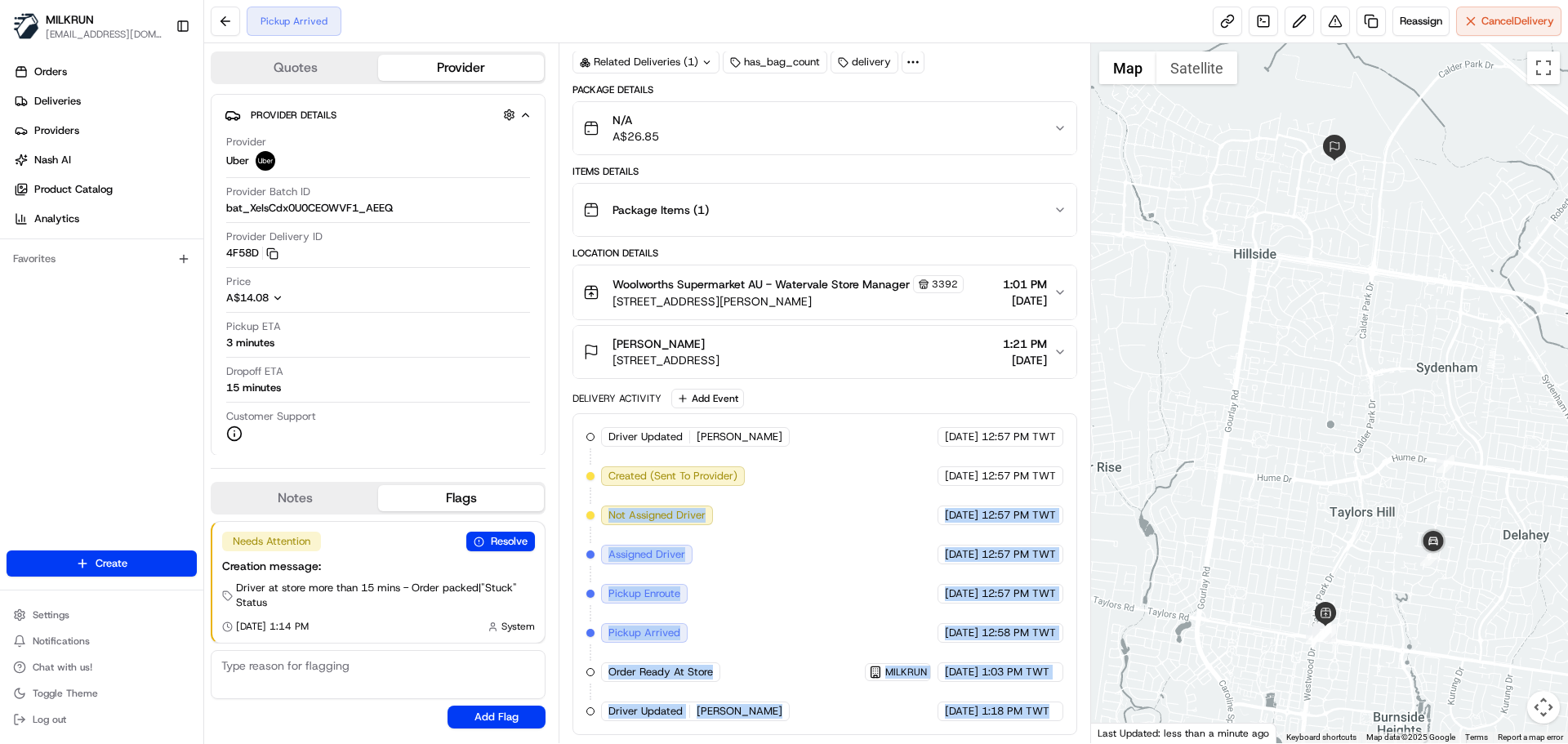
drag, startPoint x: 770, startPoint y: 562, endPoint x: 1053, endPoint y: 733, distance: 330.7
click at [1053, 733] on div "Driver Updated ANSHDEEP S. Uber 23/08/2025 12:57 PM TWT Created (Sent To Provid…" at bounding box center [824, 575] width 504 height 322
click at [1042, 723] on div "Driver Updated ANSHDEEP S. Uber 23/08/2025 12:57 PM TWT Created (Sent To Provid…" at bounding box center [824, 575] width 504 height 322
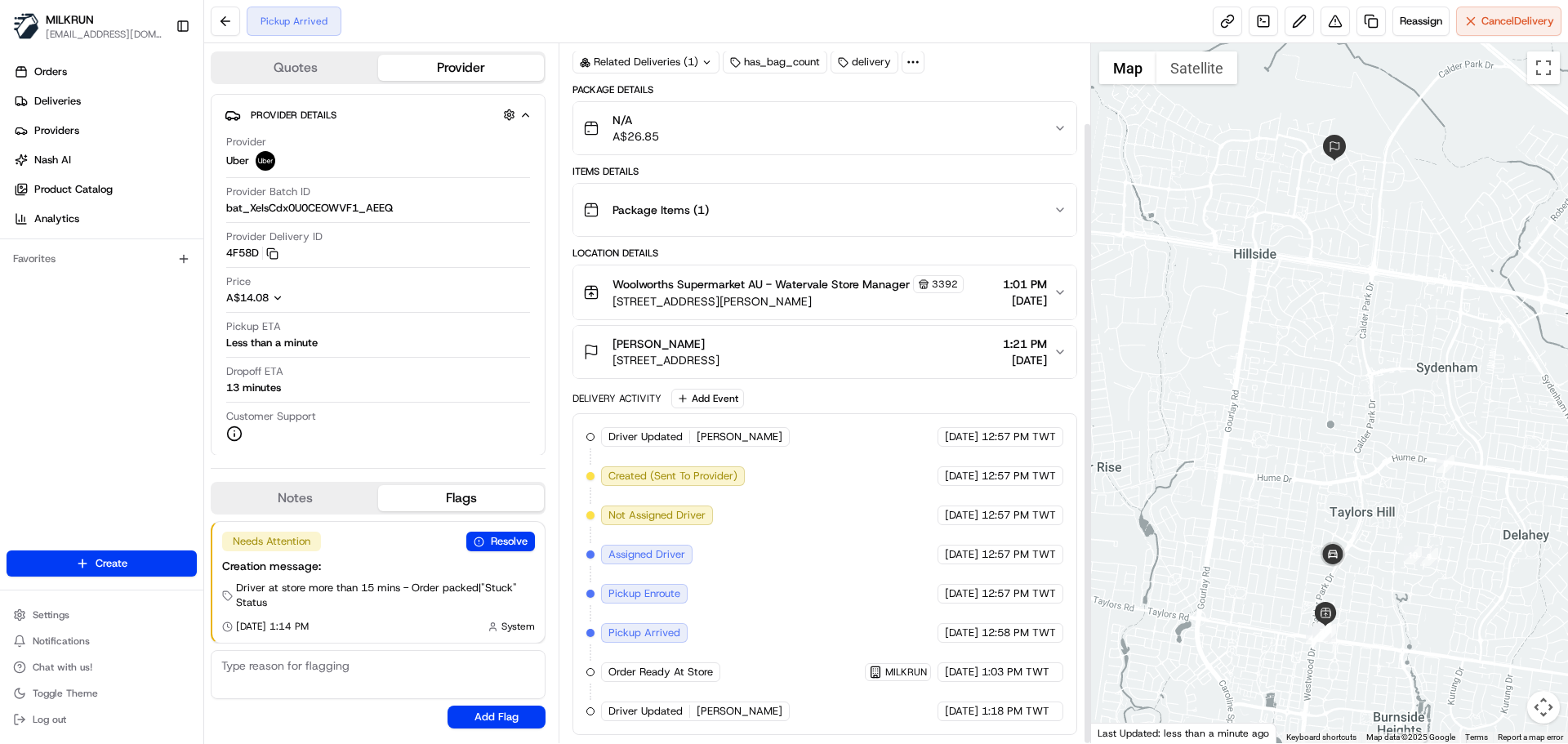
click at [956, 699] on div "Driver Updated ANSHDEEP S. Uber 23/08/2025 12:57 PM TWT Created (Sent To Provid…" at bounding box center [824, 575] width 476 height 294
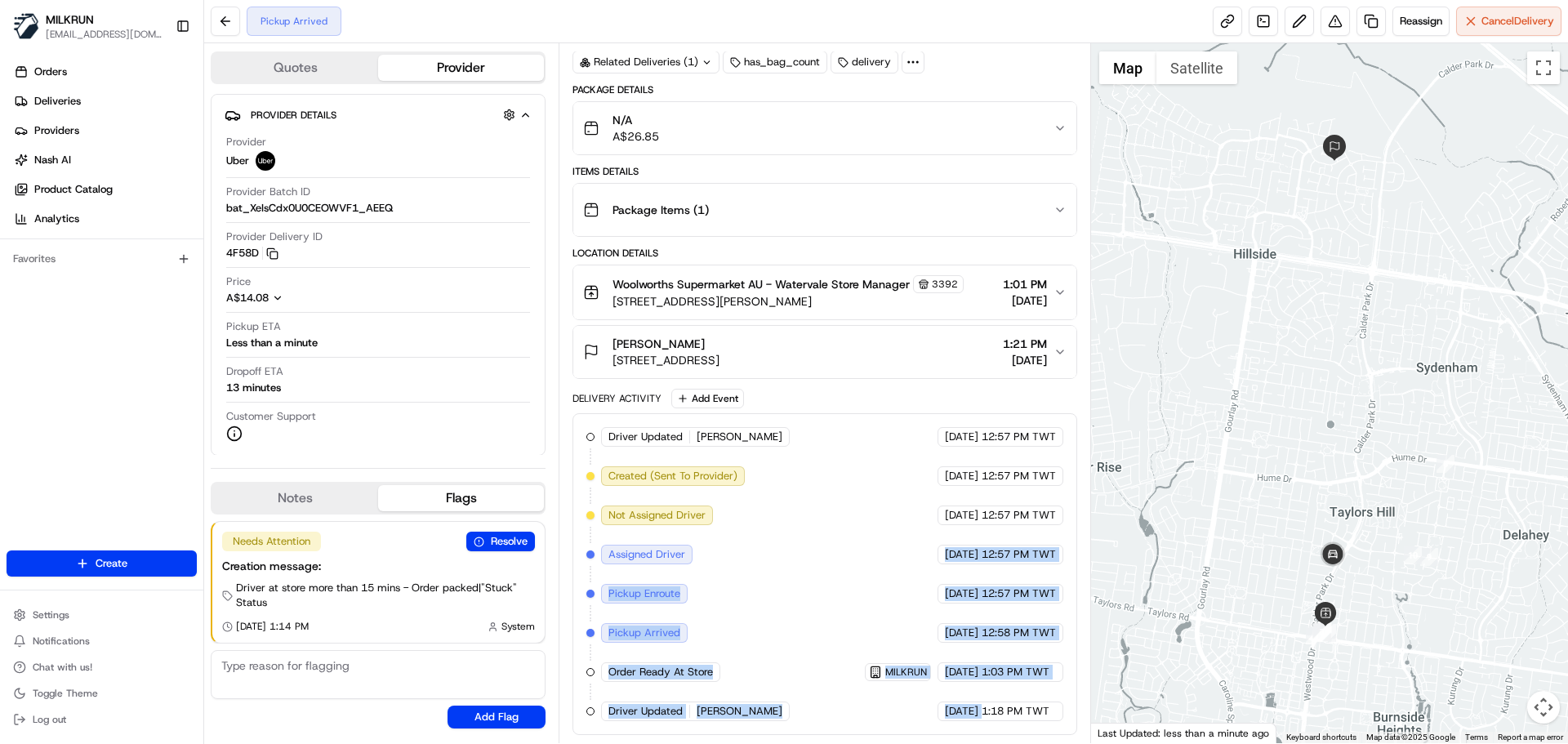
drag, startPoint x: 956, startPoint y: 699, endPoint x: 947, endPoint y: 558, distance: 141.3
click at [948, 565] on div "Driver Updated ANSHDEEP S. Uber 23/08/2025 12:57 PM TWT Created (Sent To Provid…" at bounding box center [824, 575] width 476 height 294
click at [964, 601] on div "23/08/2025 12:57 PM TWT" at bounding box center [1000, 593] width 125 height 20
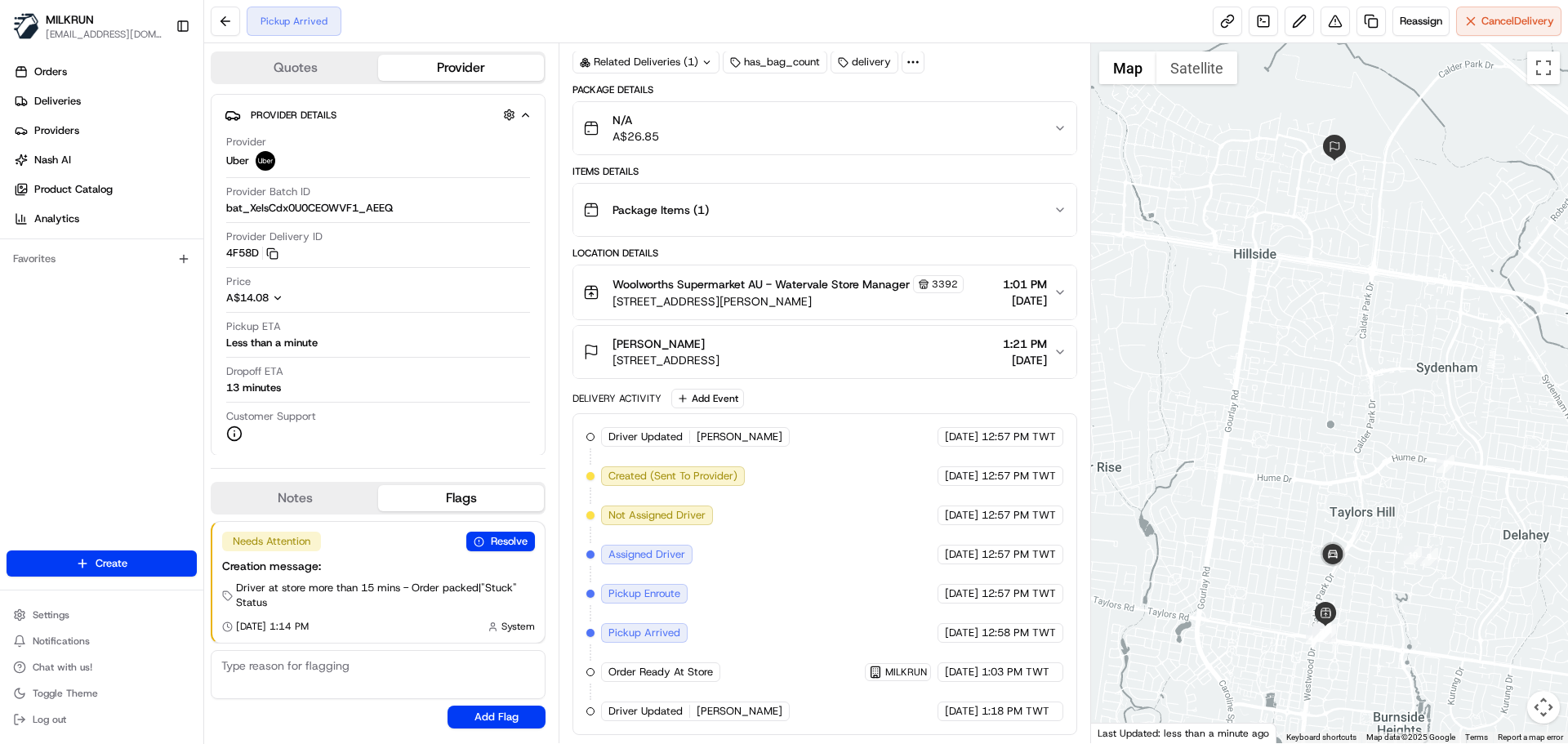
click at [964, 601] on div "23/08/2025 12:57 PM TWT" at bounding box center [1000, 593] width 125 height 20
drag, startPoint x: 964, startPoint y: 601, endPoint x: 1002, endPoint y: 692, distance: 98.6
click at [1002, 692] on div "Driver Updated ANSHDEEP S. Uber 23/08/2025 12:57 PM TWT Created (Sent To Provid…" at bounding box center [824, 575] width 476 height 294
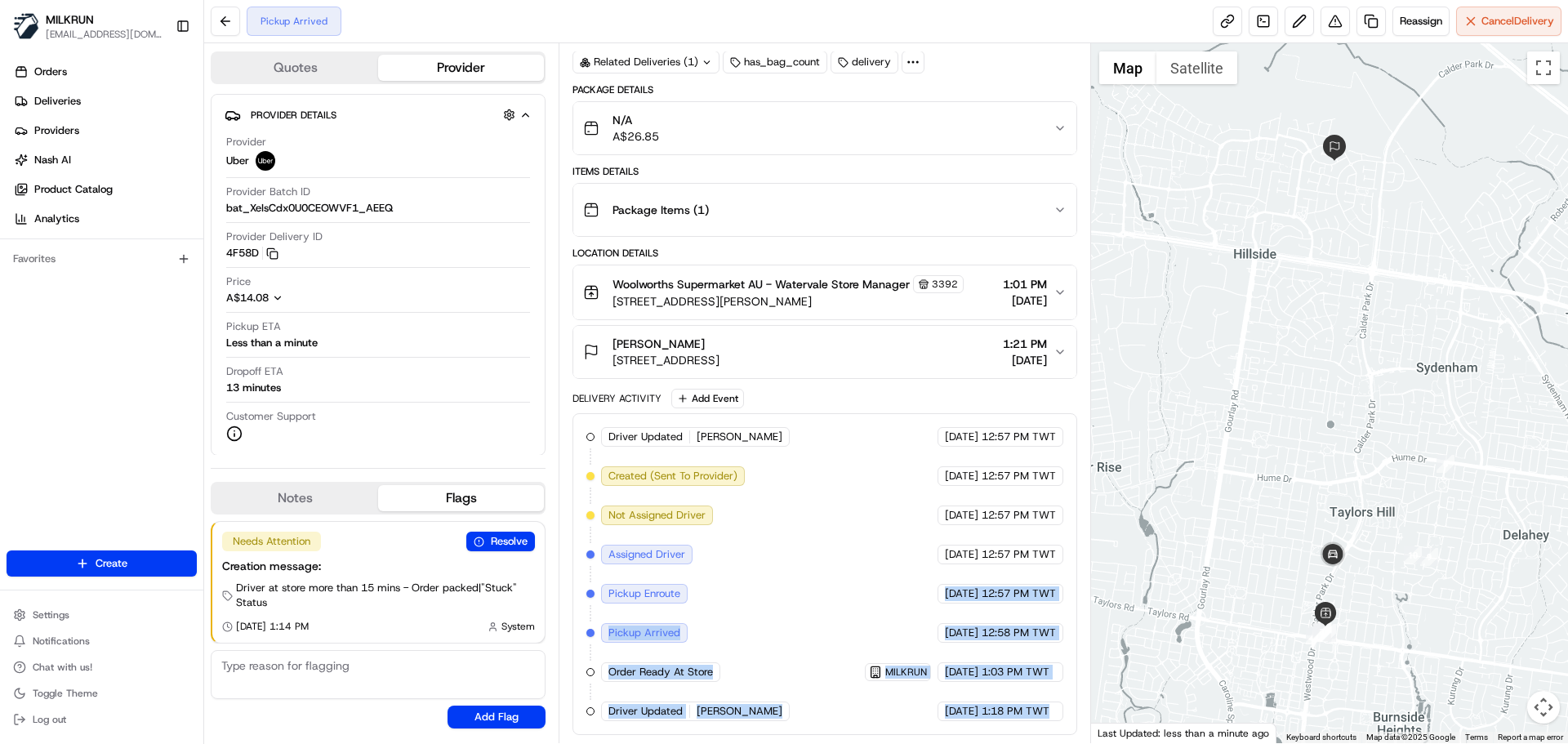
click at [1002, 692] on div "Driver Updated ANSHDEEP S. Uber 23/08/2025 12:57 PM TWT Created (Sent To Provid…" at bounding box center [824, 575] width 476 height 294
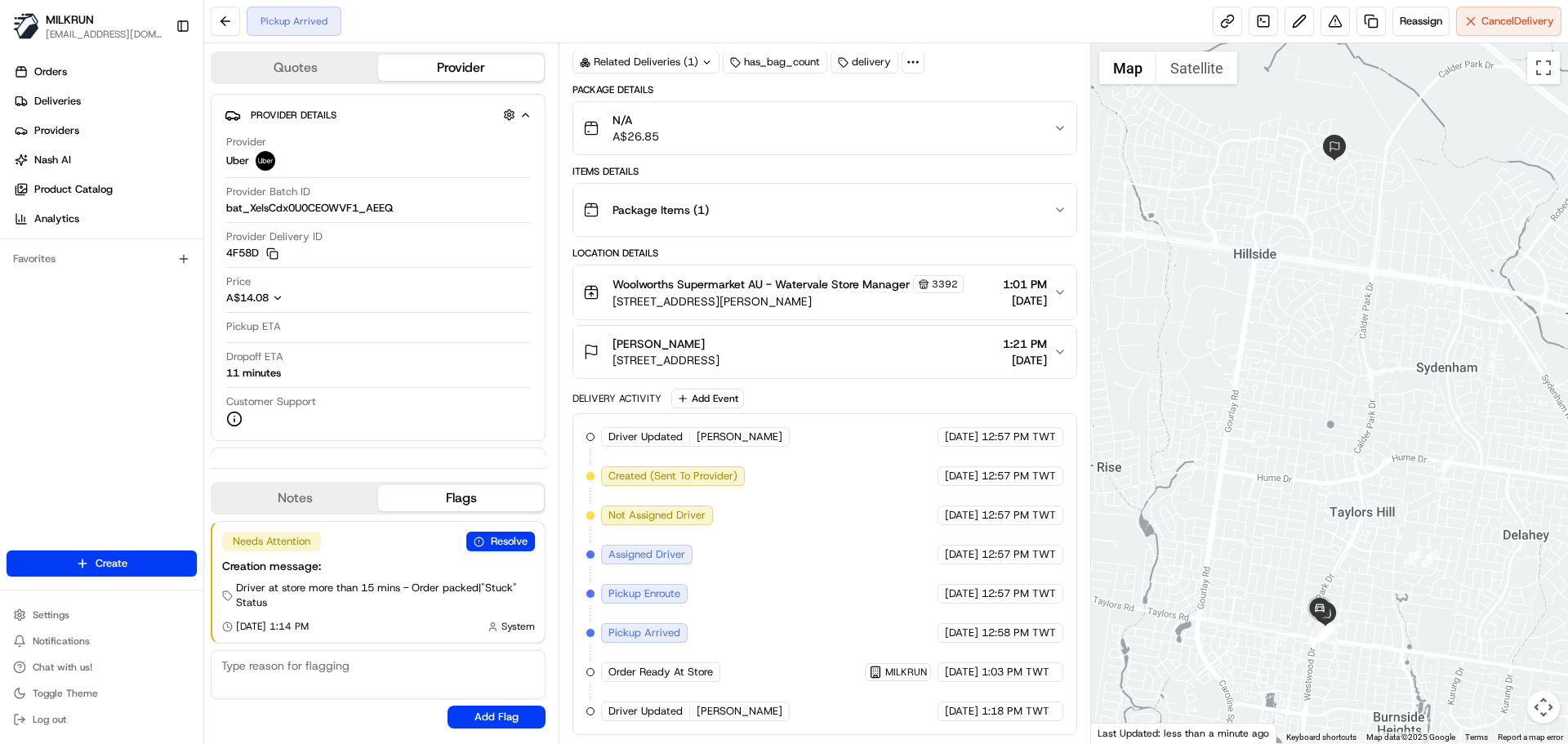
click at [771, 713] on div "Driver Updated ANSHDEEP S. Uber 23/08/2025 12:57 PM TWT Created (Sent To Provid…" at bounding box center [824, 575] width 476 height 294
drag, startPoint x: 771, startPoint y: 713, endPoint x: 788, endPoint y: 498, distance: 215.7
click at [787, 500] on div "Driver Updated ANSHDEEP S. Uber 23/08/2025 12:57 PM TWT Created (Sent To Provid…" at bounding box center [824, 575] width 476 height 294
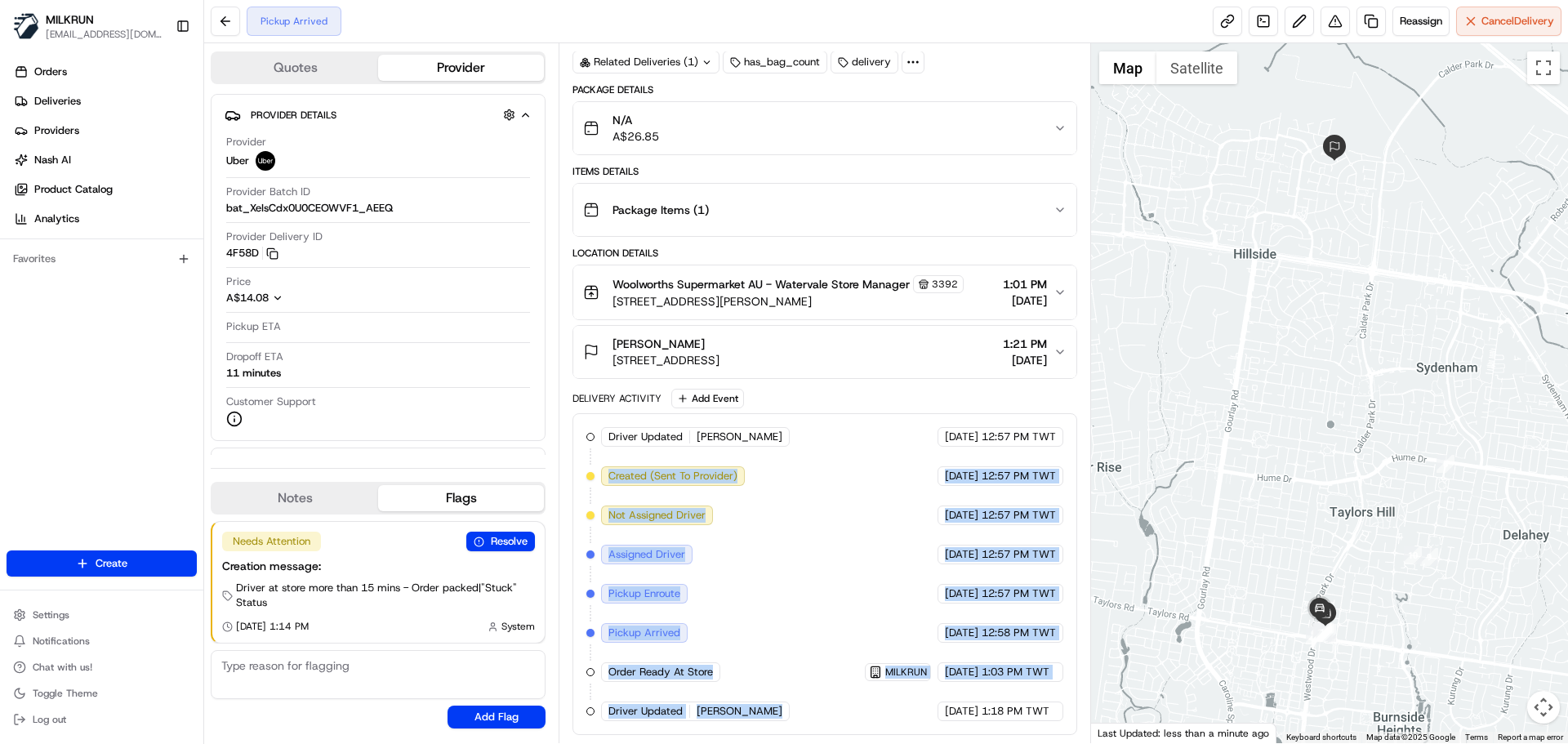
click at [807, 624] on div "Driver Updated ANSHDEEP S. Uber 23/08/2025 12:57 PM TWT Created (Sent To Provid…" at bounding box center [824, 575] width 476 height 294
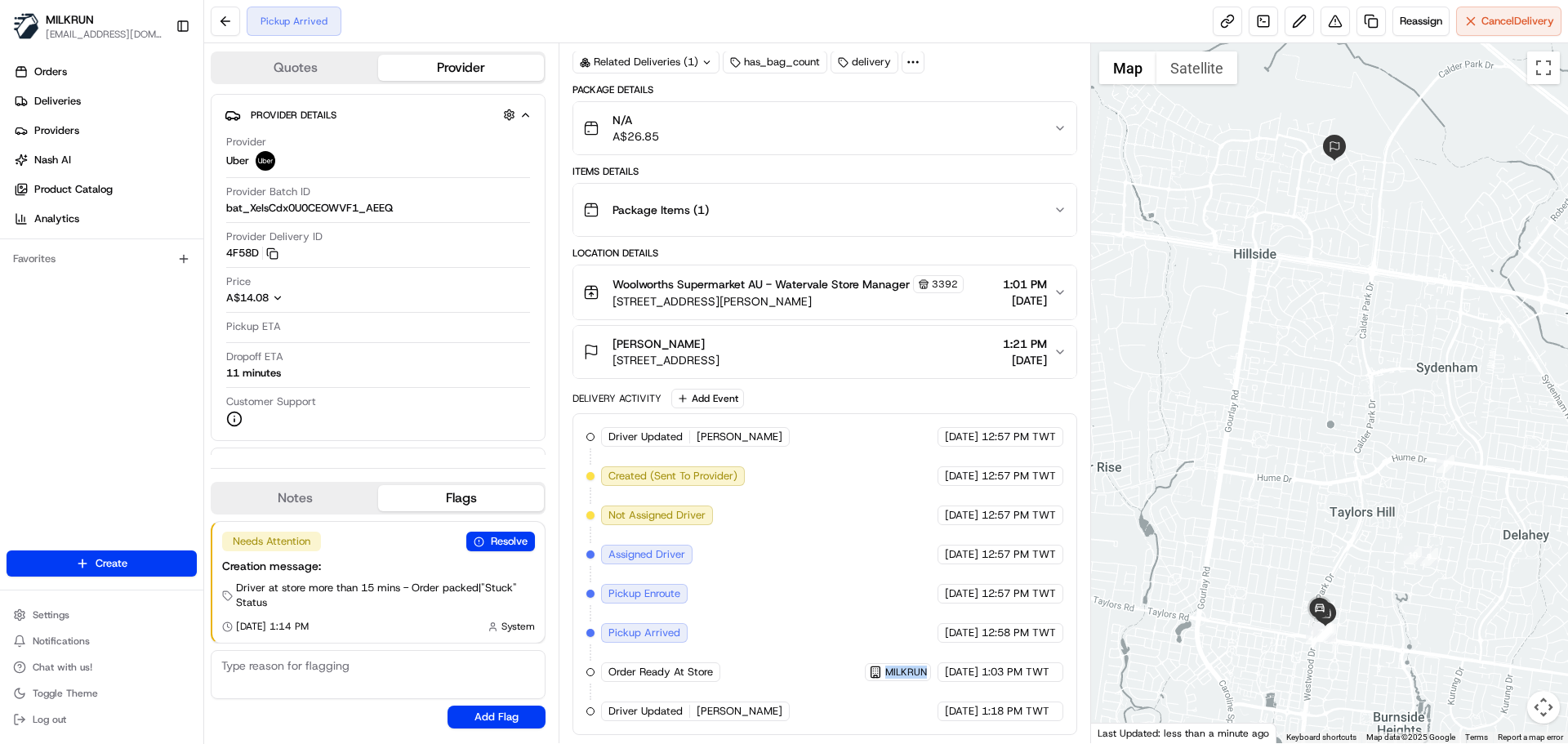
click at [807, 624] on div "Driver Updated ANSHDEEP S. Uber 23/08/2025 12:57 PM TWT Created (Sent To Provid…" at bounding box center [824, 575] width 476 height 294
drag, startPoint x: 807, startPoint y: 624, endPoint x: 1096, endPoint y: 721, distance: 304.8
click at [1096, 721] on div "Quotes Provider Provider Details Hidden ( 1 ) Provider Uber Provider Batch ID b…" at bounding box center [886, 393] width 1364 height 700
click at [1013, 713] on span "1:18 PM TWT" at bounding box center [1015, 711] width 67 height 15
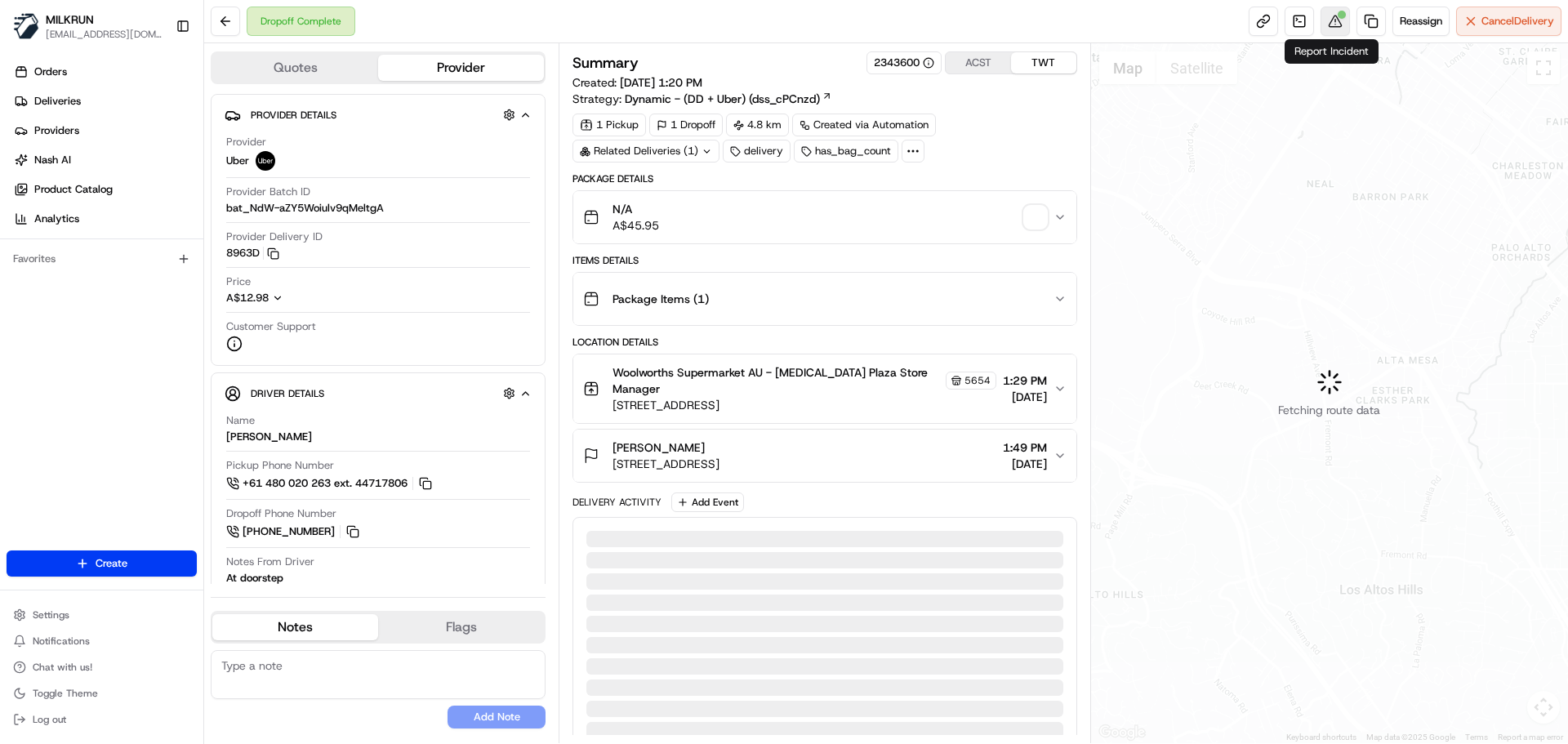
click at [1331, 21] on button at bounding box center [1335, 21] width 29 height 29
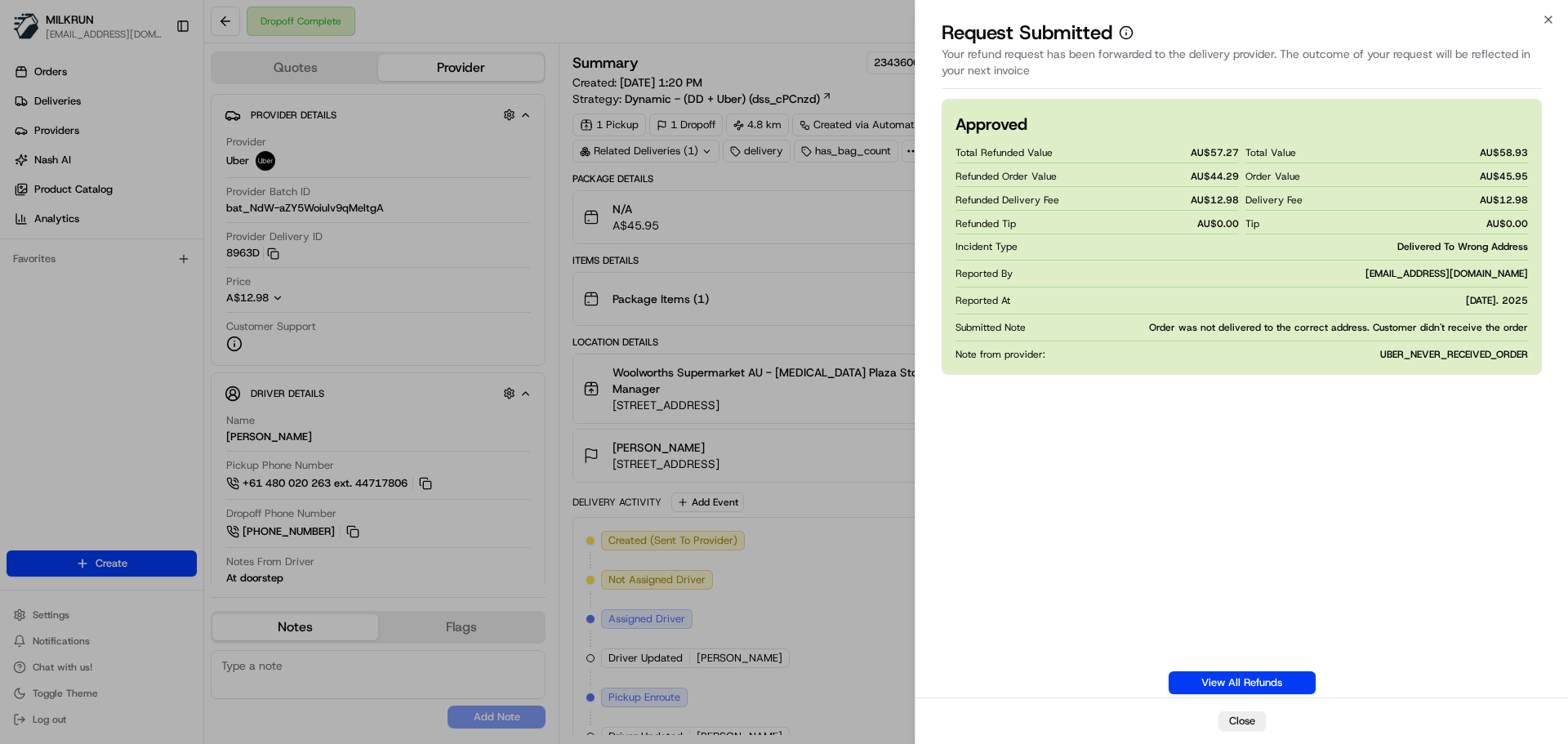
click at [1159, 472] on div "Approved Total Refunded Value AU$ 57.27 Refunded Order Value AU$ 44.29 Refunded…" at bounding box center [1241, 397] width 601 height 595
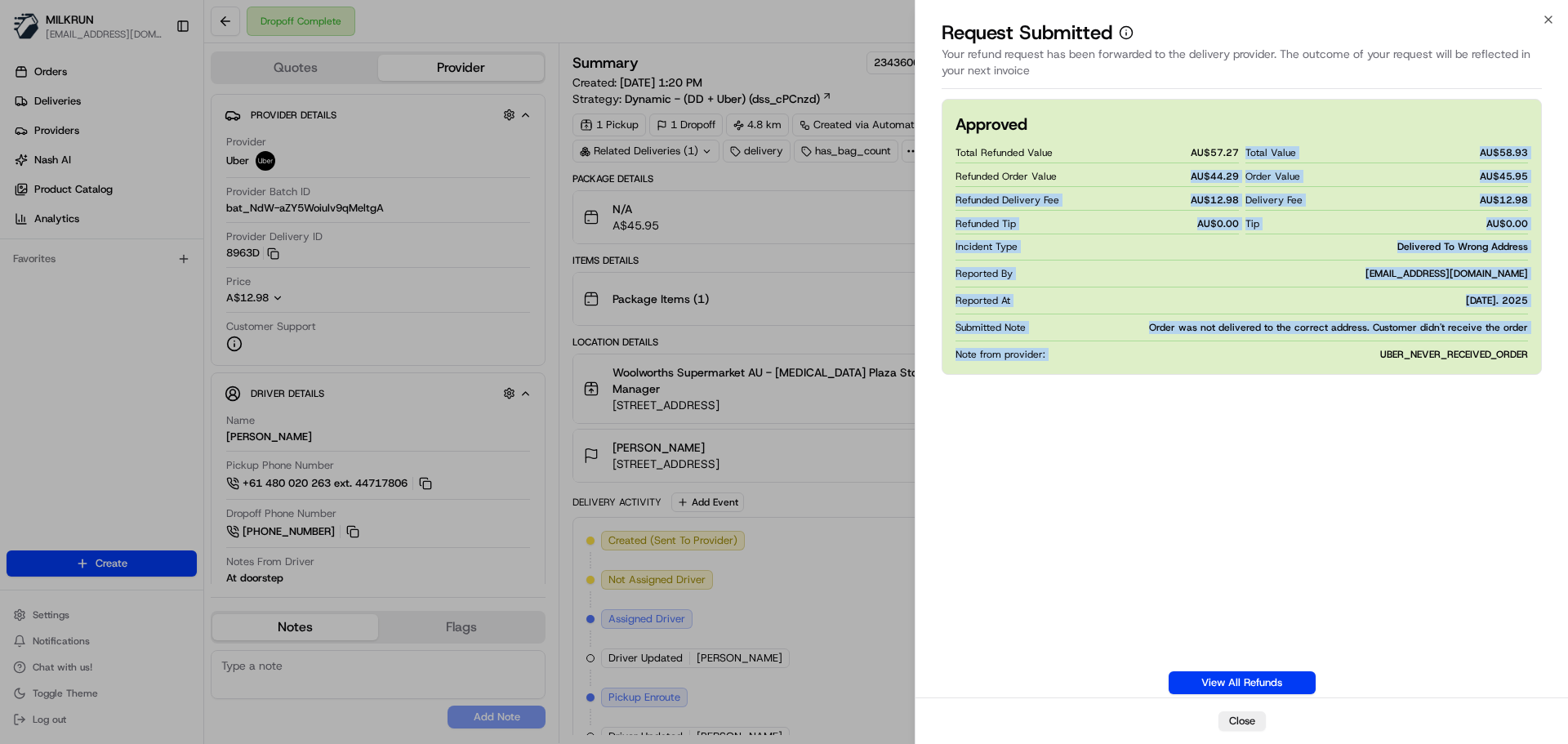
drag, startPoint x: 1159, startPoint y: 472, endPoint x: 1181, endPoint y: 132, distance: 340.7
click at [1170, 141] on div "Approved Total Refunded Value AU$ 57.27 Refunded Order Value AU$ 44.29 Refunded…" at bounding box center [1241, 397] width 601 height 595
click at [1355, 375] on div "Approved Total Refunded Value AU$ 57.27 Refunded Order Value AU$ 44.29 Refunded…" at bounding box center [1241, 397] width 601 height 595
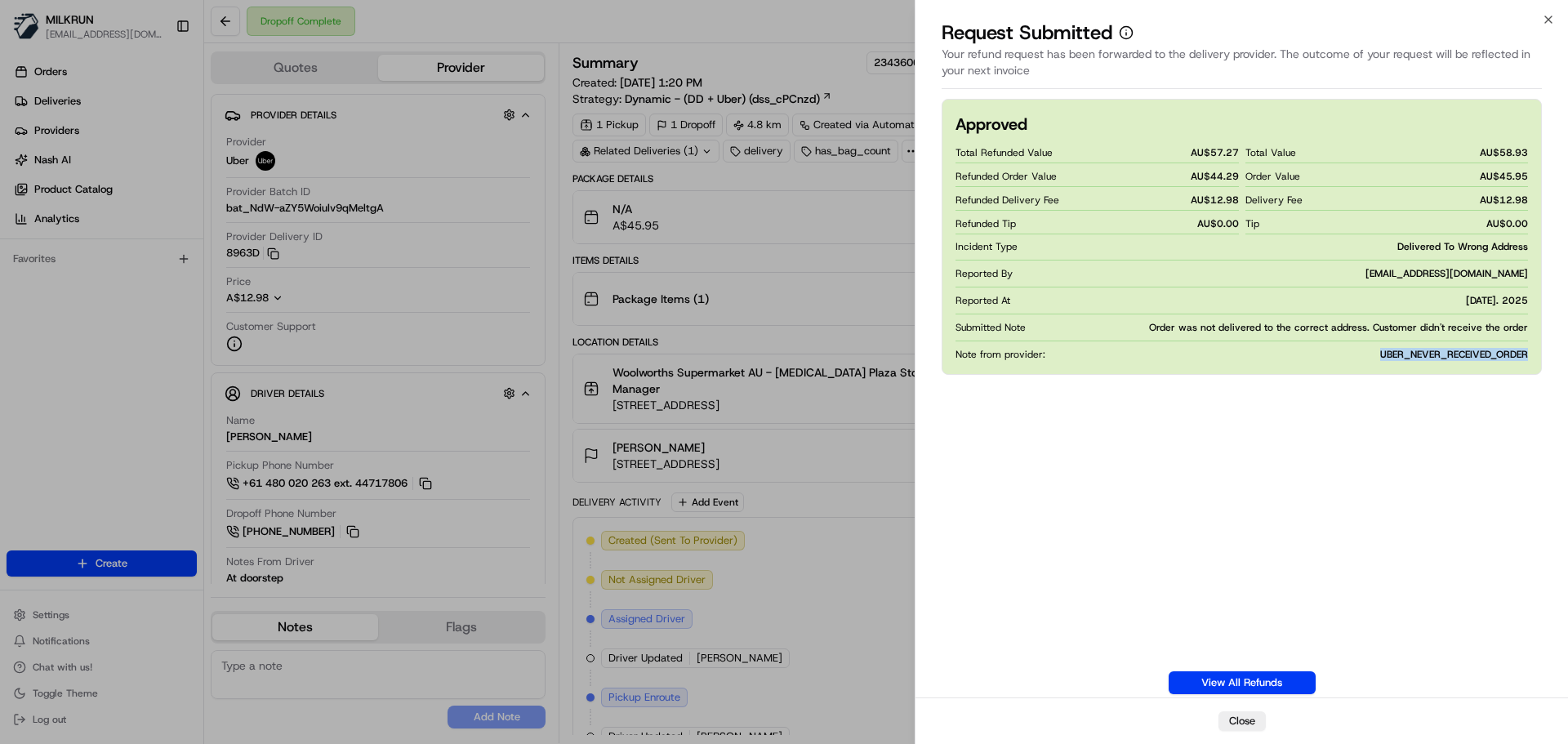
click at [1355, 375] on div "Approved Total Refunded Value AU$ 57.27 Refunded Order Value AU$ 44.29 Refunded…" at bounding box center [1241, 397] width 601 height 595
drag, startPoint x: 1355, startPoint y: 375, endPoint x: 1462, endPoint y: 374, distance: 107.0
click at [1439, 374] on div "Approved Total Refunded Value AU$ 57.27 Refunded Order Value AU$ 44.29 Refunded…" at bounding box center [1241, 397] width 601 height 595
click at [1462, 374] on div "Approved Total Refunded Value AU$ 57.27 Refunded Order Value AU$ 44.29 Refunded…" at bounding box center [1241, 237] width 601 height 276
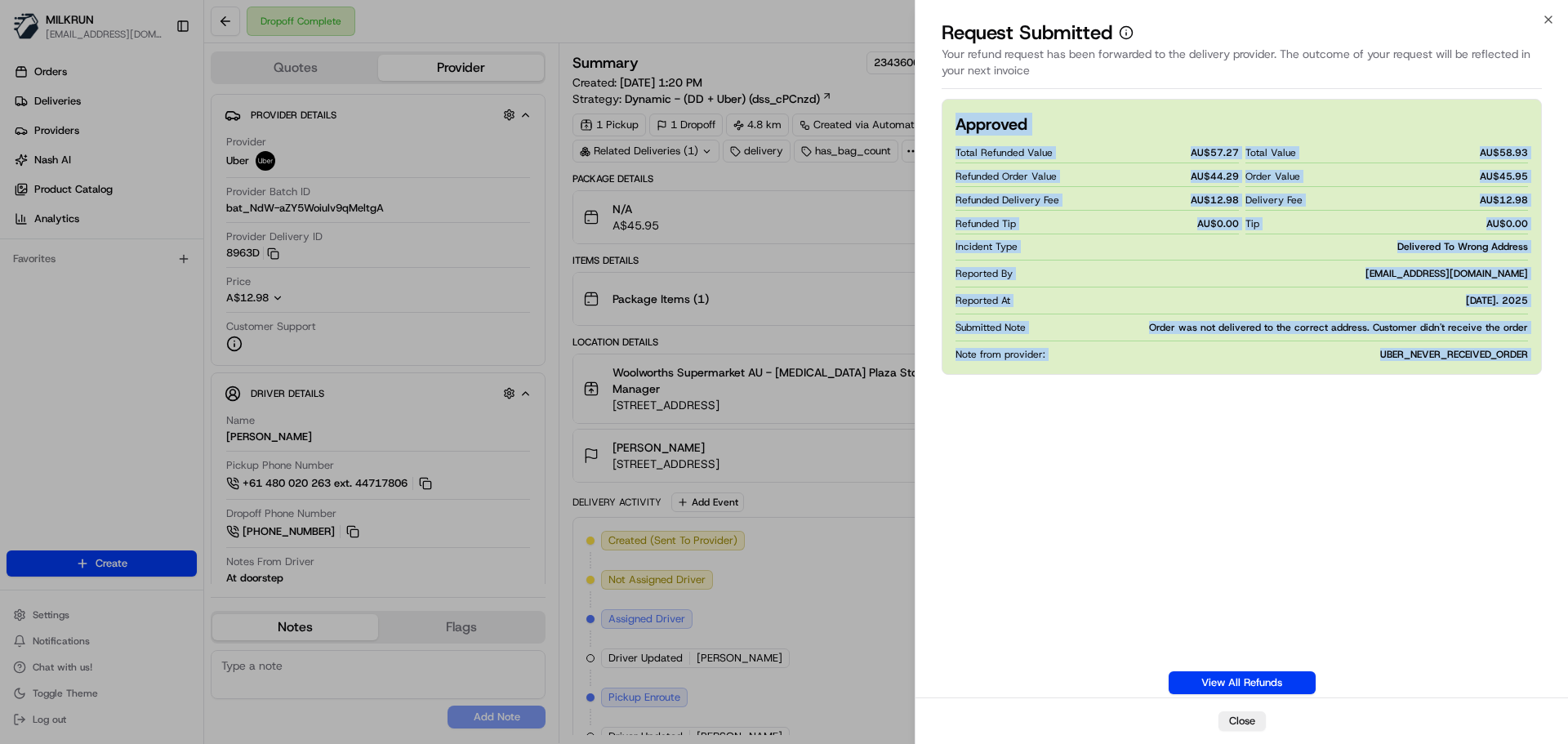
drag, startPoint x: 1462, startPoint y: 374, endPoint x: 1152, endPoint y: 41, distance: 455.0
click at [1155, 46] on div "Request Submitted Your refund request has been forwarded to the delivery provid…" at bounding box center [1241, 382] width 652 height 724
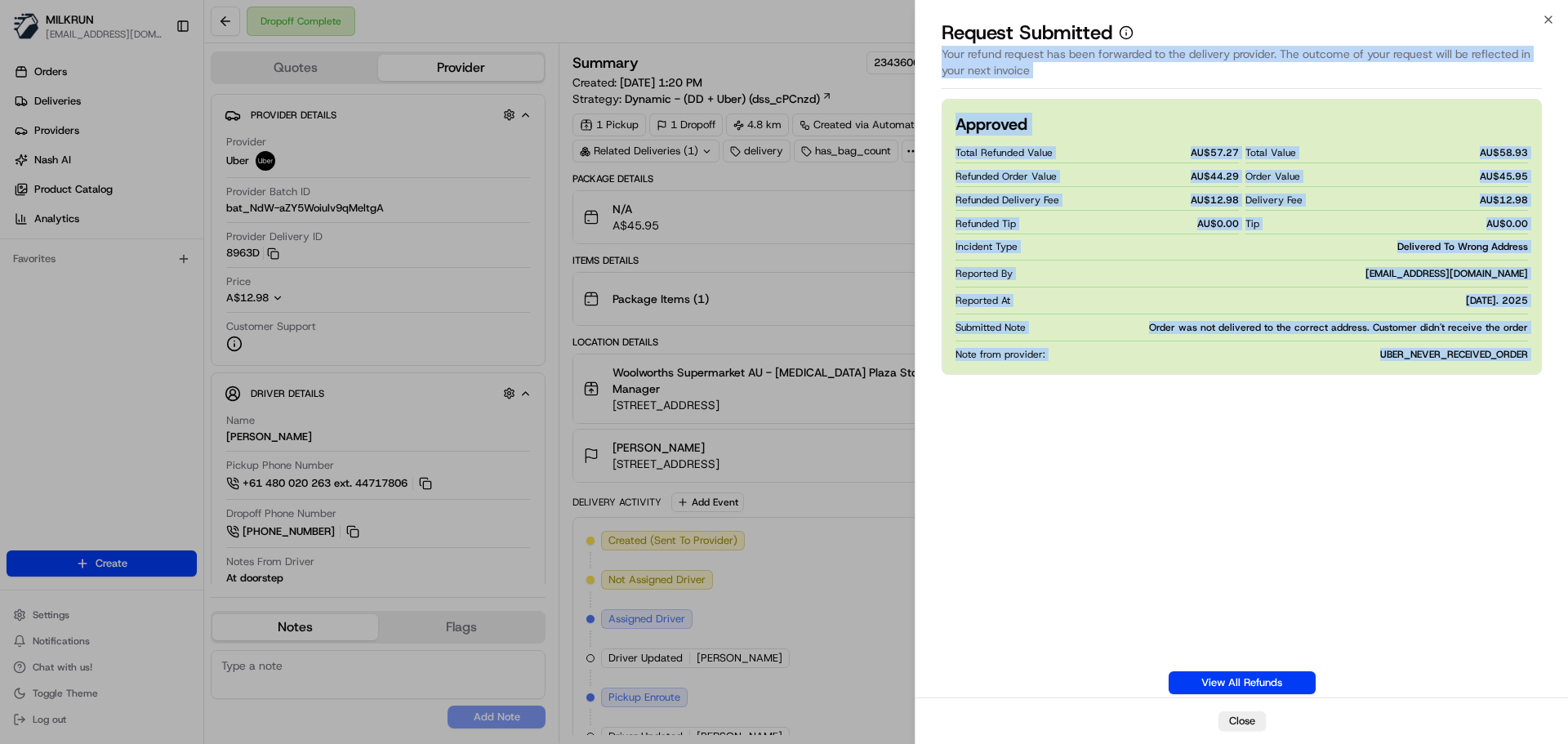
click at [1445, 435] on div "Approved Total Refunded Value AU$ 57.27 Refunded Order Value AU$ 44.29 Refunded…" at bounding box center [1241, 397] width 601 height 595
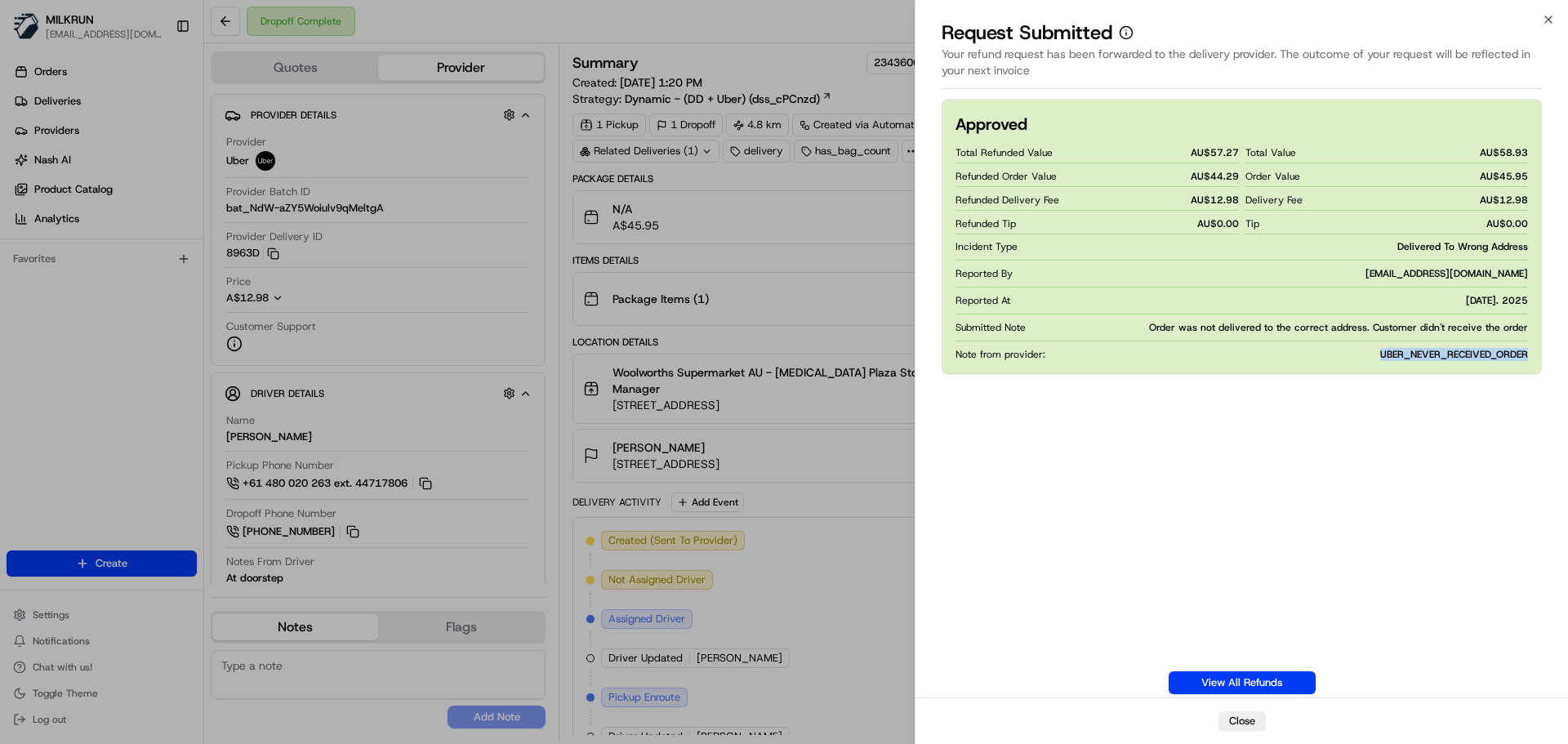
click at [1445, 435] on div "Approved Total Refunded Value AU$ 57.27 Refunded Order Value AU$ 44.29 Refunded…" at bounding box center [1241, 397] width 601 height 595
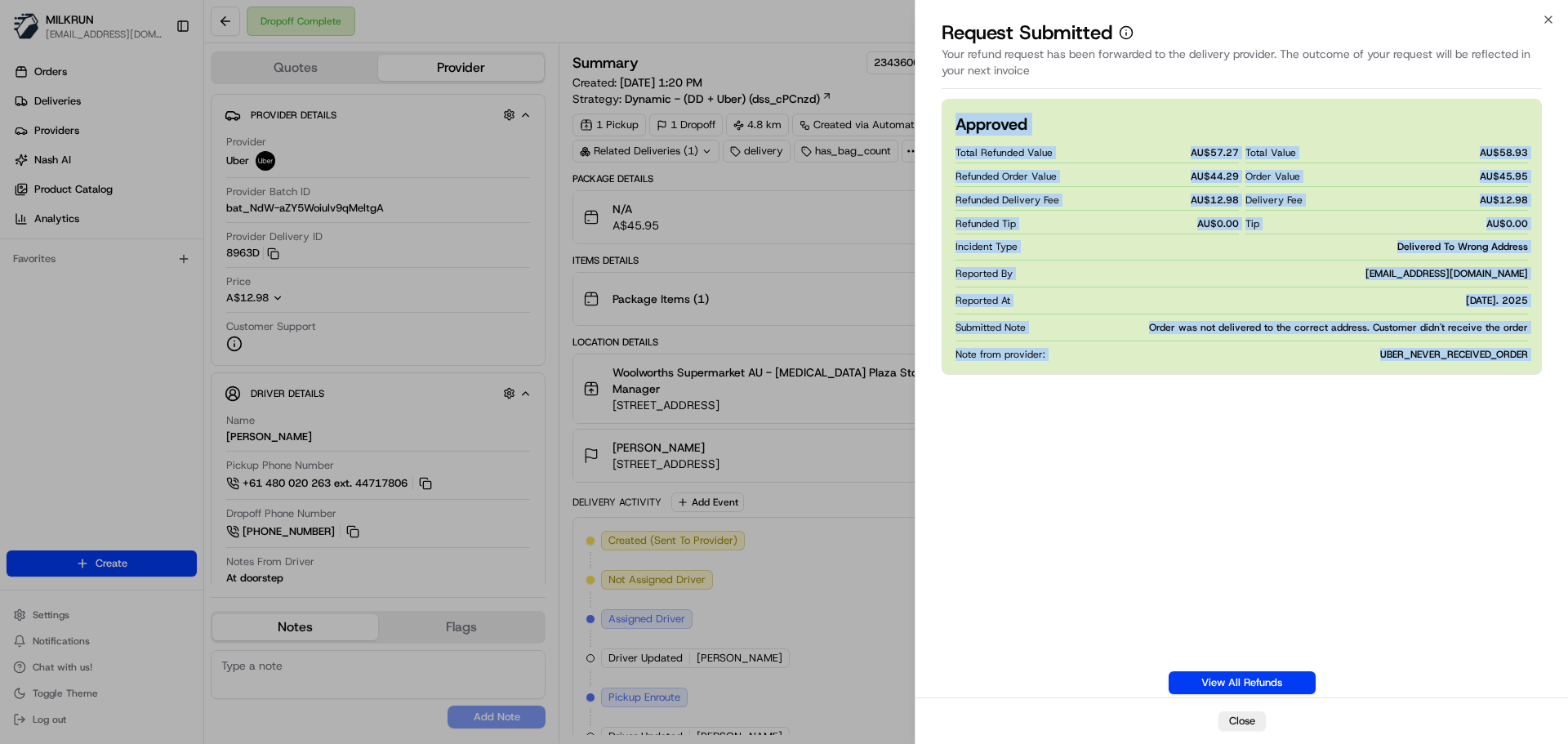
drag, startPoint x: 1445, startPoint y: 435, endPoint x: 1165, endPoint y: 86, distance: 447.4
click at [1169, 94] on div "Request Submitted Your refund request has been forwarded to the delivery provid…" at bounding box center [1241, 382] width 652 height 724
click at [1412, 436] on div "Approved Total Refunded Value AU$ 57.27 Refunded Order Value AU$ 44.29 Refunded…" at bounding box center [1241, 397] width 601 height 595
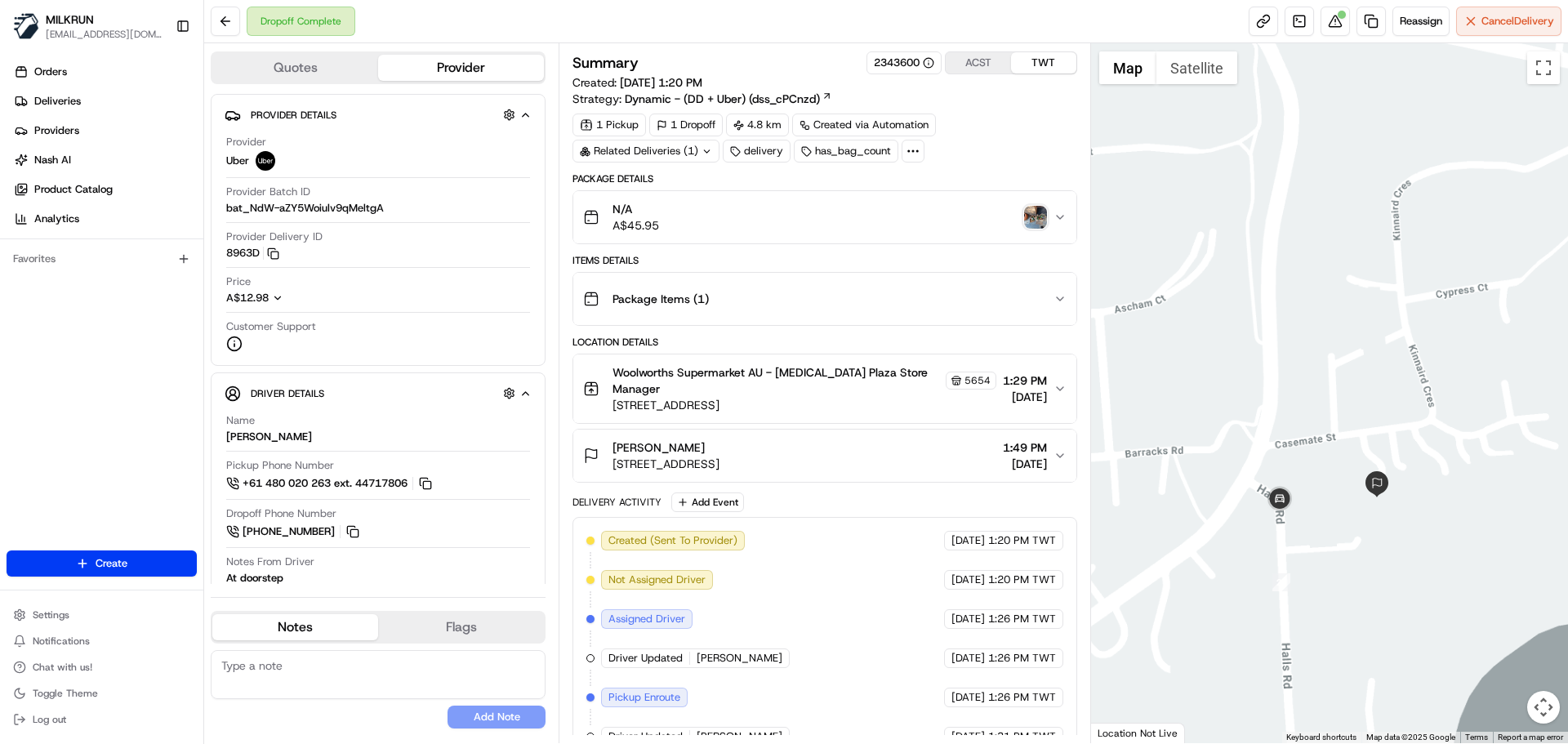
drag, startPoint x: 1474, startPoint y: 483, endPoint x: 1263, endPoint y: 120, distance: 419.9
click at [1263, 120] on div at bounding box center [1329, 393] width 478 height 700
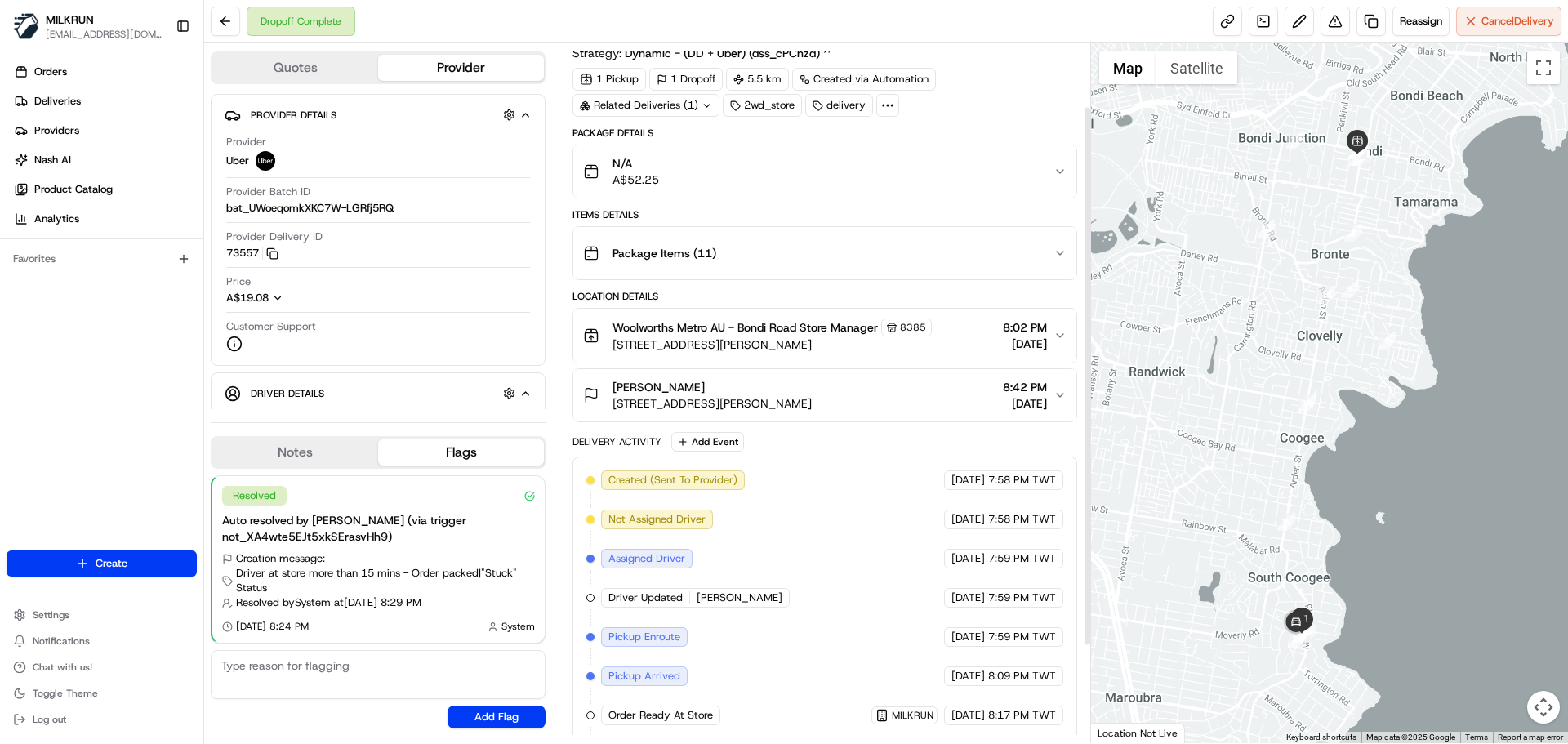
scroll to position [81, 0]
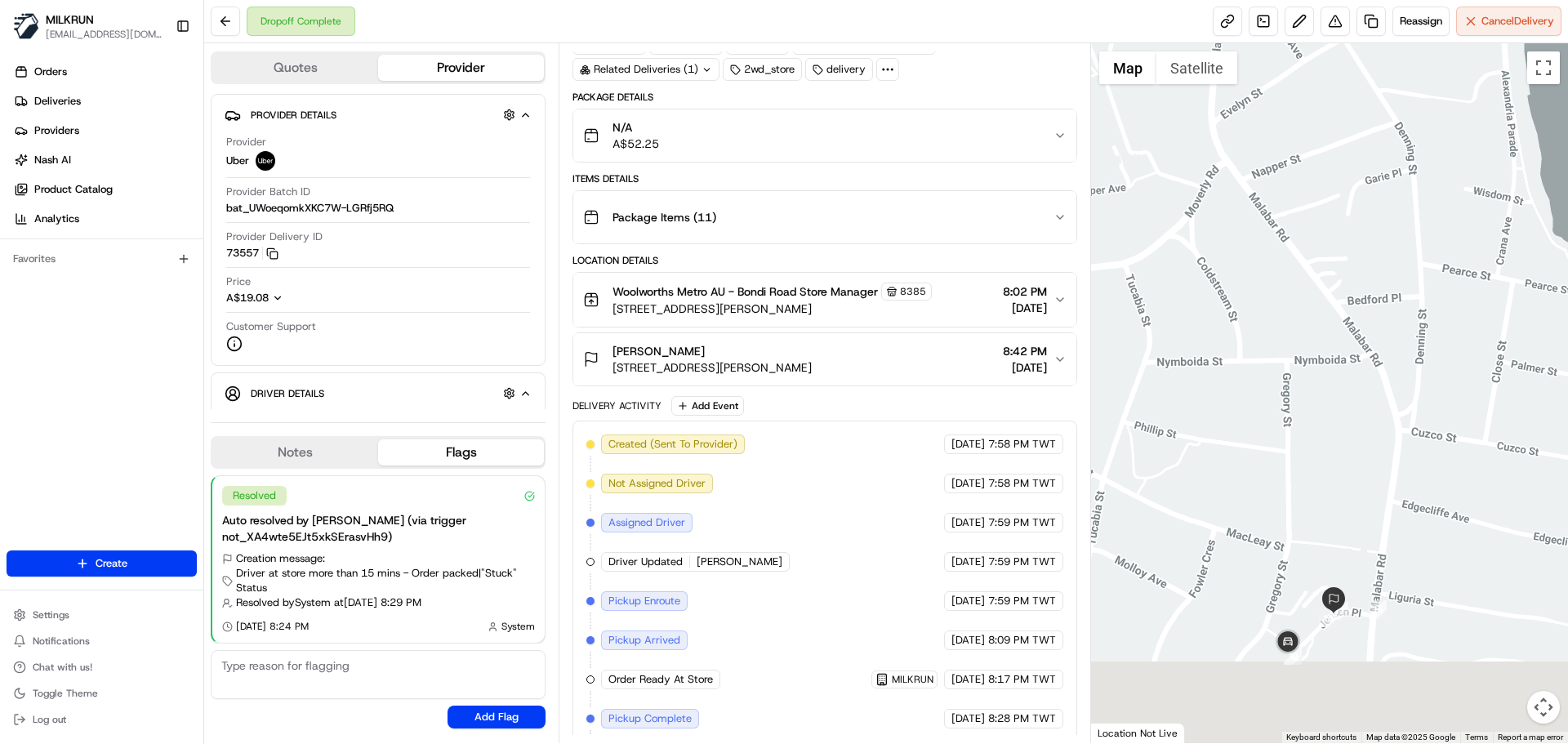
drag, startPoint x: 1285, startPoint y: 461, endPoint x: 1264, endPoint y: 255, distance: 207.1
click at [1265, 253] on div at bounding box center [1329, 393] width 478 height 700
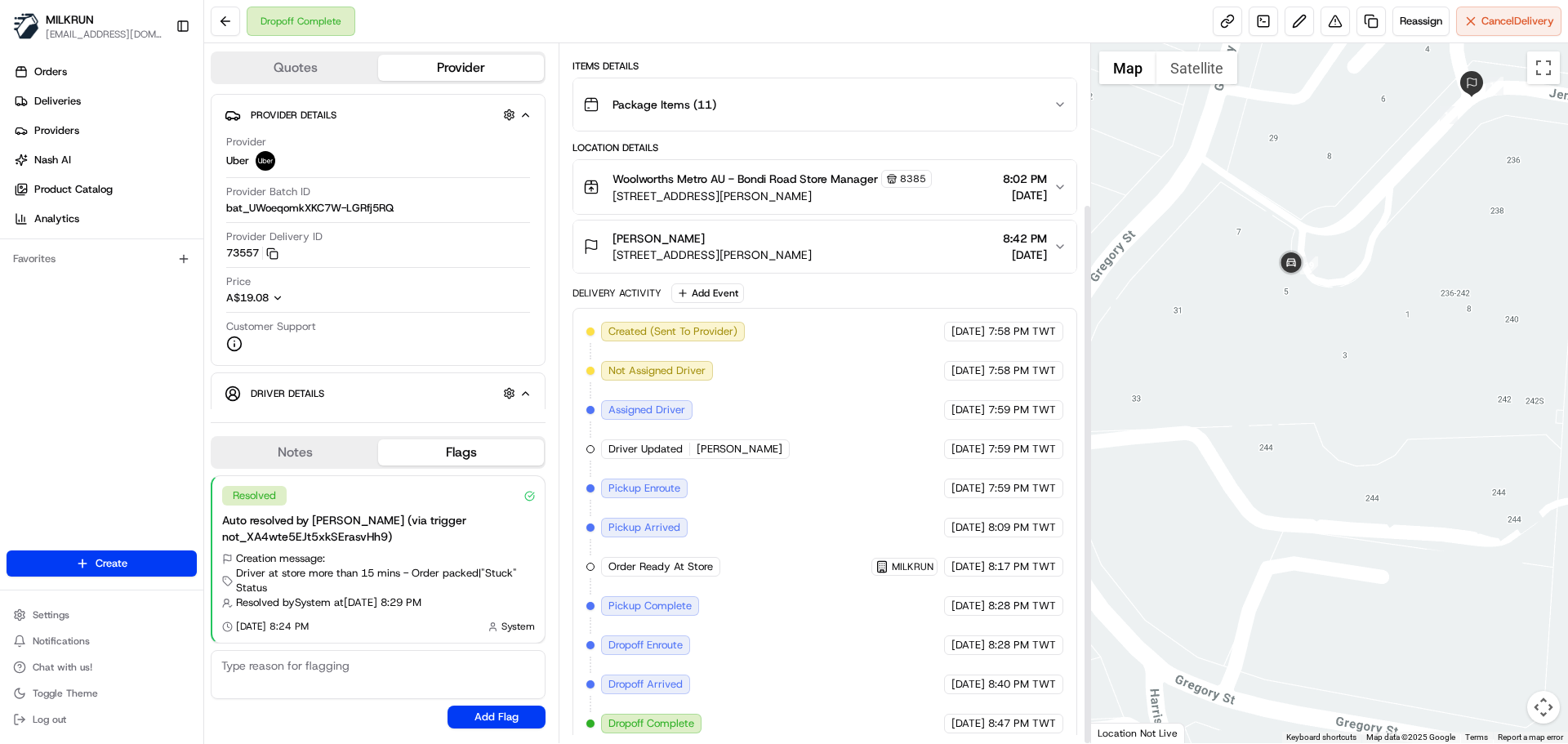
scroll to position [207, 0]
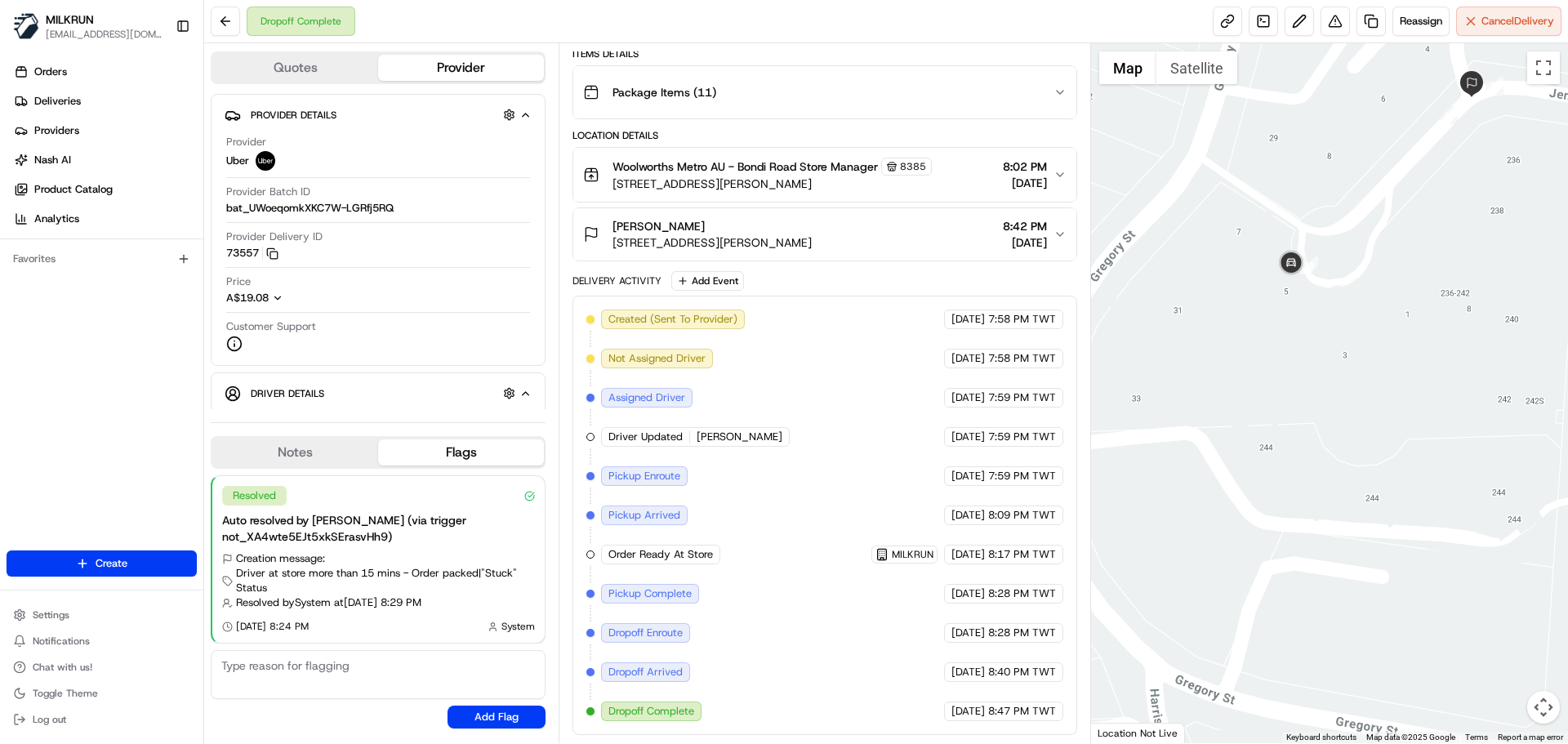
click at [1008, 711] on span "8:47 PM TWT" at bounding box center [1022, 711] width 67 height 15
drag, startPoint x: 1008, startPoint y: 711, endPoint x: 802, endPoint y: 514, distance: 285.0
click at [804, 518] on div "Created (Sent To Provider) Uber [DATE] 7:58 PM TWT Not Assigned Driver Uber [DA…" at bounding box center [824, 516] width 476 height 412
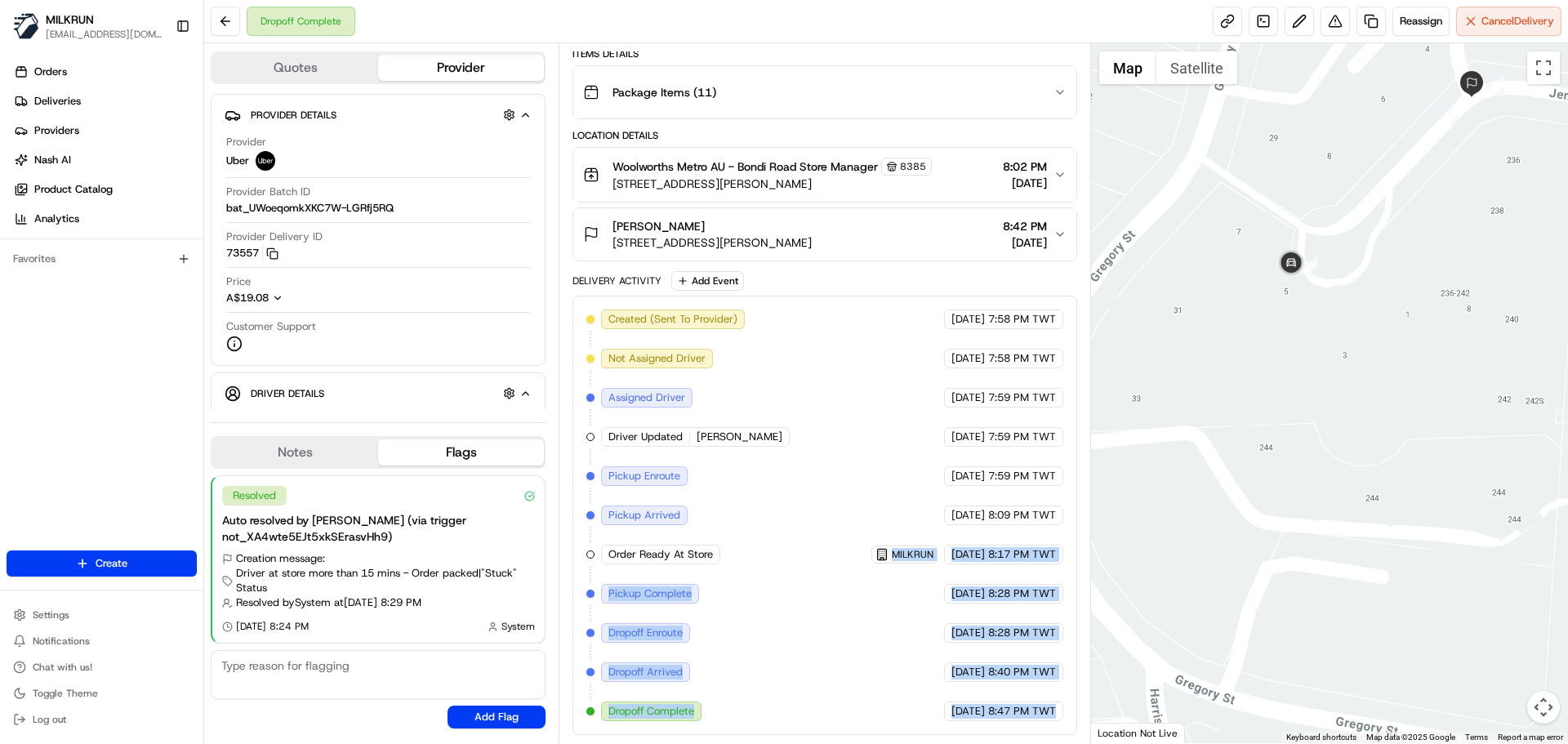
click at [820, 665] on div "Created (Sent To Provider) Uber [DATE] 7:58 PM TWT Not Assigned Driver Uber [DA…" at bounding box center [824, 516] width 476 height 412
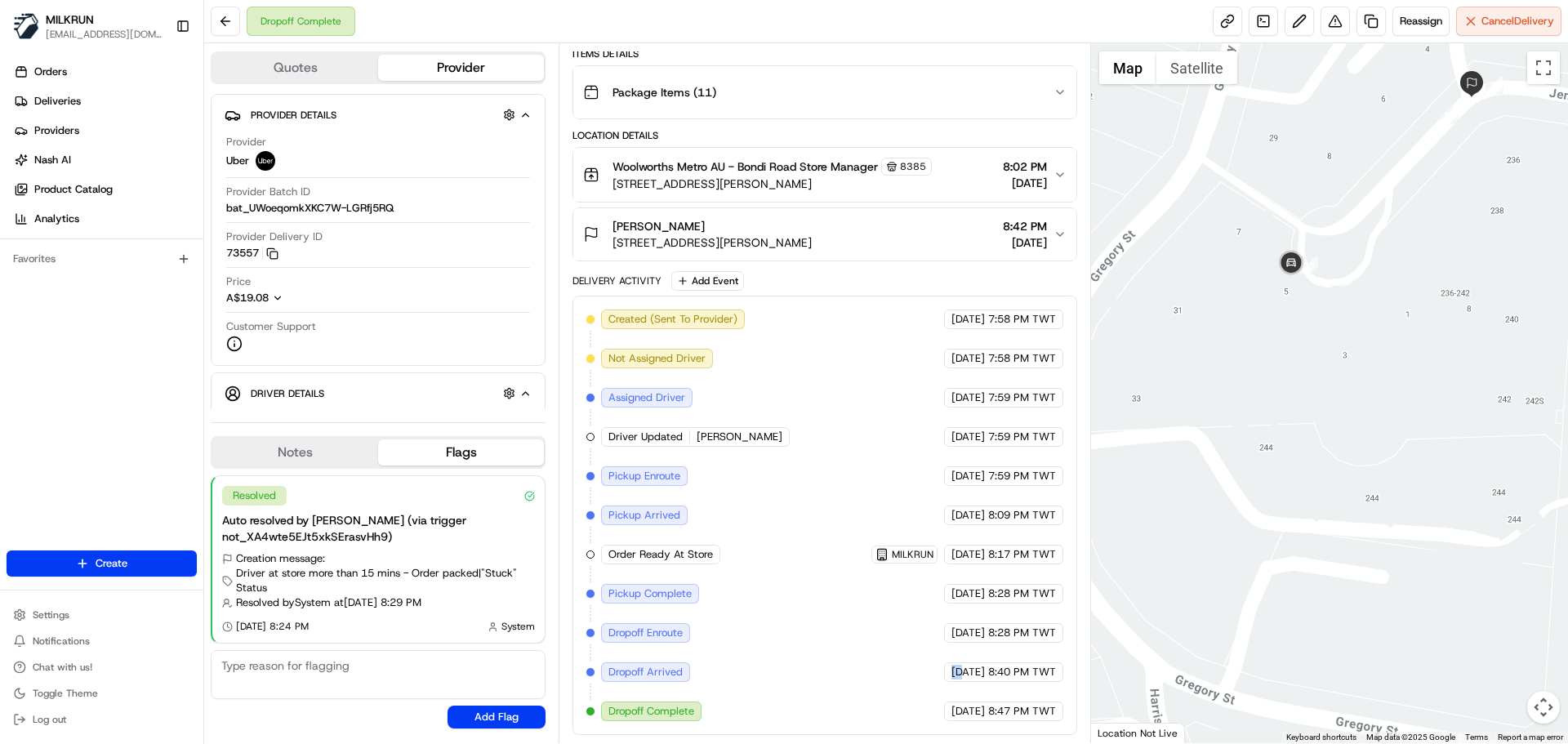
click at [820, 665] on div "Created (Sent To Provider) Uber [DATE] 7:58 PM TWT Not Assigned Driver Uber [DA…" at bounding box center [824, 516] width 476 height 412
drag, startPoint x: 820, startPoint y: 665, endPoint x: 946, endPoint y: 673, distance: 126.3
click at [944, 673] on div "Created (Sent To Provider) Uber [DATE] 7:58 PM TWT Not Assigned Driver Uber [DA…" at bounding box center [824, 516] width 476 height 412
click at [951, 673] on span "[DATE]" at bounding box center [968, 673] width 34 height 15
